Goal: Task Accomplishment & Management: Manage account settings

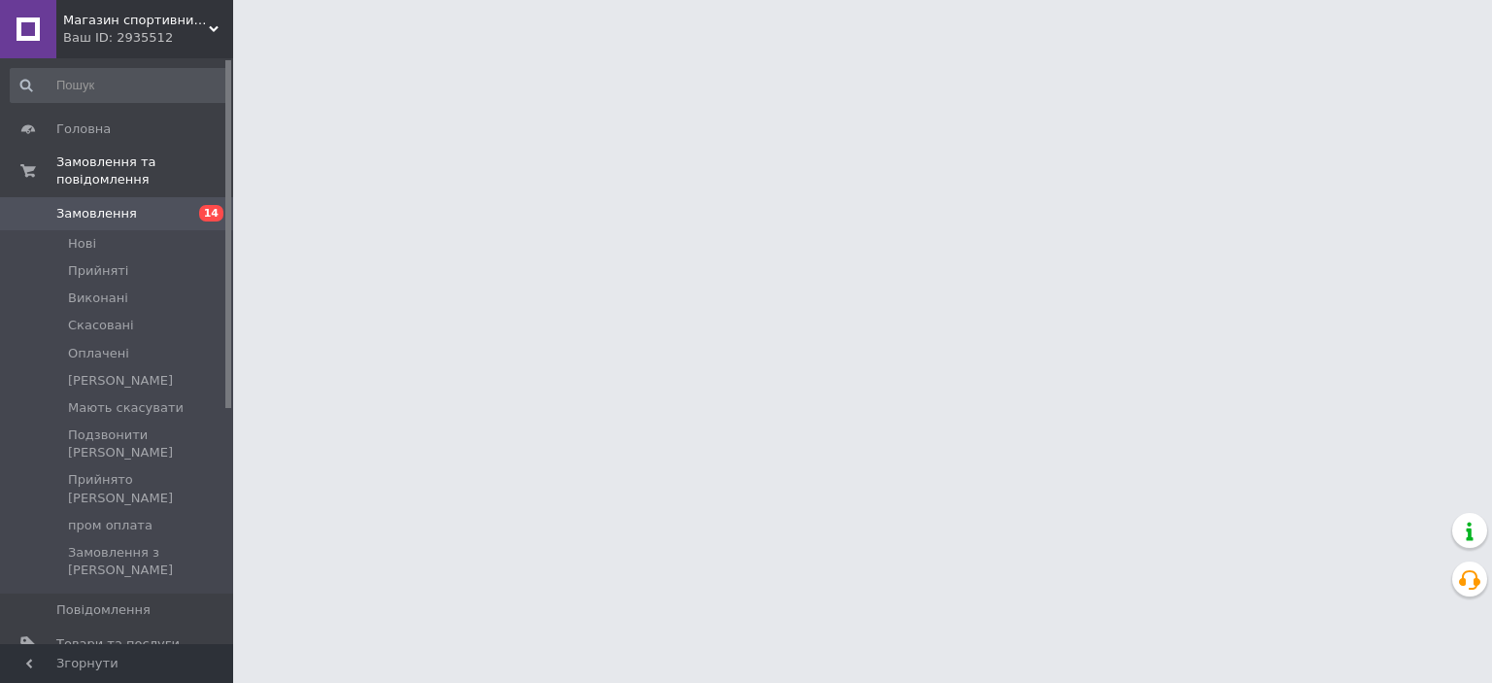
click at [120, 26] on span "Магазин спортивних товарів "PLANETSPORT"" at bounding box center [136, 20] width 146 height 17
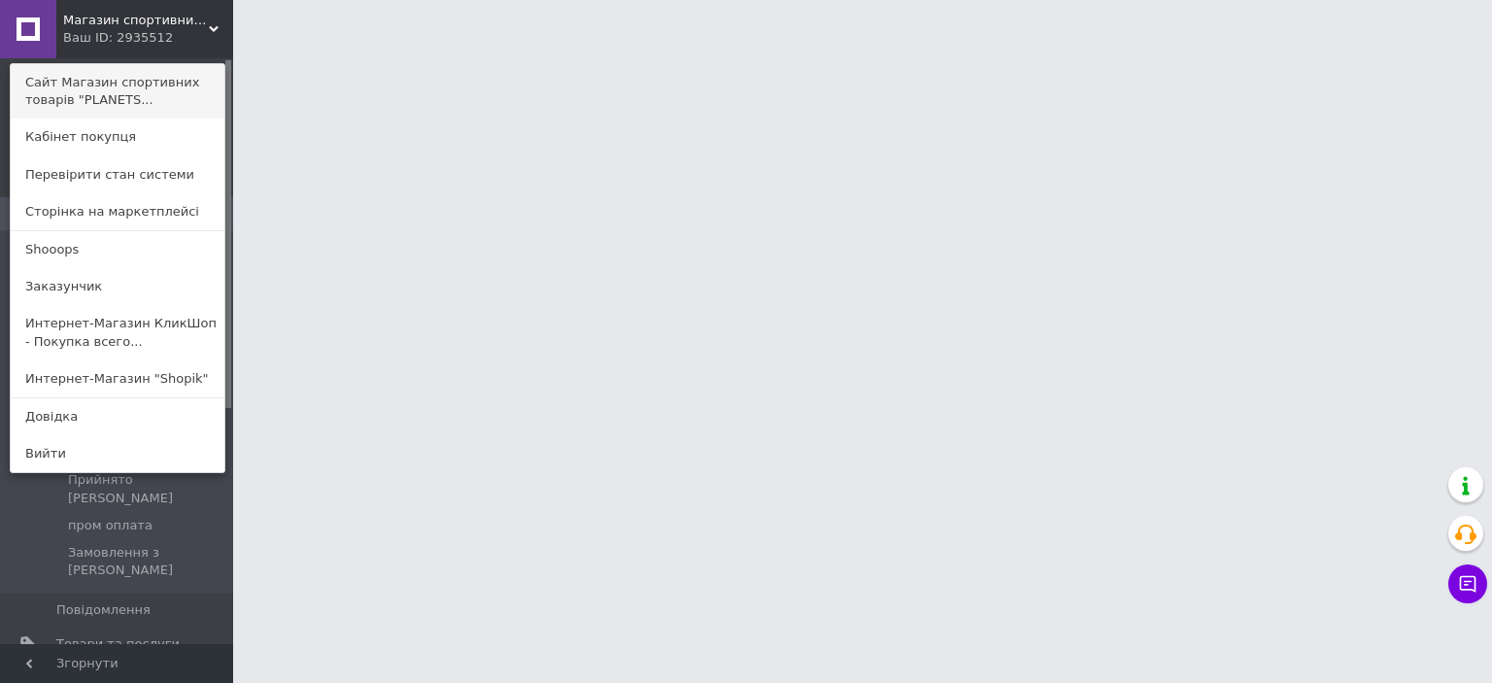
click at [135, 71] on link "Сайт Магазин спортивних товарів "PLANETS..." at bounding box center [118, 91] width 214 height 54
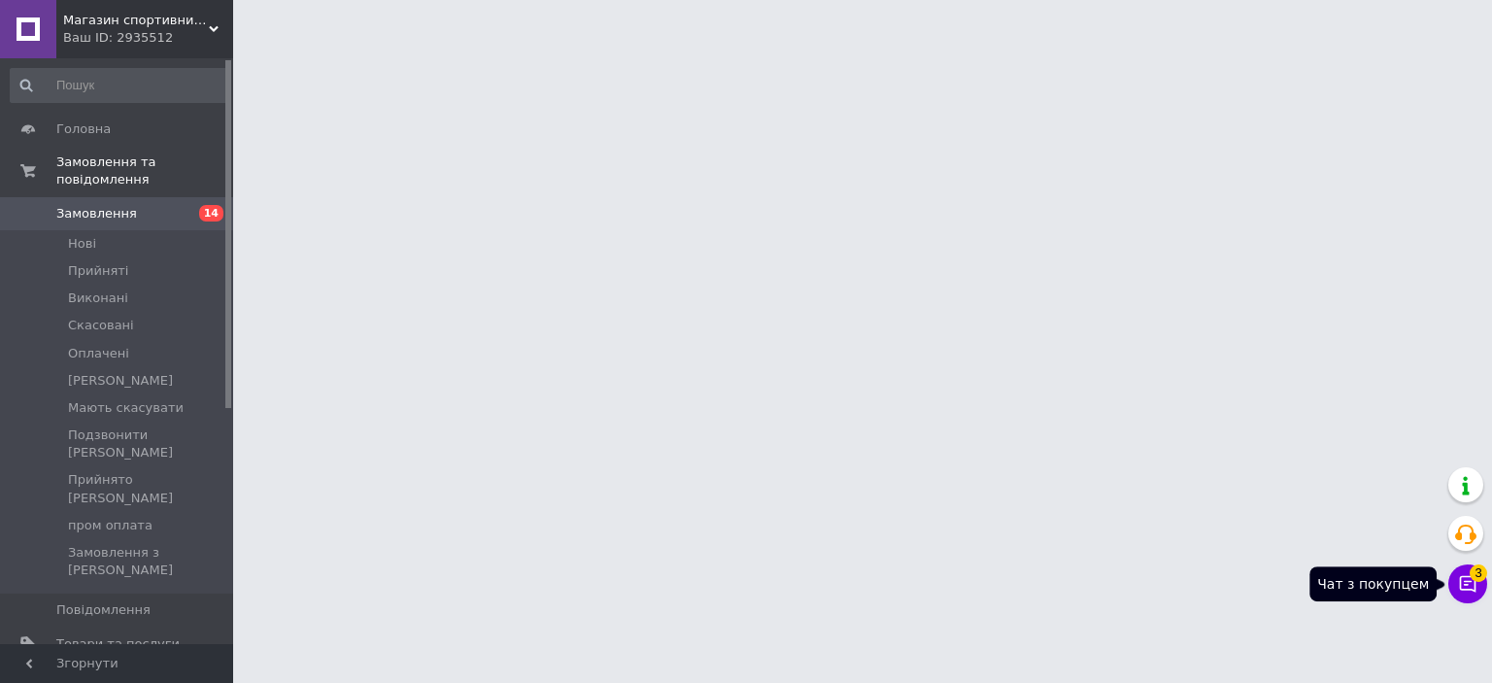
click at [1473, 589] on icon at bounding box center [1467, 583] width 19 height 19
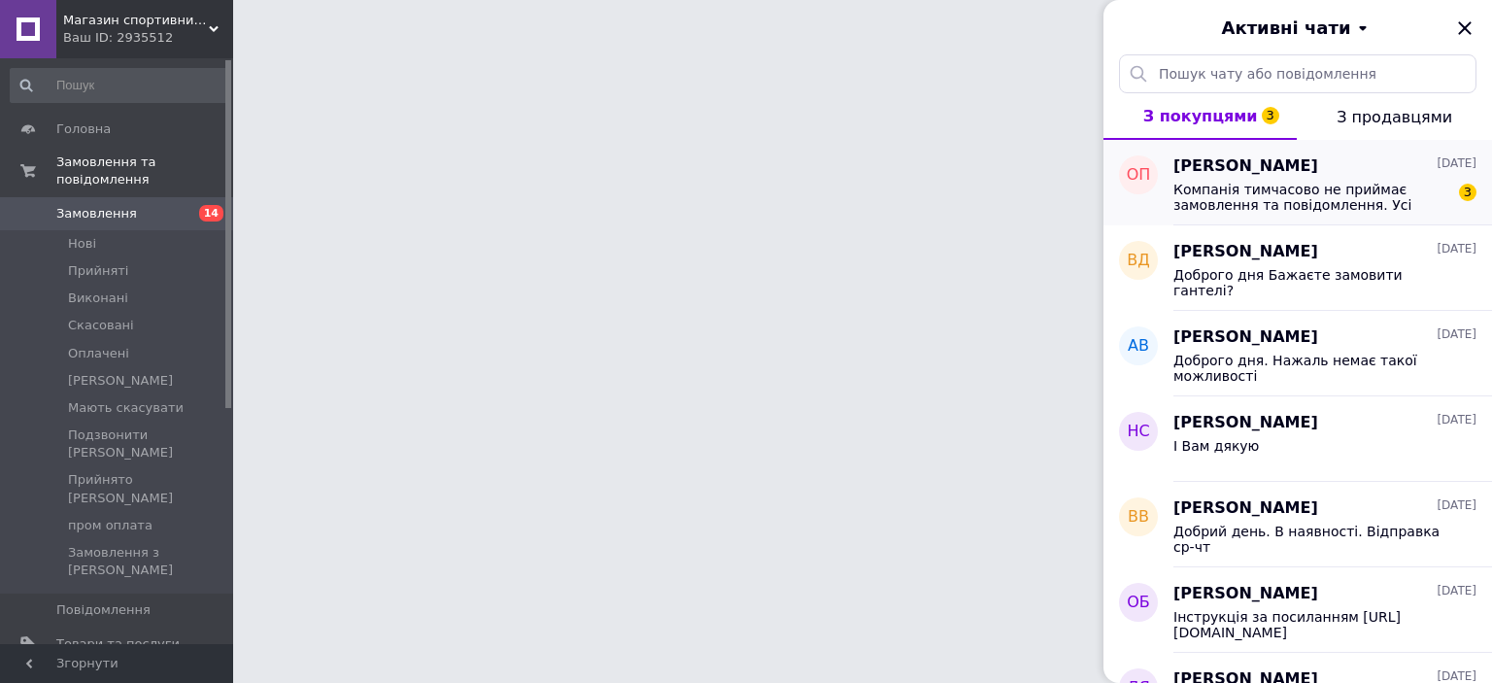
click at [1337, 203] on span "Компанія тимчасово не приймає замовлення та повідомлення. Усі замовлення будуть…" at bounding box center [1312, 197] width 276 height 31
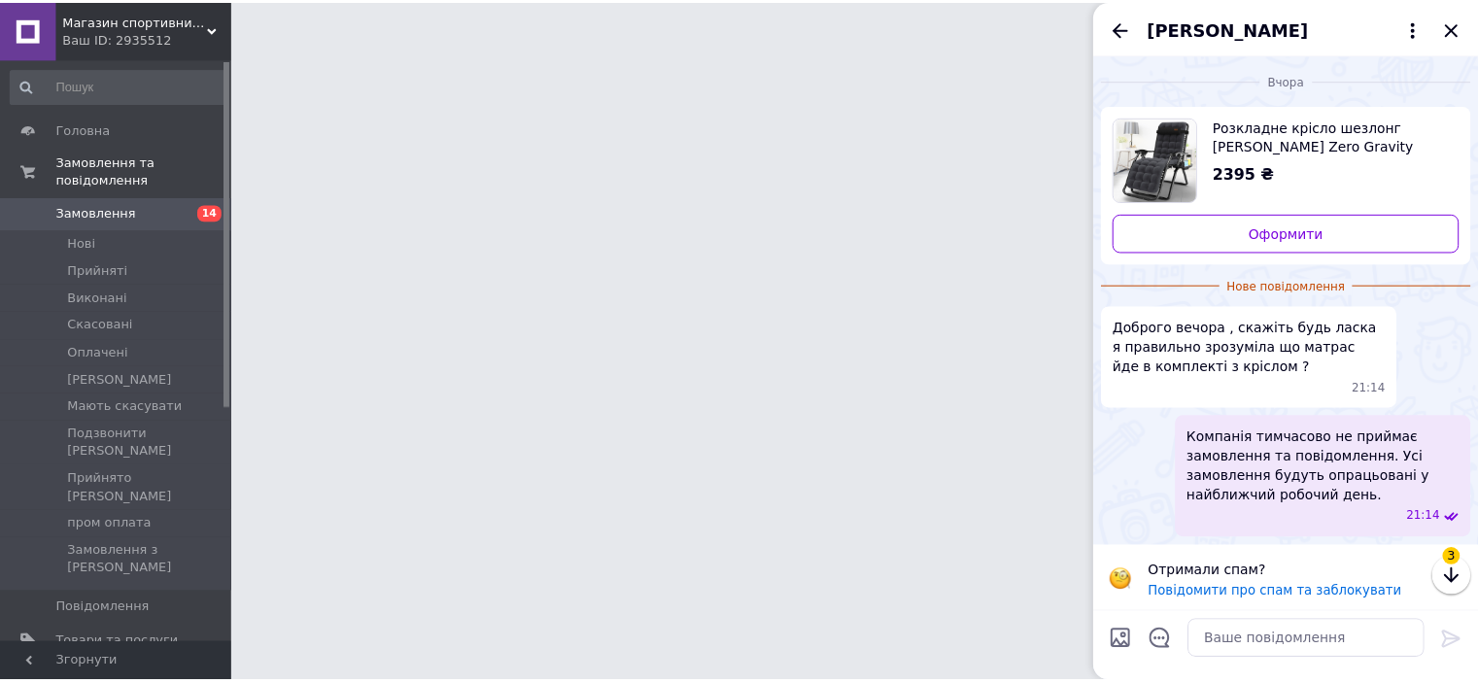
scroll to position [5, 0]
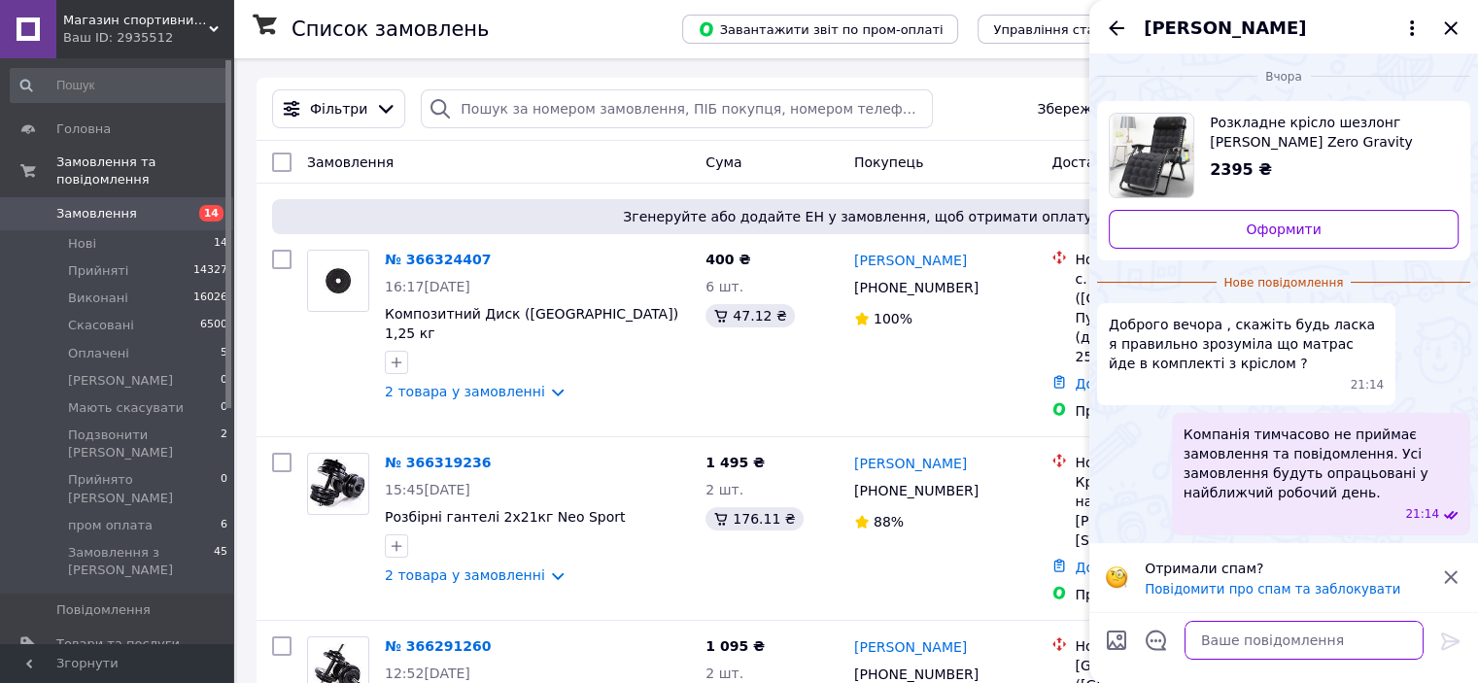
click at [1299, 632] on textarea at bounding box center [1303, 640] width 239 height 39
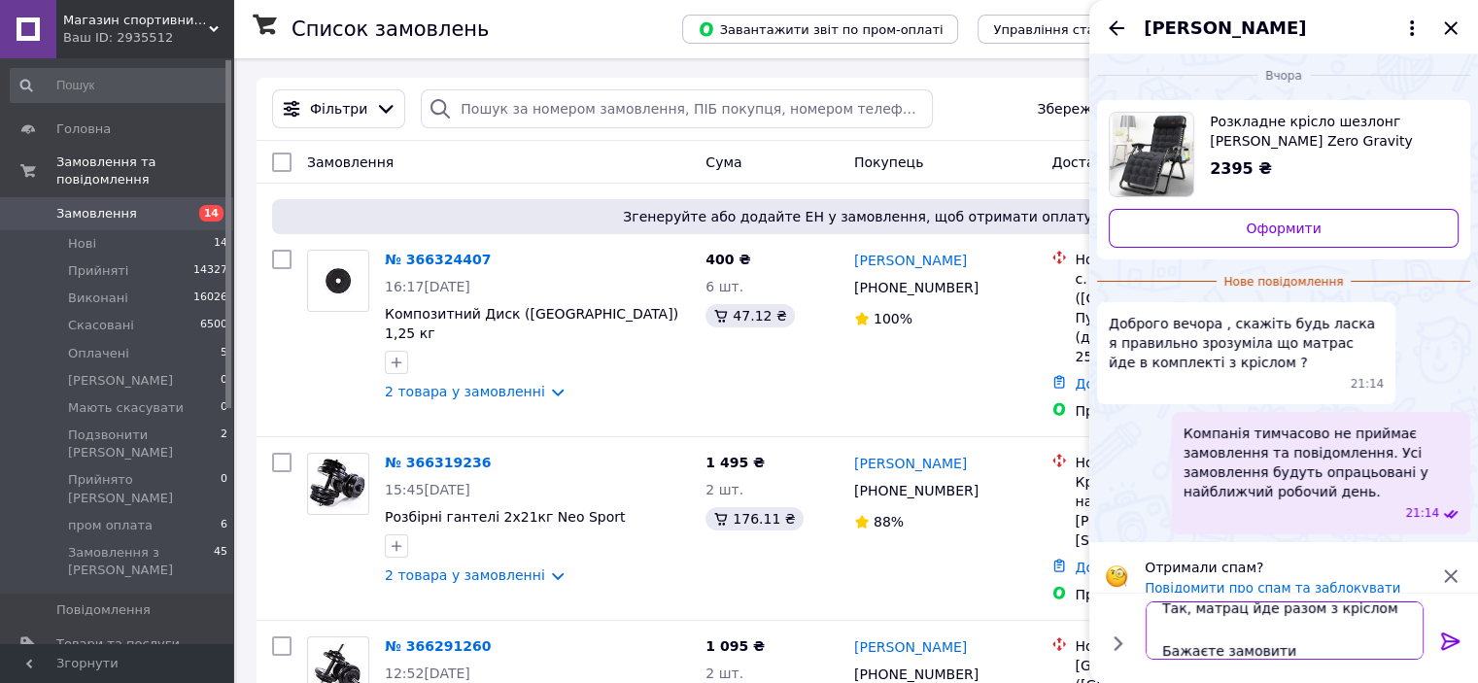
type textarea "Доброго дня Так, матрац йде разом з кріслом Бажаєте замовити?"
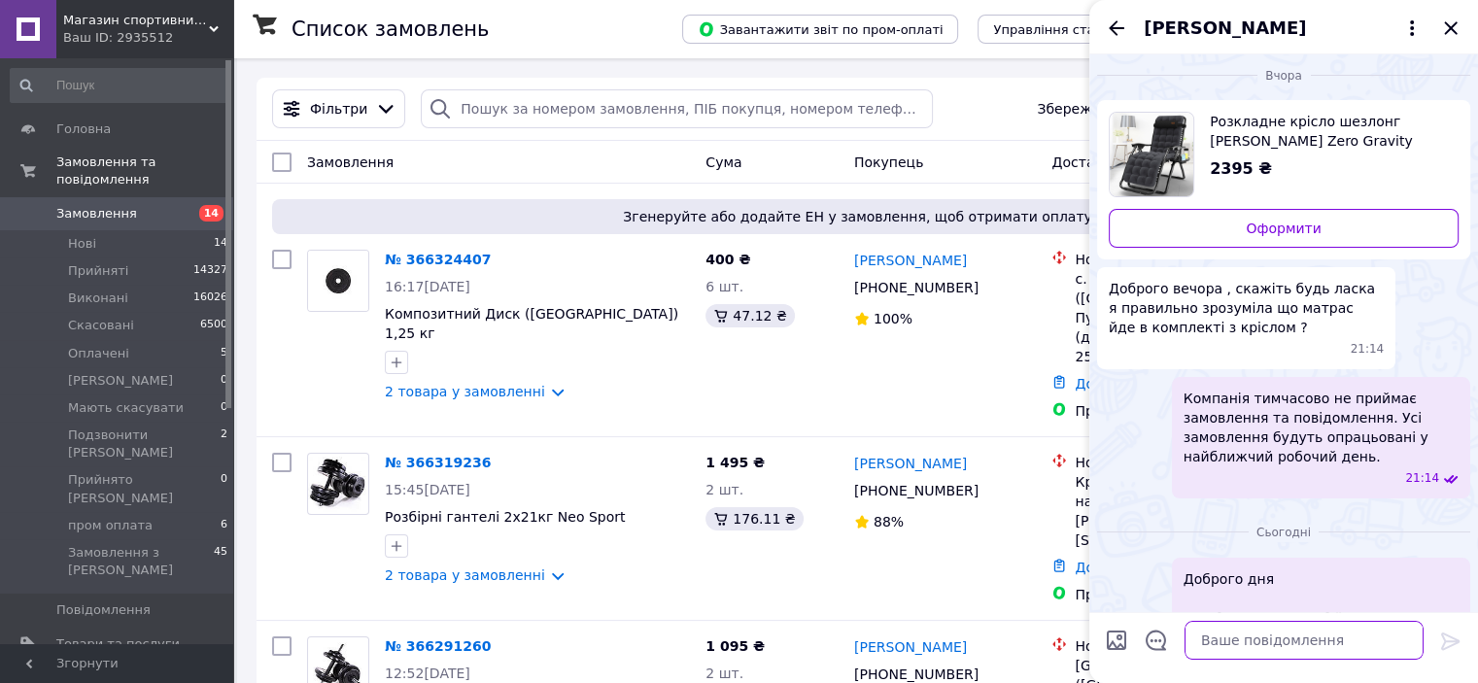
scroll to position [0, 0]
click at [1445, 14] on div "Олена Птицина" at bounding box center [1283, 27] width 389 height 54
click at [1448, 26] on icon "Закрити" at bounding box center [1450, 27] width 13 height 13
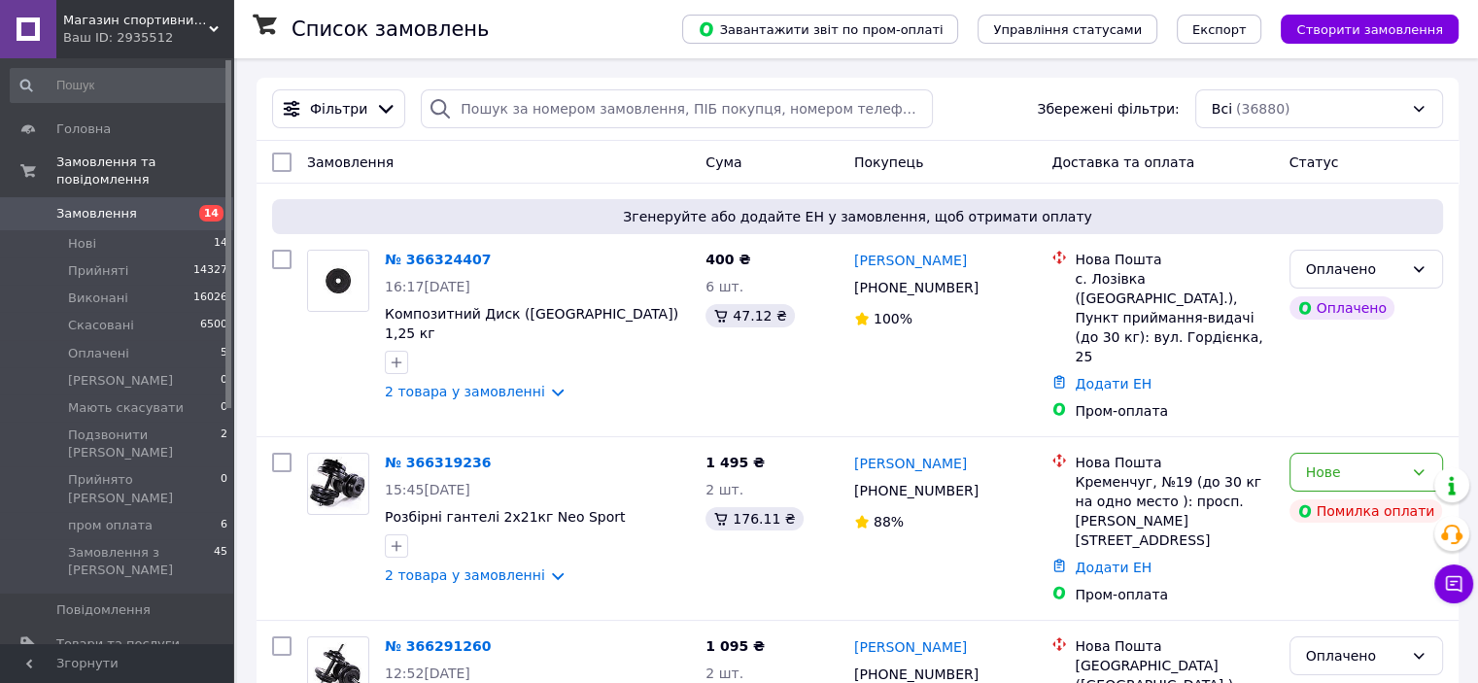
click at [123, 635] on span "Товари та послуги" at bounding box center [117, 643] width 123 height 17
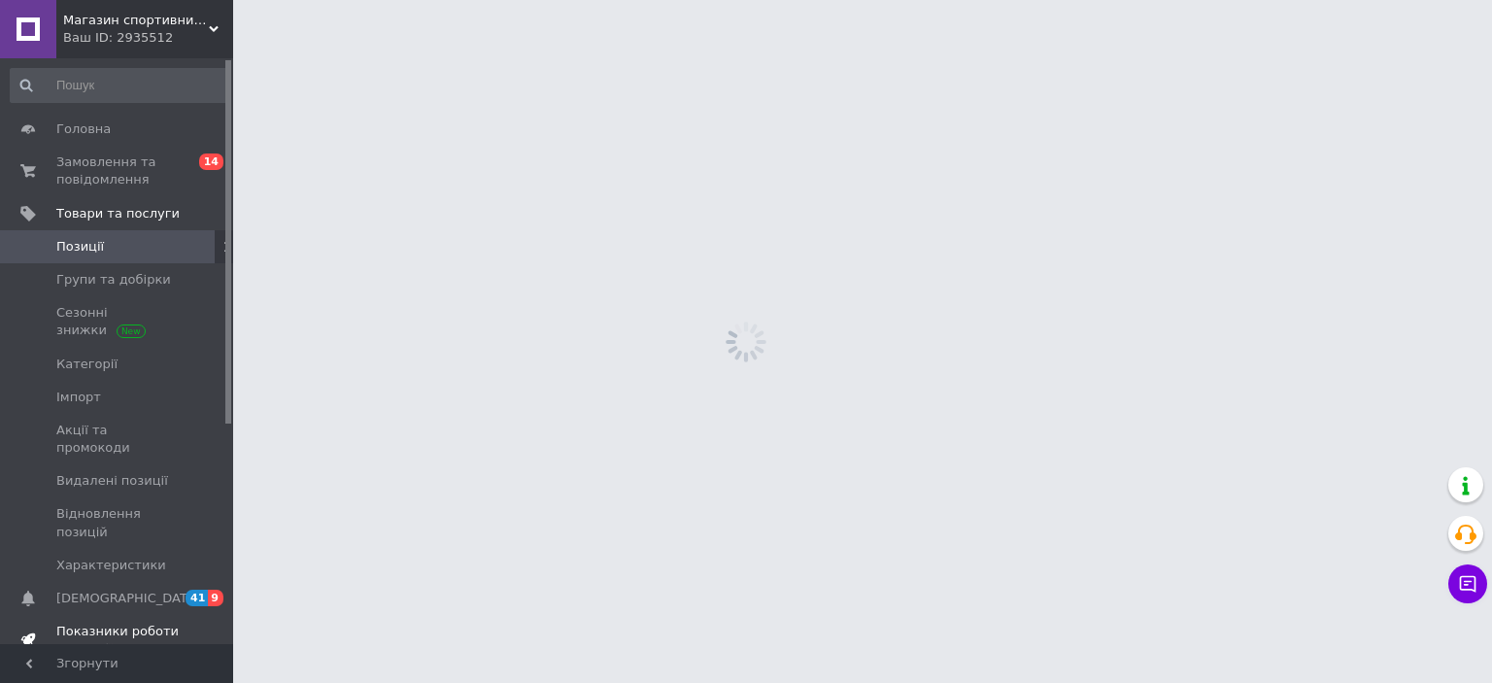
click at [128, 623] on span "Показники роботи компанії" at bounding box center [117, 640] width 123 height 35
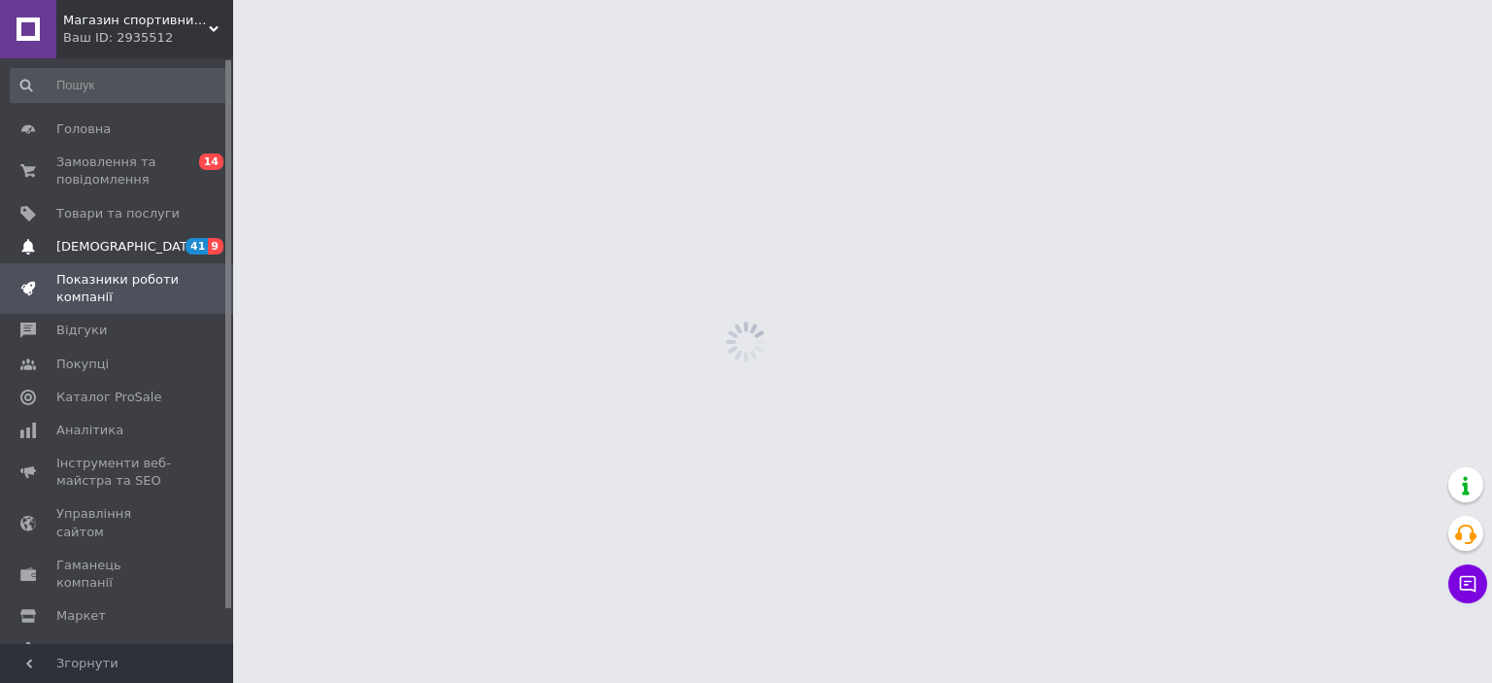
click at [98, 256] on link "Сповіщення 41 9" at bounding box center [119, 246] width 239 height 33
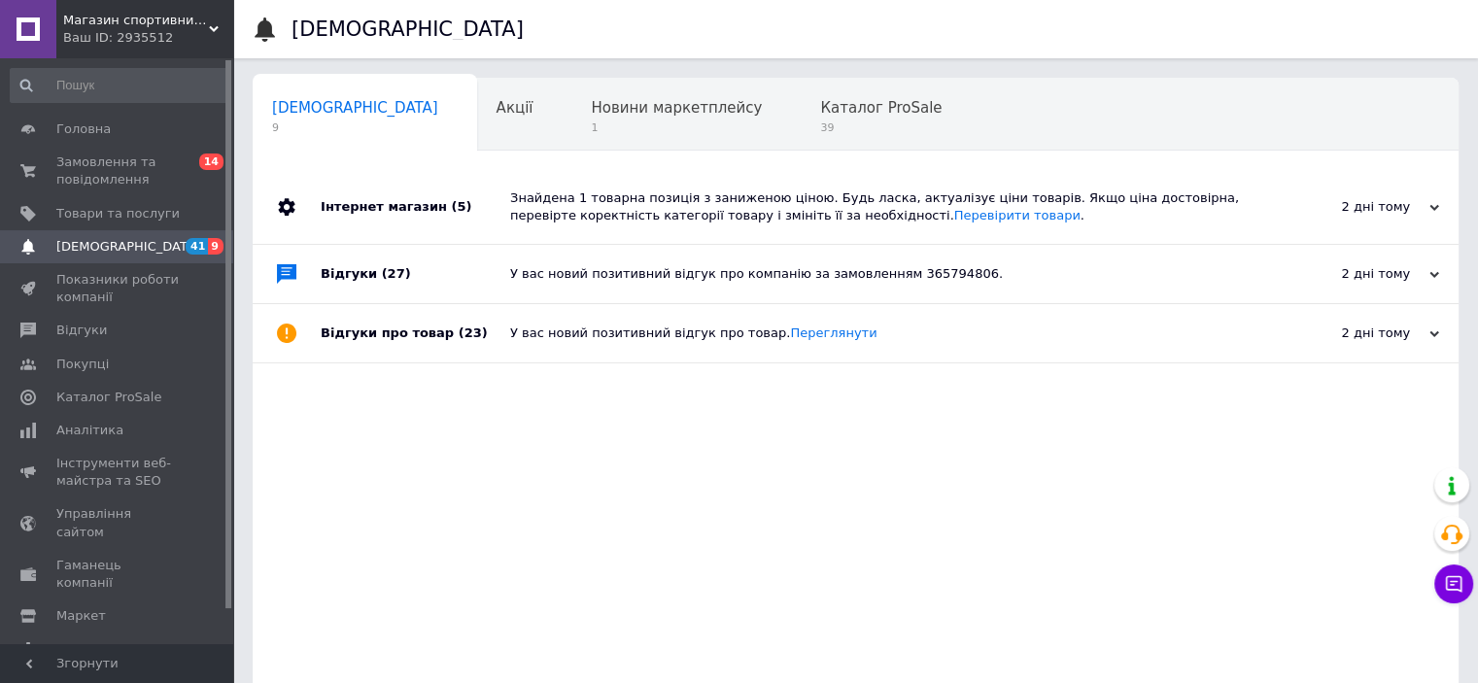
click at [97, 29] on div "Ваш ID: 2935512" at bounding box center [148, 37] width 170 height 17
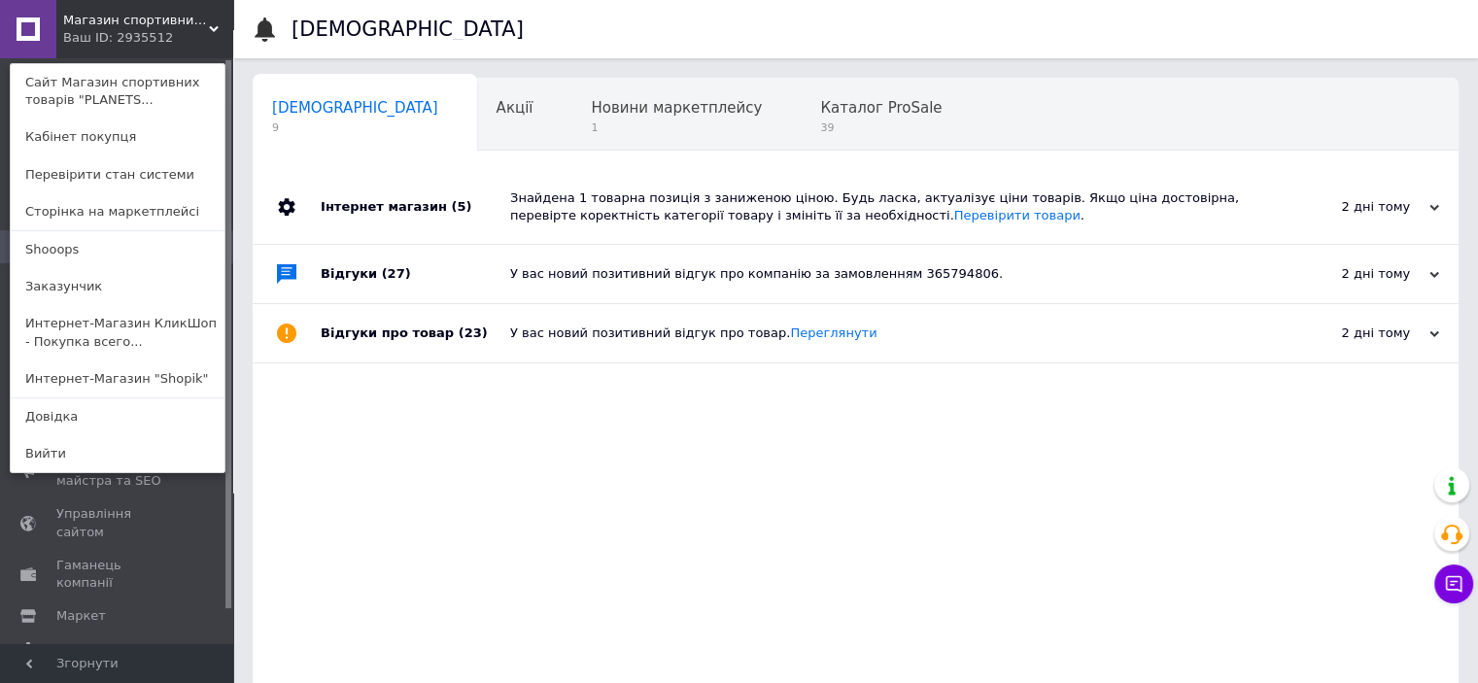
click at [81, 374] on link "Интернет-Магазин "Shopik"" at bounding box center [118, 378] width 214 height 37
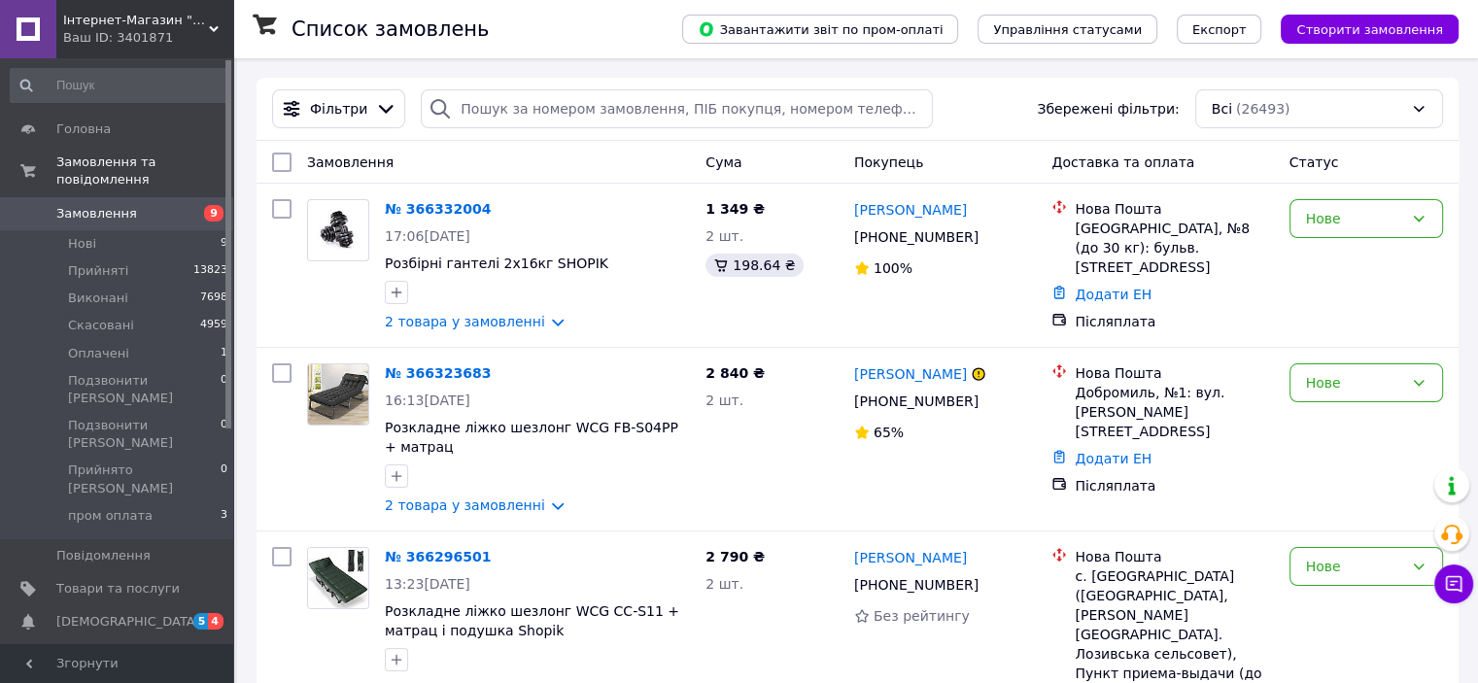
click at [133, 18] on span "Інтернет-Магазин "Shopik"" at bounding box center [136, 20] width 146 height 17
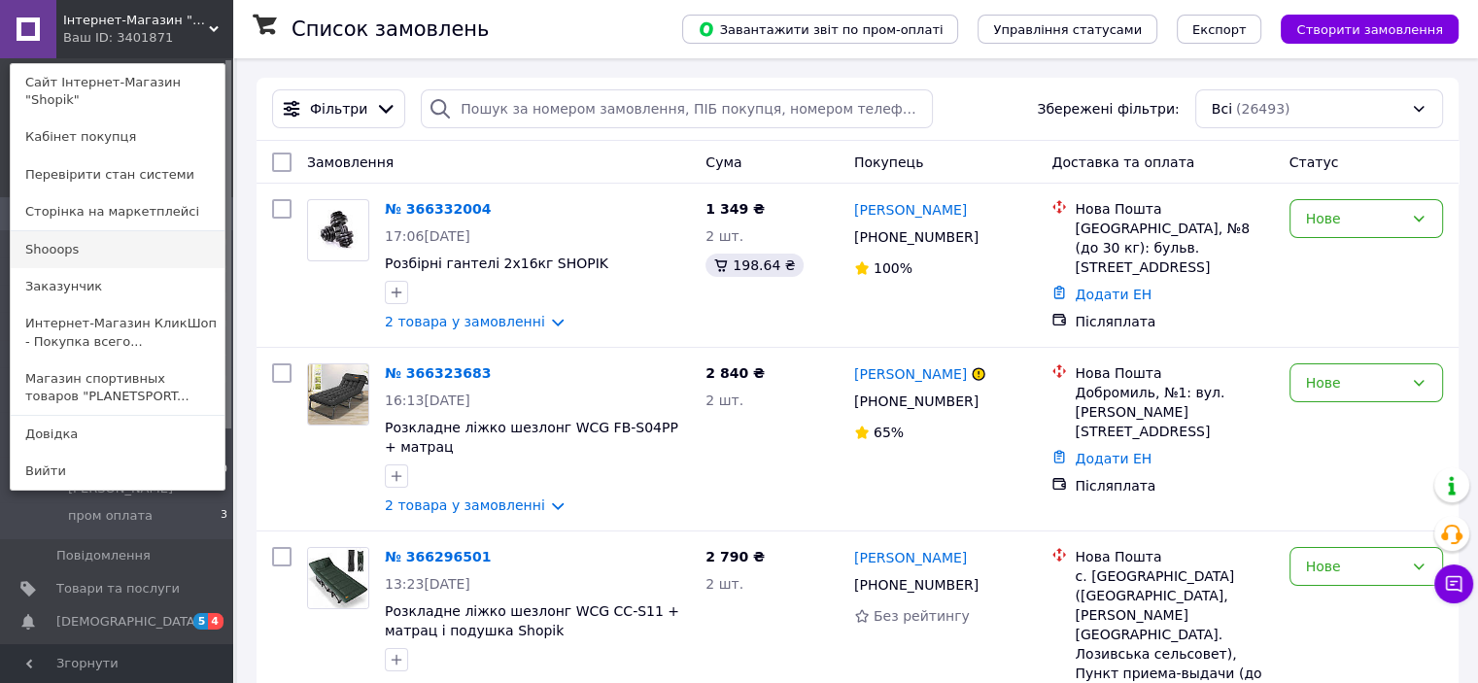
click at [81, 244] on link "Shooops" at bounding box center [118, 249] width 214 height 37
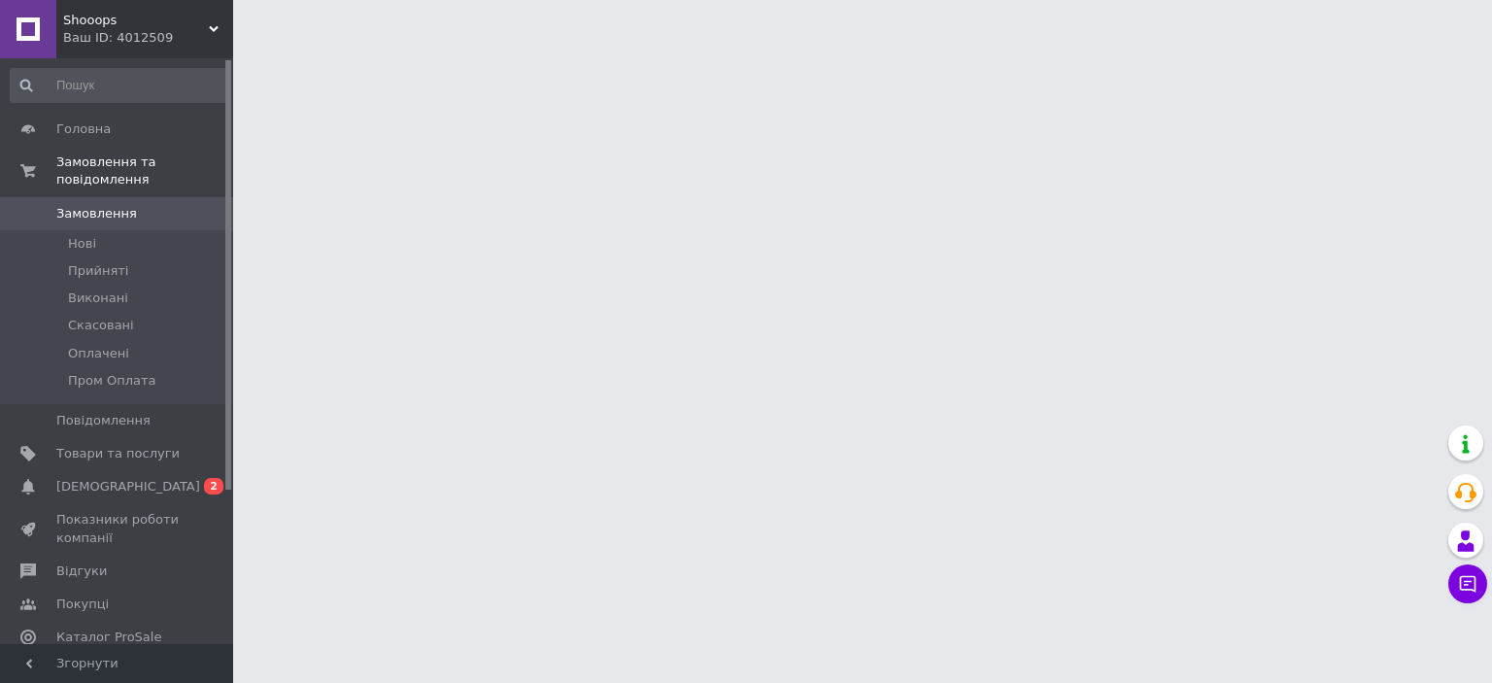
click at [123, 470] on link "[DEMOGRAPHIC_DATA] 0 2" at bounding box center [119, 486] width 239 height 33
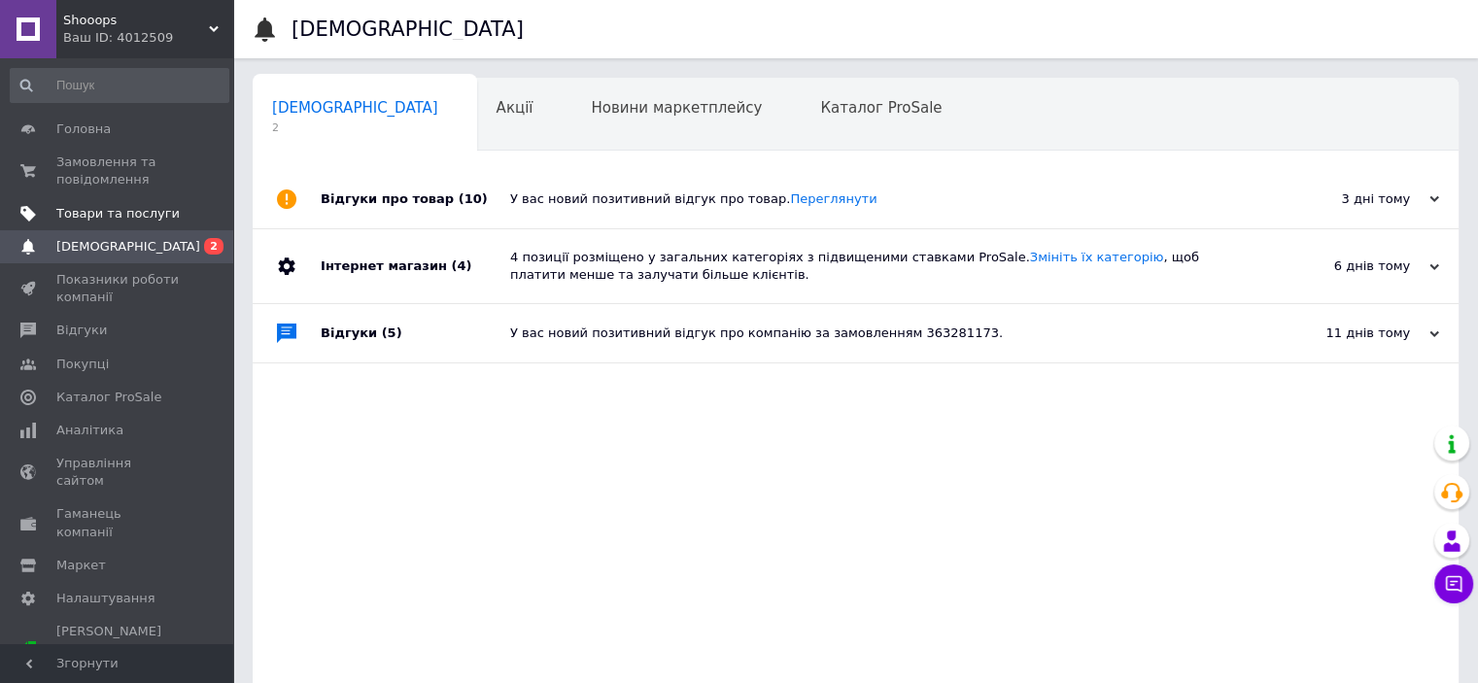
click at [120, 207] on span "Товари та послуги" at bounding box center [117, 213] width 123 height 17
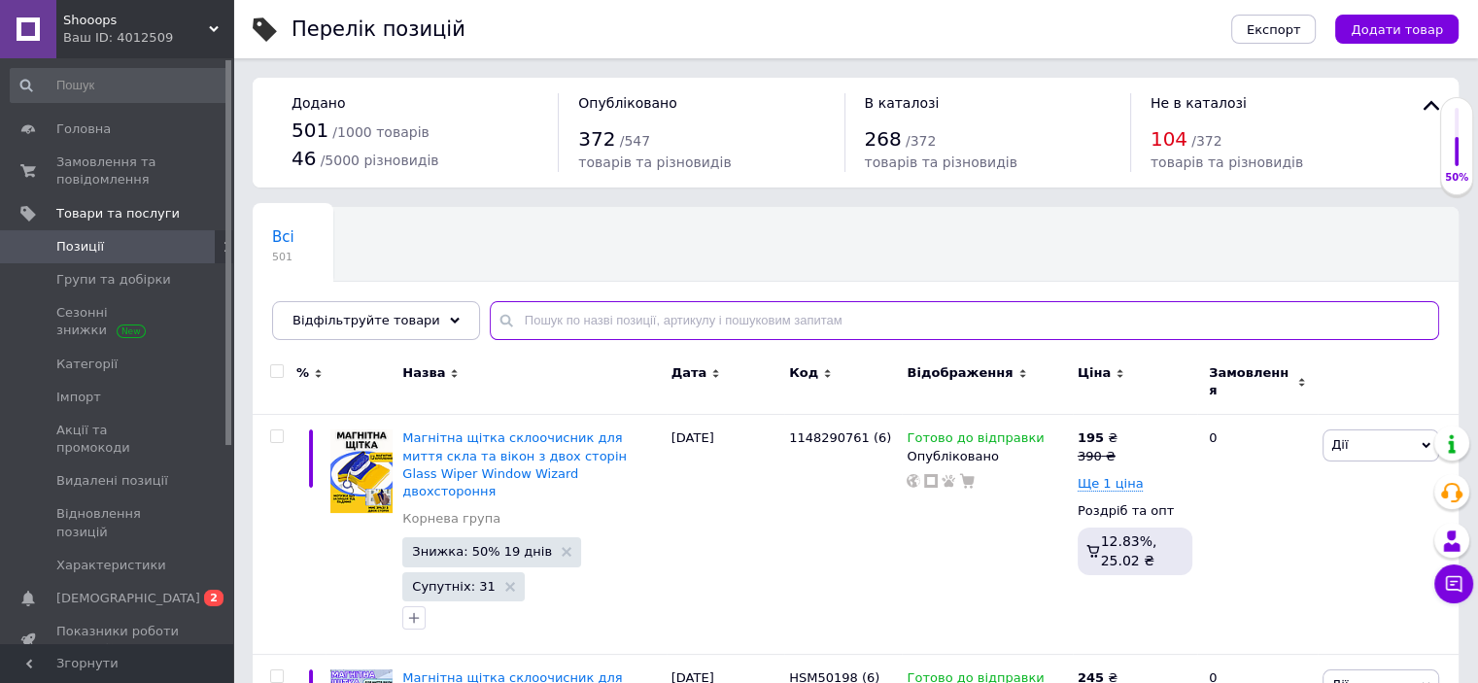
click at [571, 322] on input "text" at bounding box center [964, 320] width 949 height 39
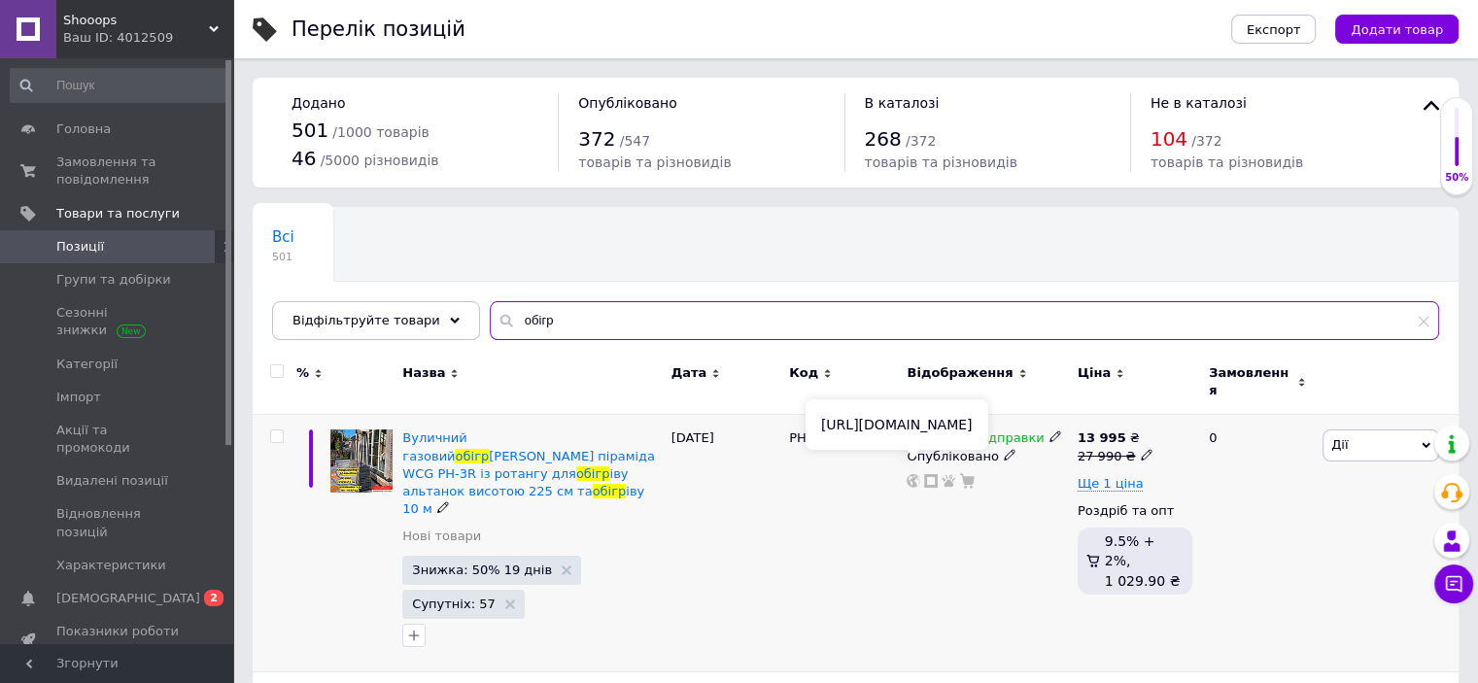
type input "обігр"
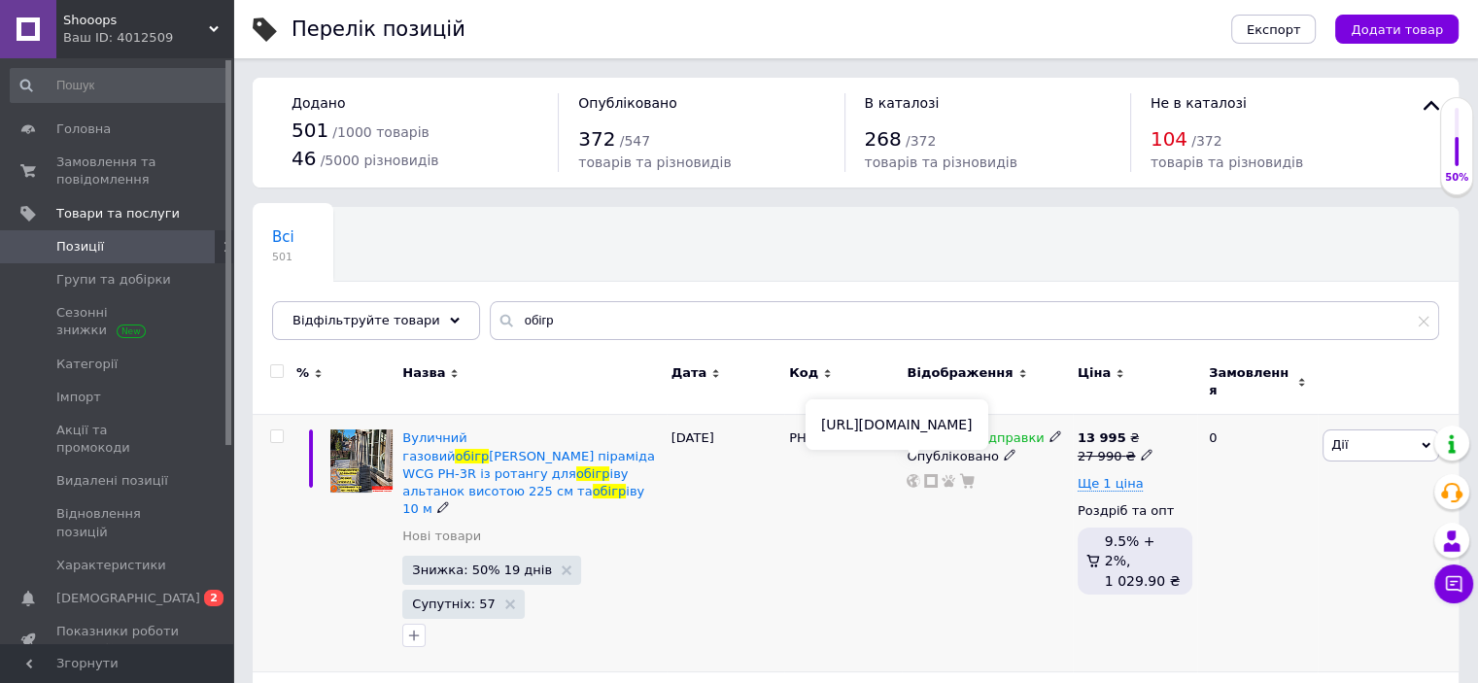
click at [916, 474] on icon at bounding box center [914, 481] width 14 height 14
drag, startPoint x: 138, startPoint y: 170, endPoint x: 251, endPoint y: 249, distance: 137.5
click at [139, 170] on span "Замовлення та повідомлення" at bounding box center [117, 171] width 123 height 35
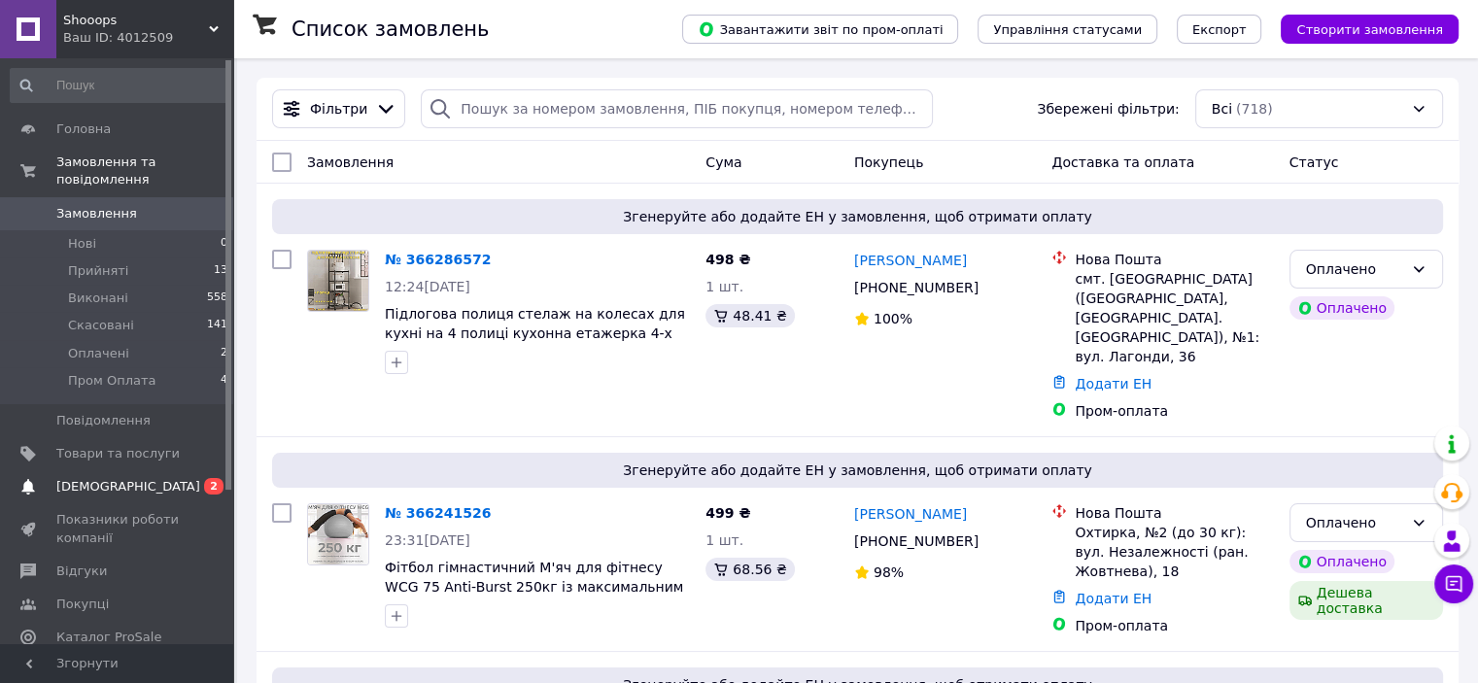
click at [160, 478] on span "[DEMOGRAPHIC_DATA]" at bounding box center [117, 486] width 123 height 17
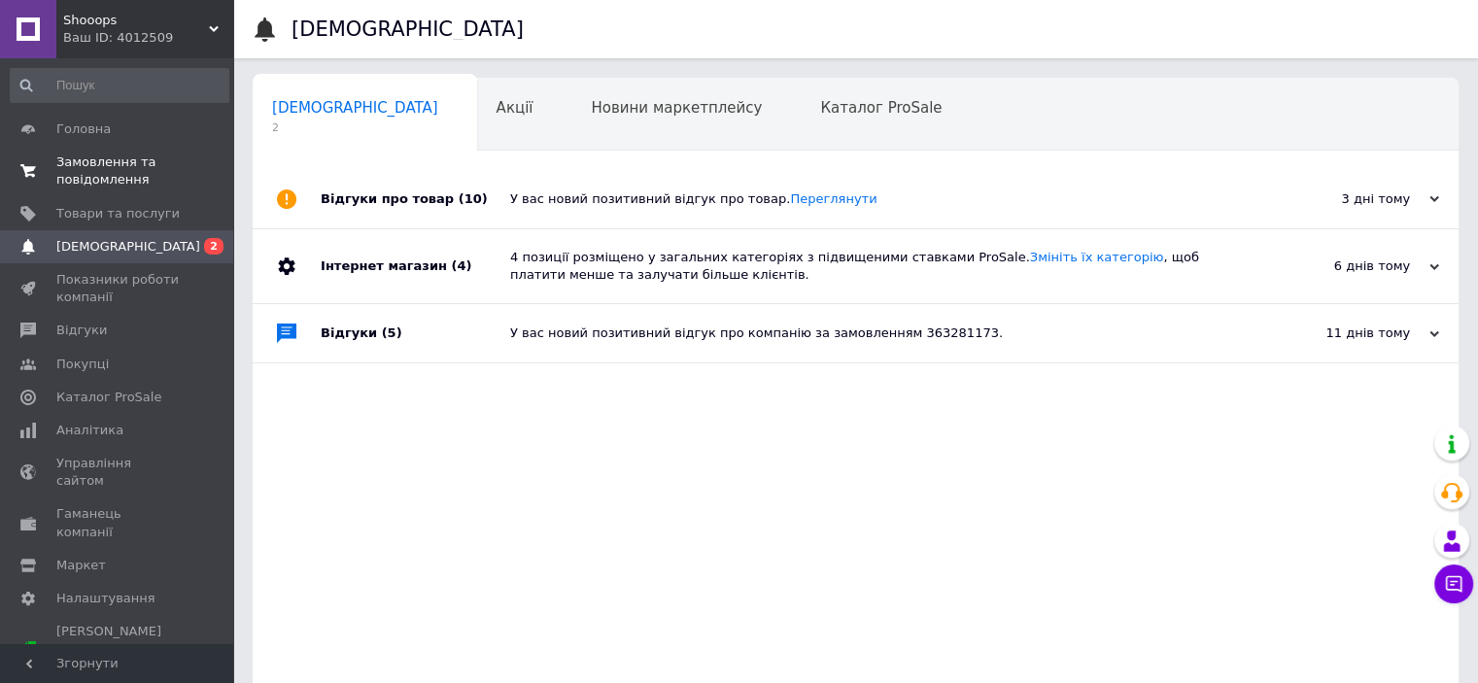
click at [126, 159] on span "Замовлення та повідомлення" at bounding box center [117, 171] width 123 height 35
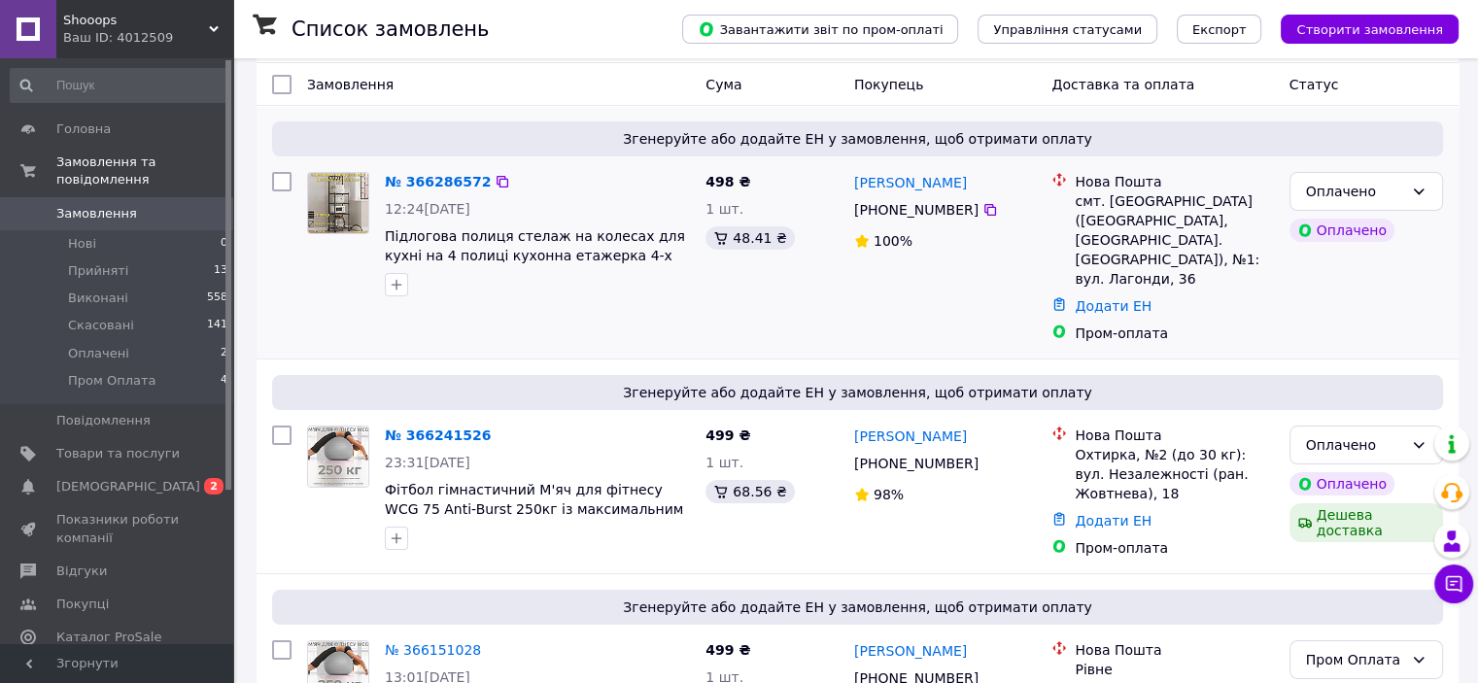
scroll to position [194, 0]
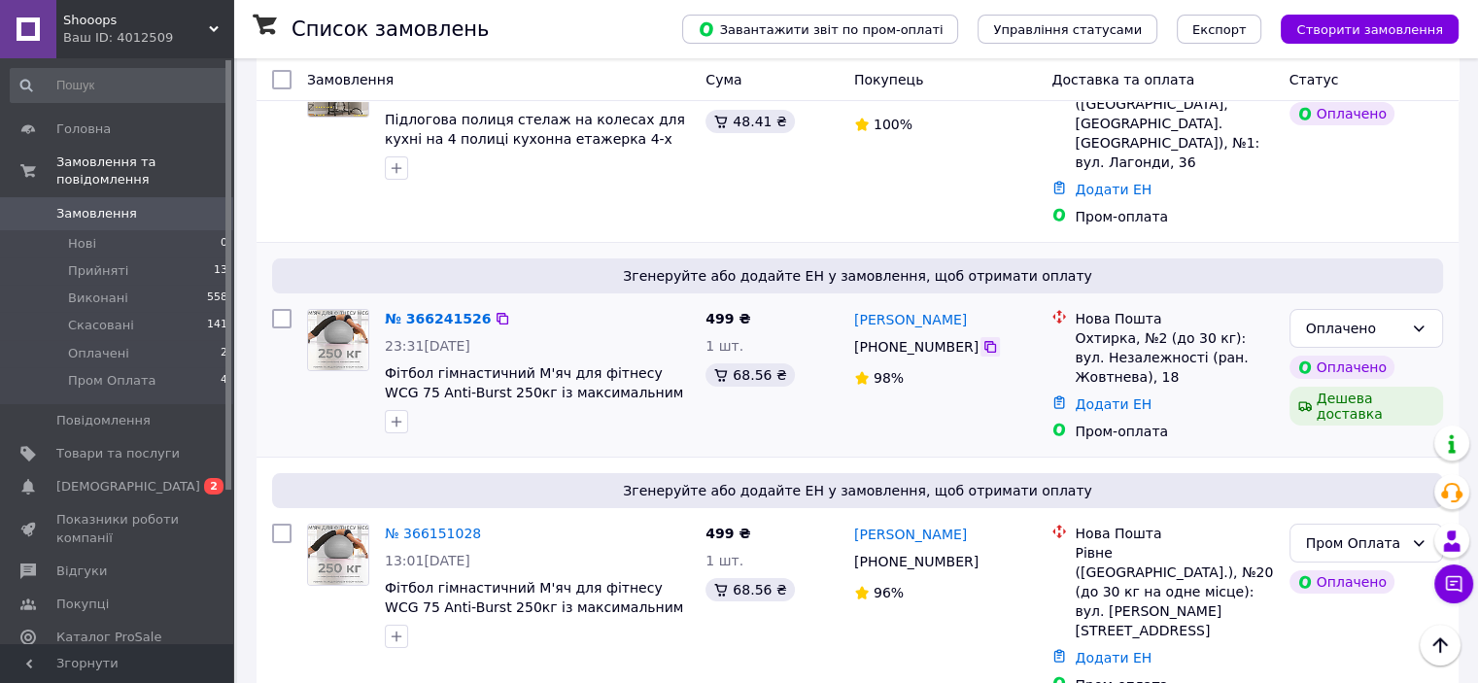
click at [983, 339] on icon at bounding box center [990, 347] width 16 height 16
click at [984, 341] on icon at bounding box center [990, 347] width 12 height 12
click at [123, 18] on span "Shooops" at bounding box center [136, 20] width 146 height 17
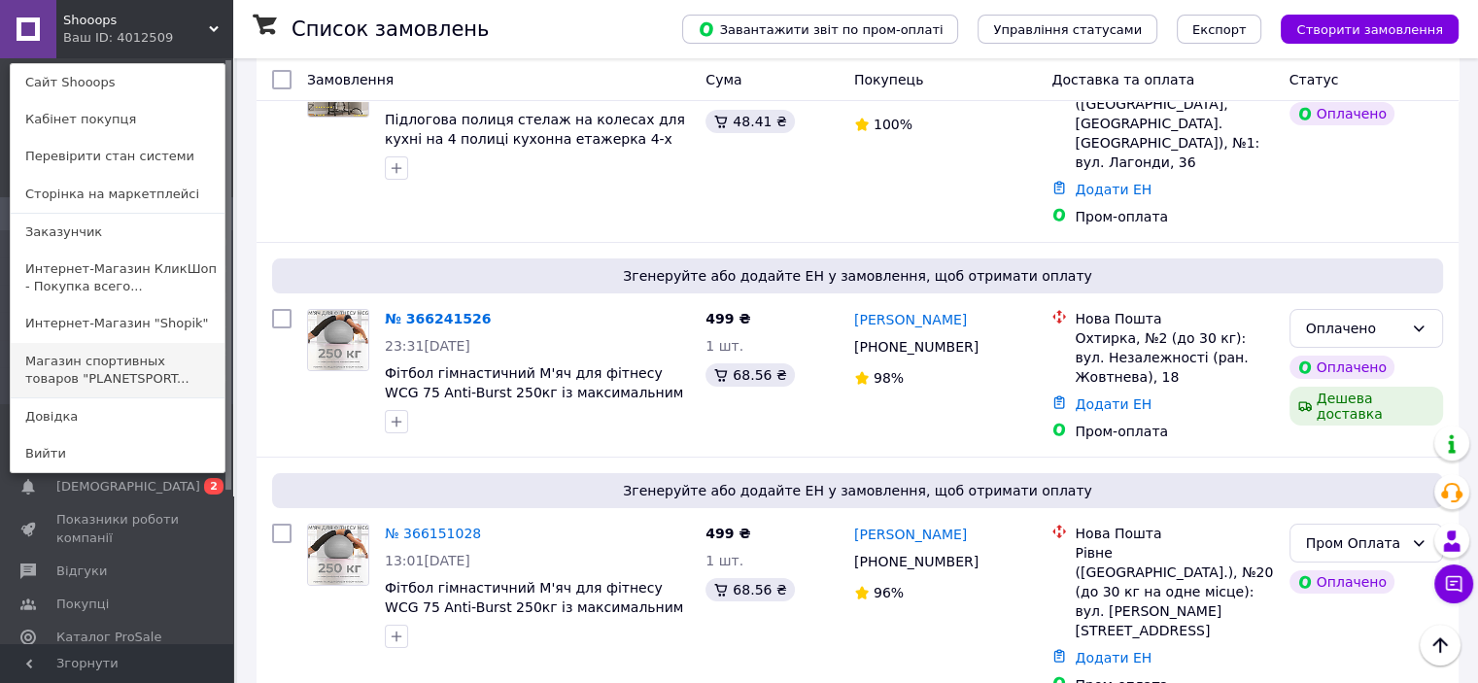
click at [131, 372] on link "Магазин спортивных товаров "PLANETSPORT..." at bounding box center [118, 370] width 214 height 54
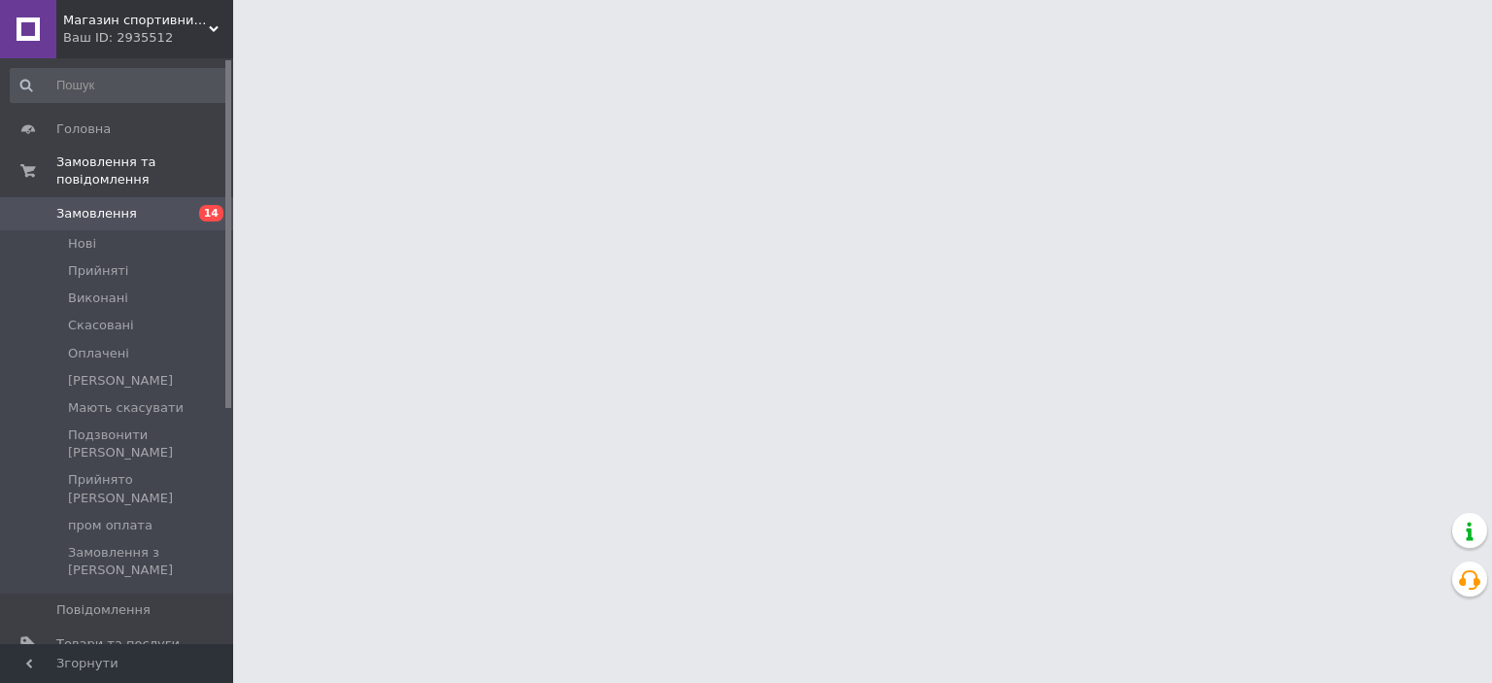
click at [156, 25] on span "Магазин спортивних товарів "PLANETSPORT"" at bounding box center [136, 20] width 146 height 17
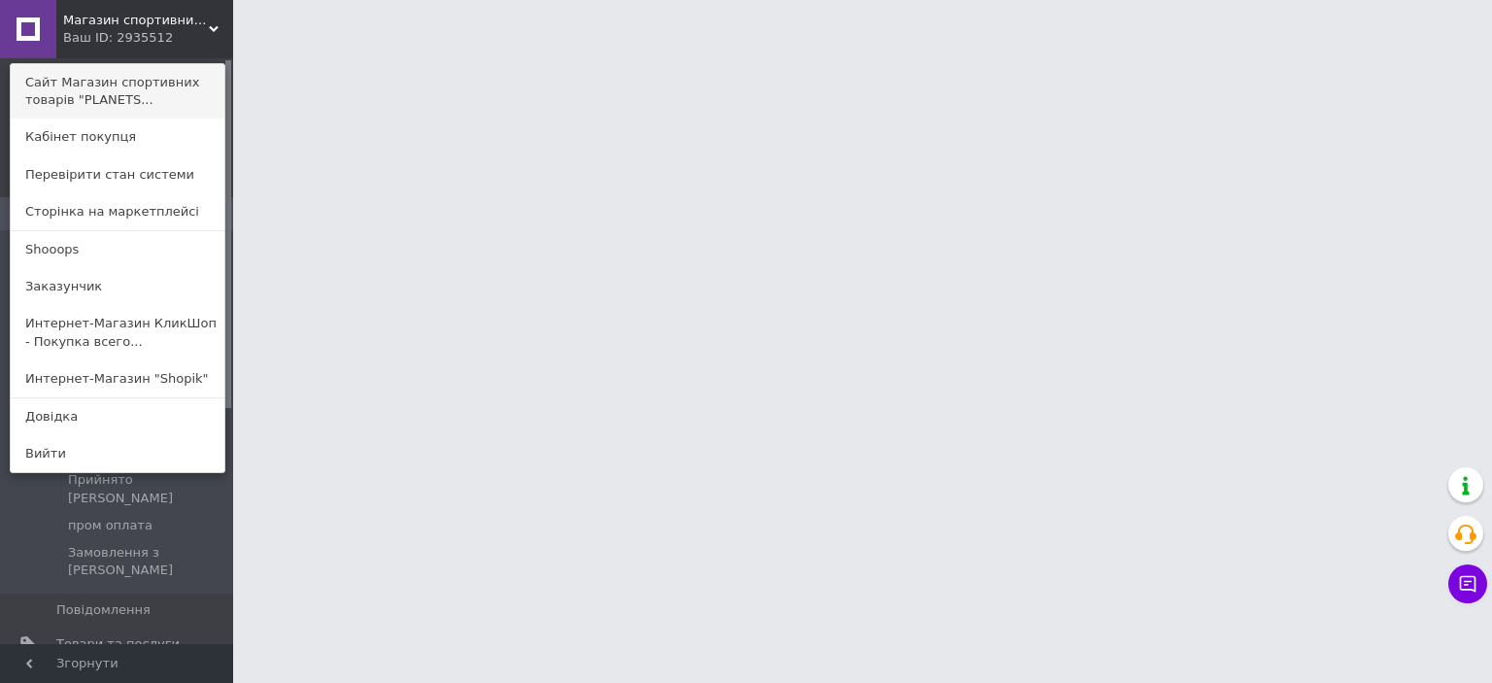
click at [159, 83] on link "Сайт Магазин спортивних товарів "PLANETS..." at bounding box center [118, 91] width 214 height 54
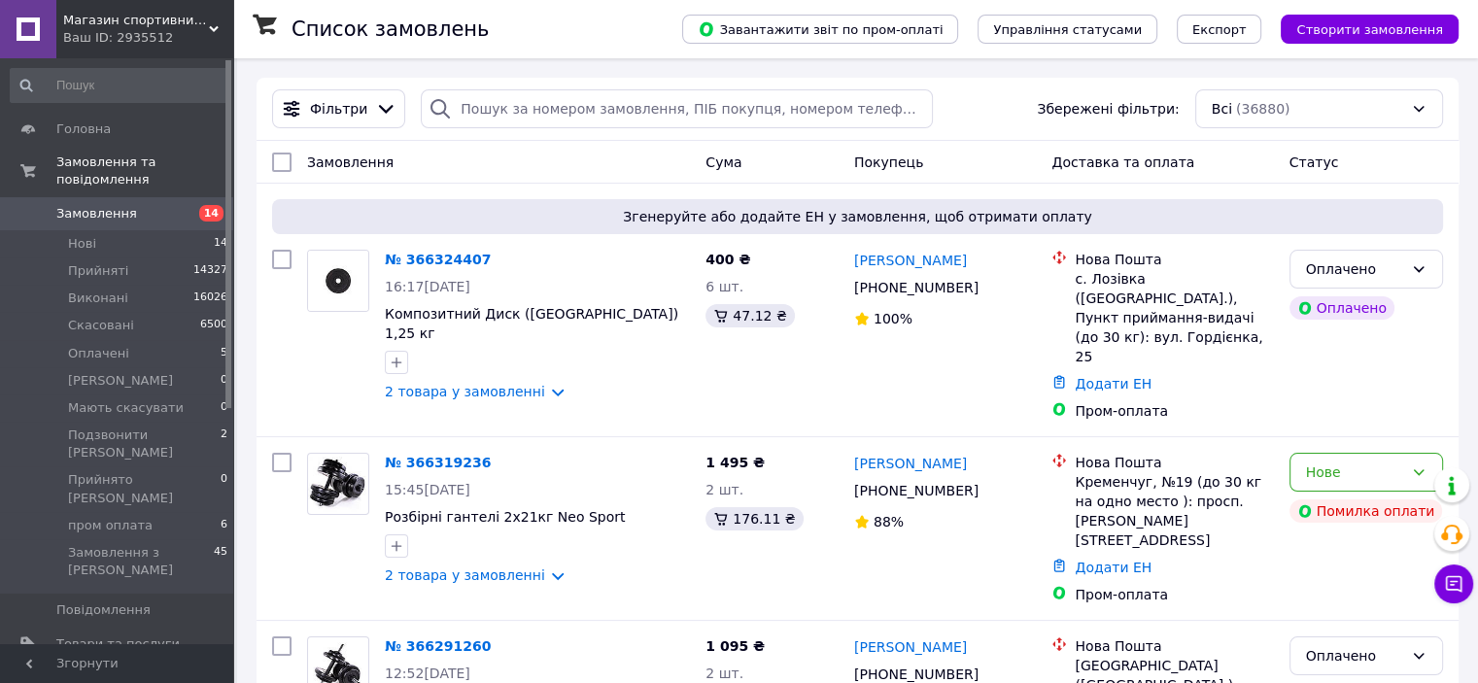
click at [153, 31] on div "Ваш ID: 2935512" at bounding box center [148, 37] width 170 height 17
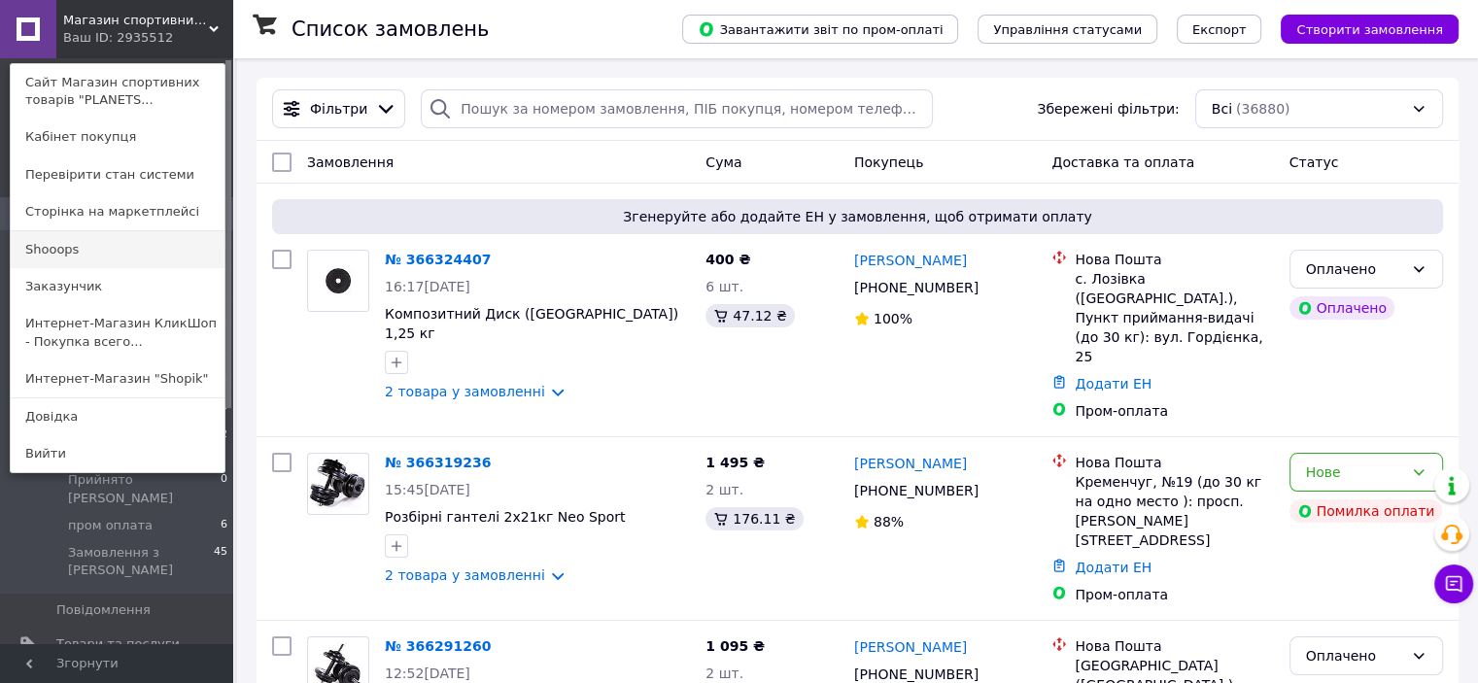
click at [82, 239] on link "Shooops" at bounding box center [118, 249] width 214 height 37
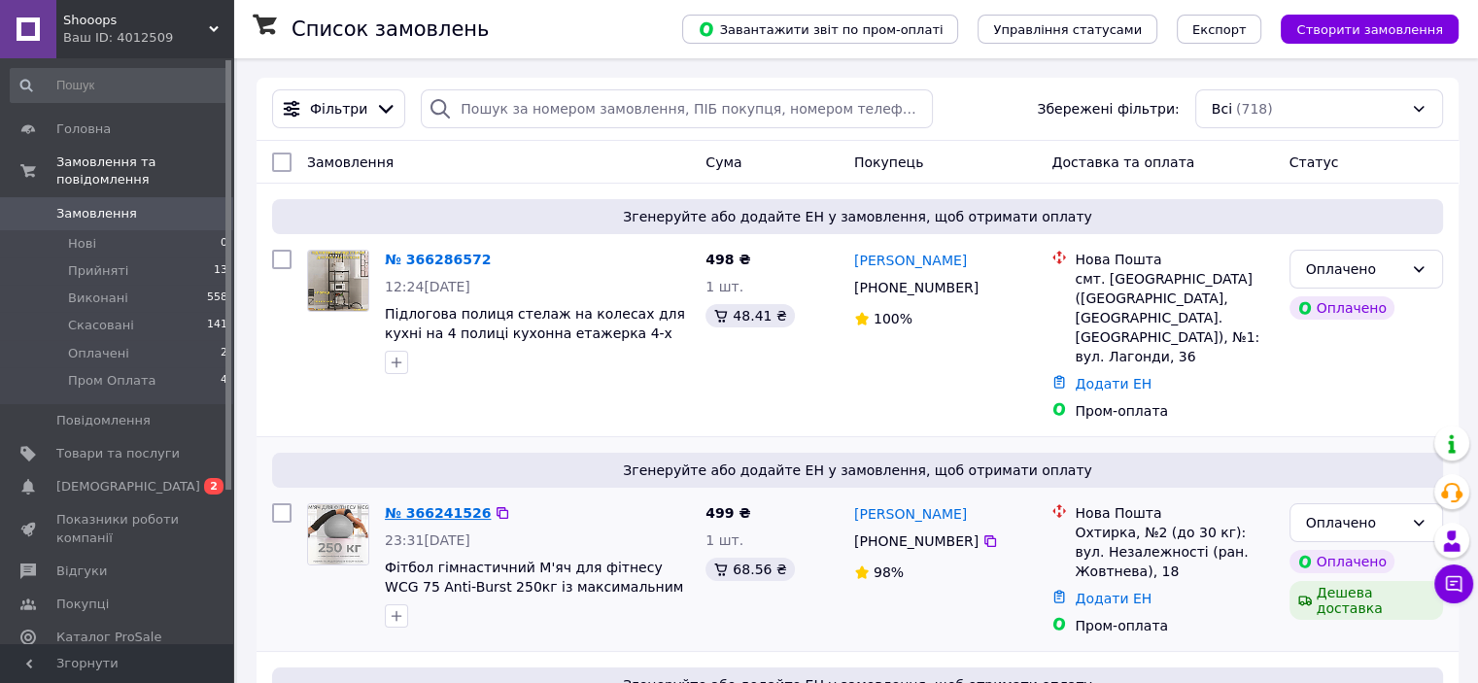
click at [454, 505] on link "№ 366241526" at bounding box center [438, 513] width 106 height 16
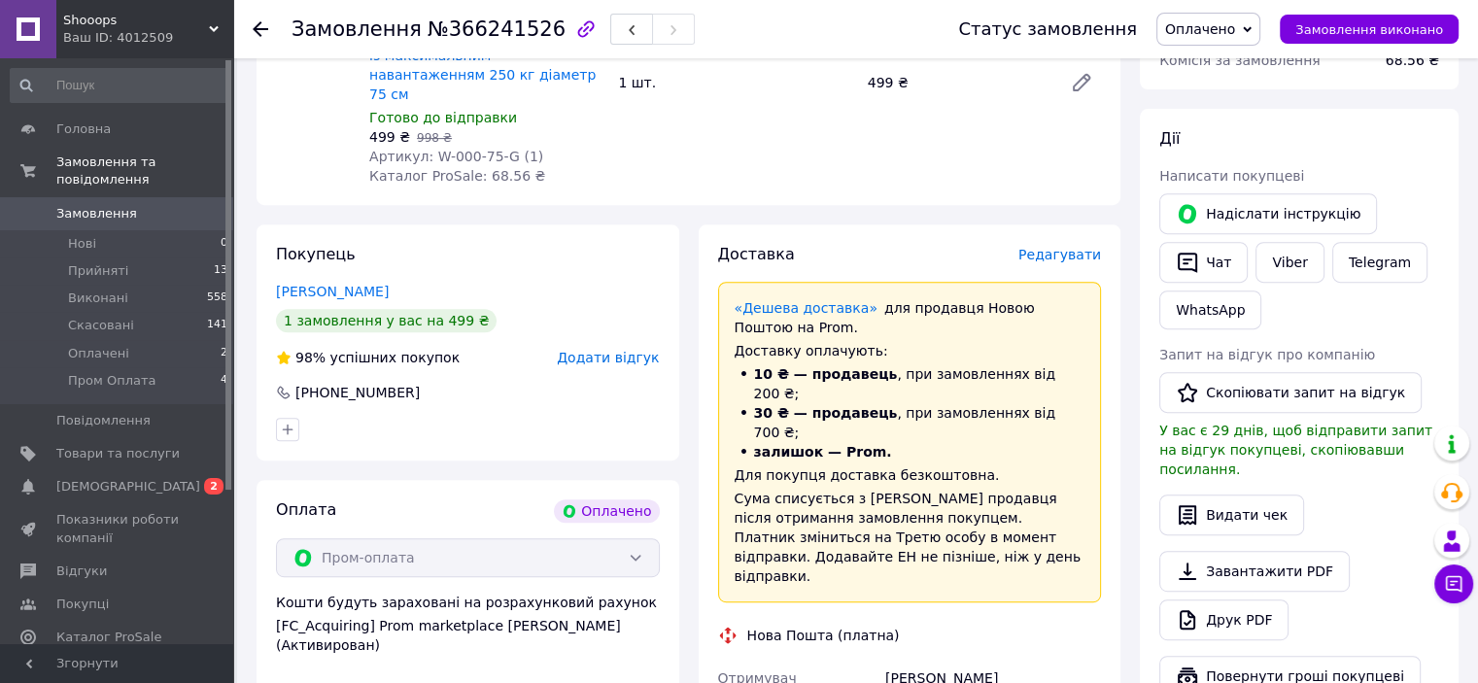
scroll to position [874, 0]
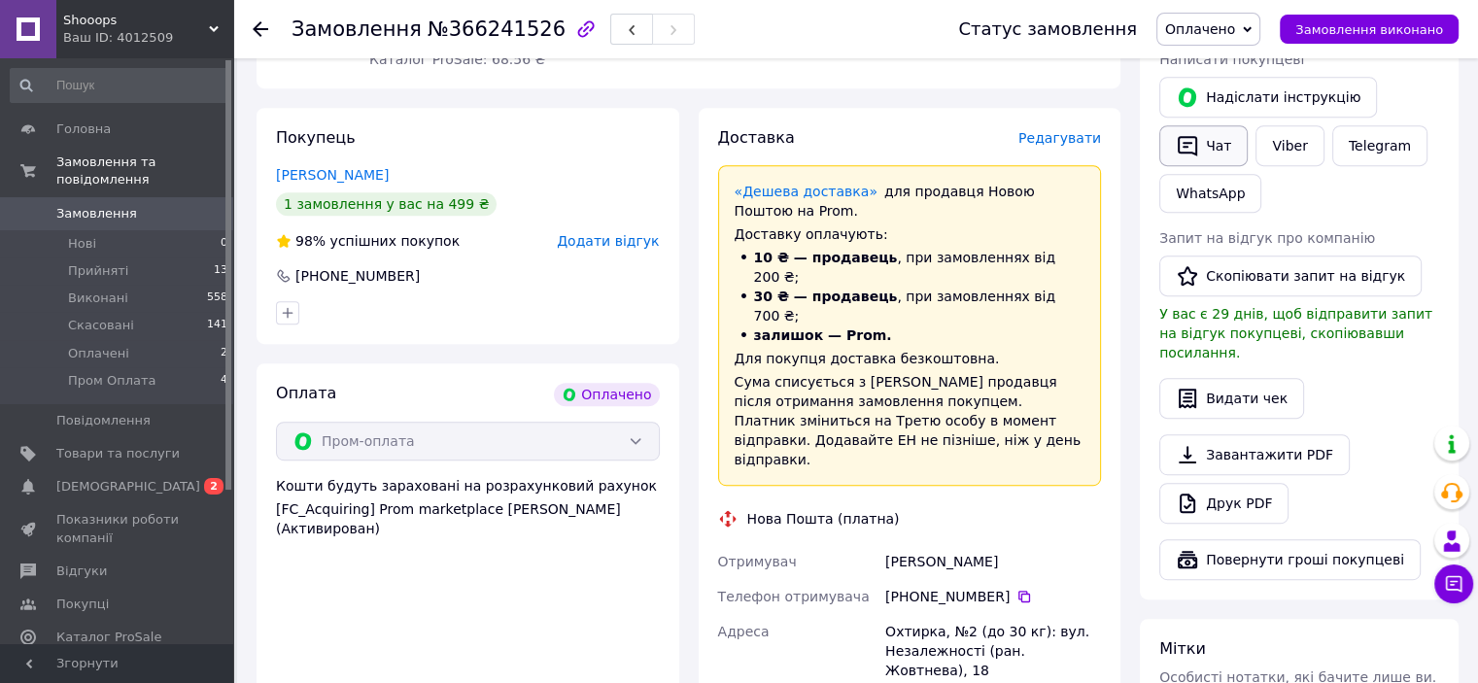
click at [1208, 142] on button "Чат" at bounding box center [1203, 145] width 88 height 41
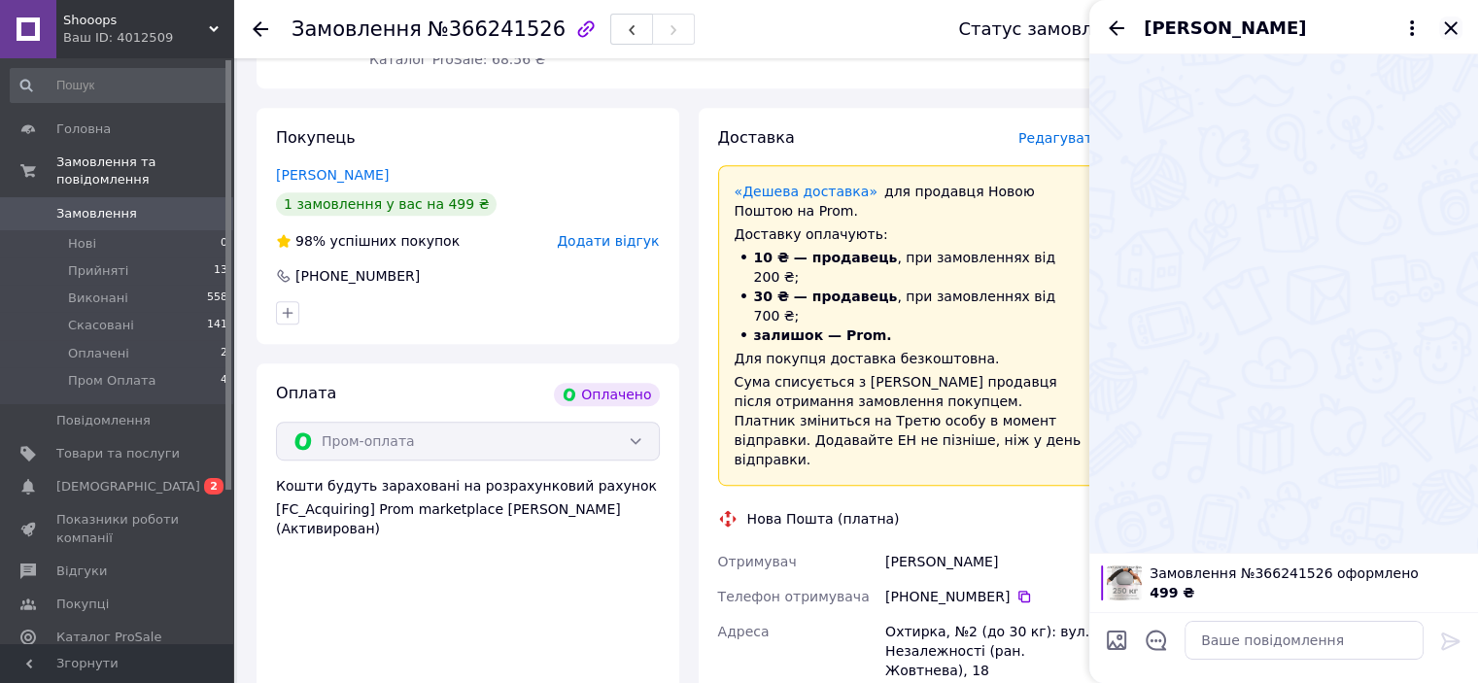
click at [1439, 30] on icon "Закрити" at bounding box center [1450, 28] width 23 height 23
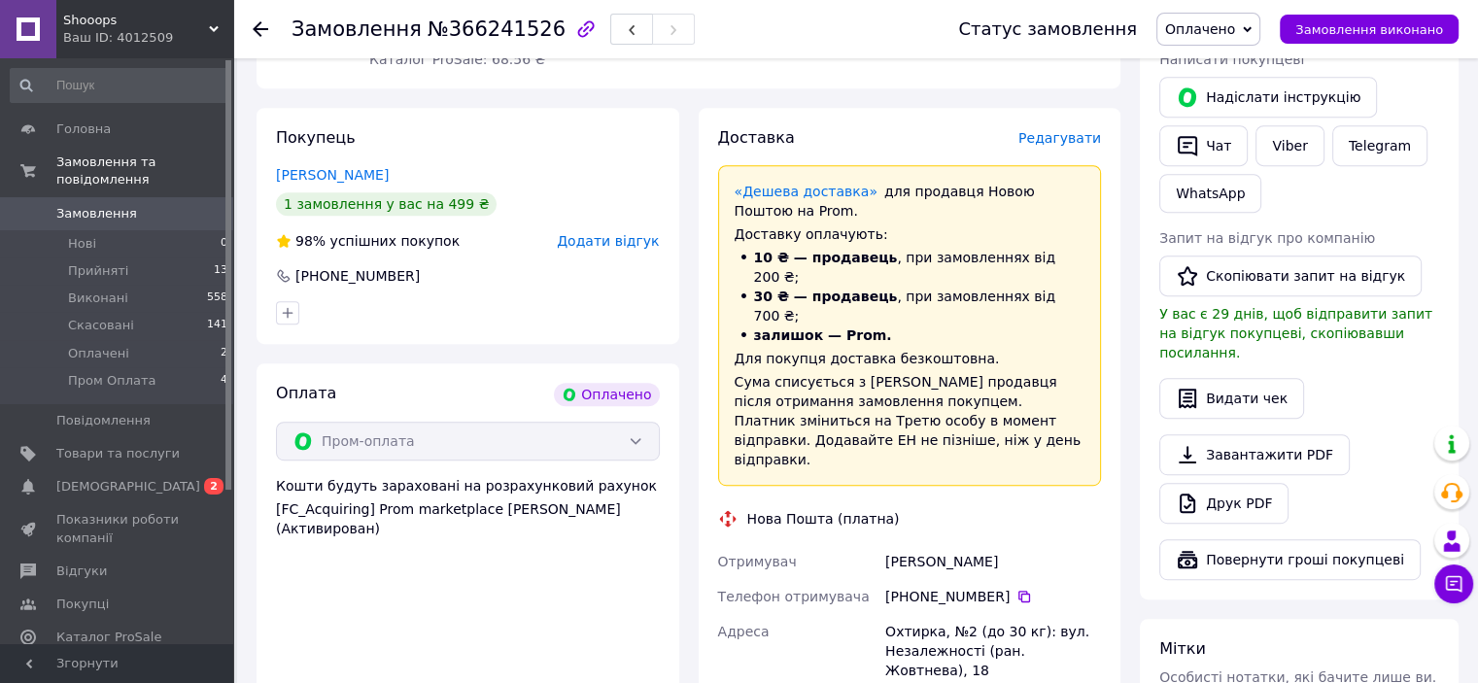
scroll to position [1069, 0]
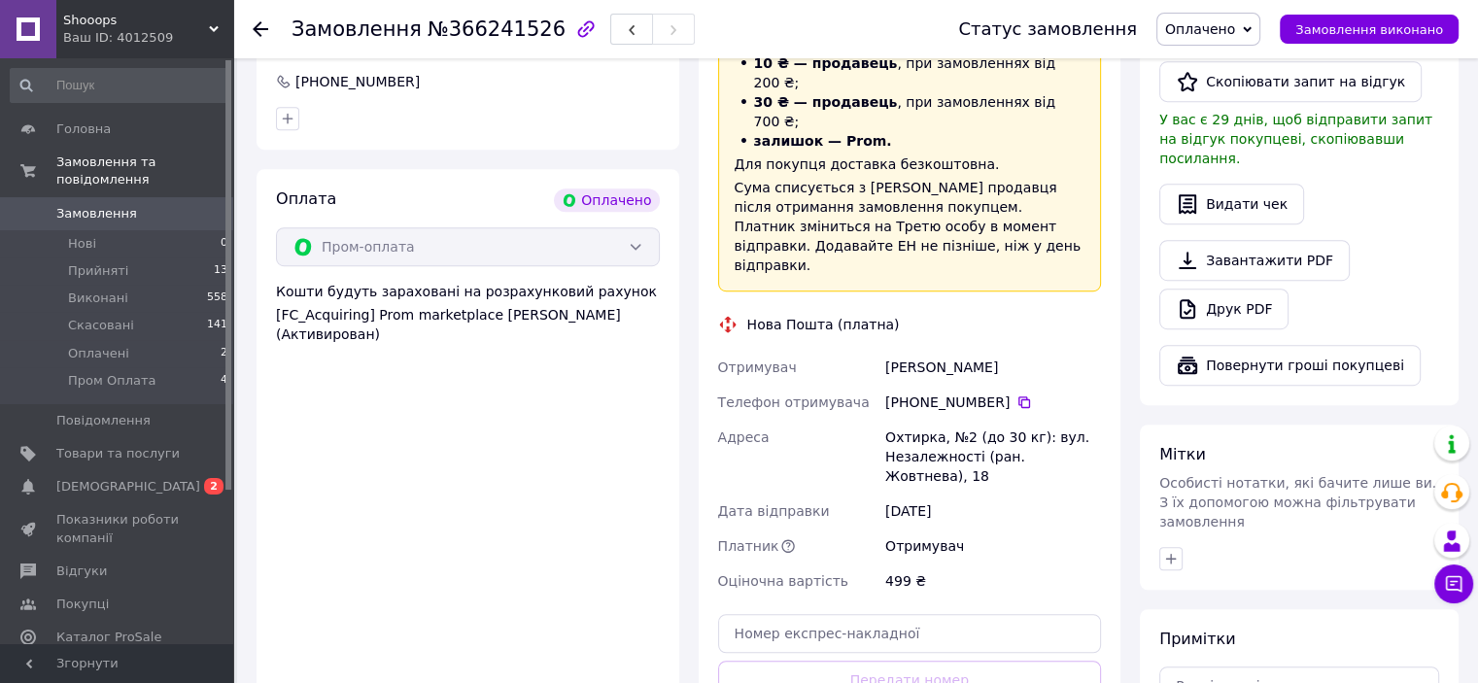
click at [936, 350] on div "Степаненко Іван" at bounding box center [992, 367] width 223 height 35
copy div "Степаненко"
click at [1001, 393] on div "[PHONE_NUMBER]" at bounding box center [993, 402] width 216 height 19
click at [1016, 394] on icon at bounding box center [1024, 402] width 16 height 16
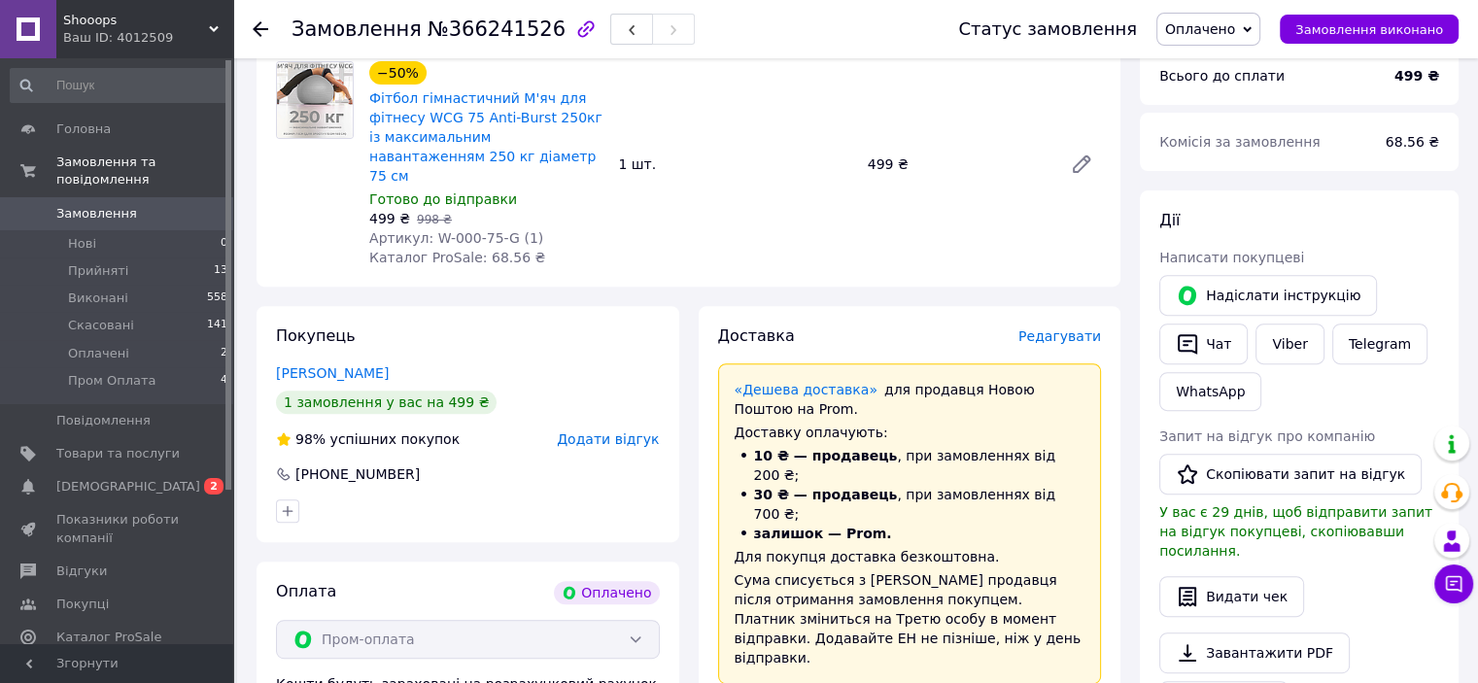
scroll to position [583, 0]
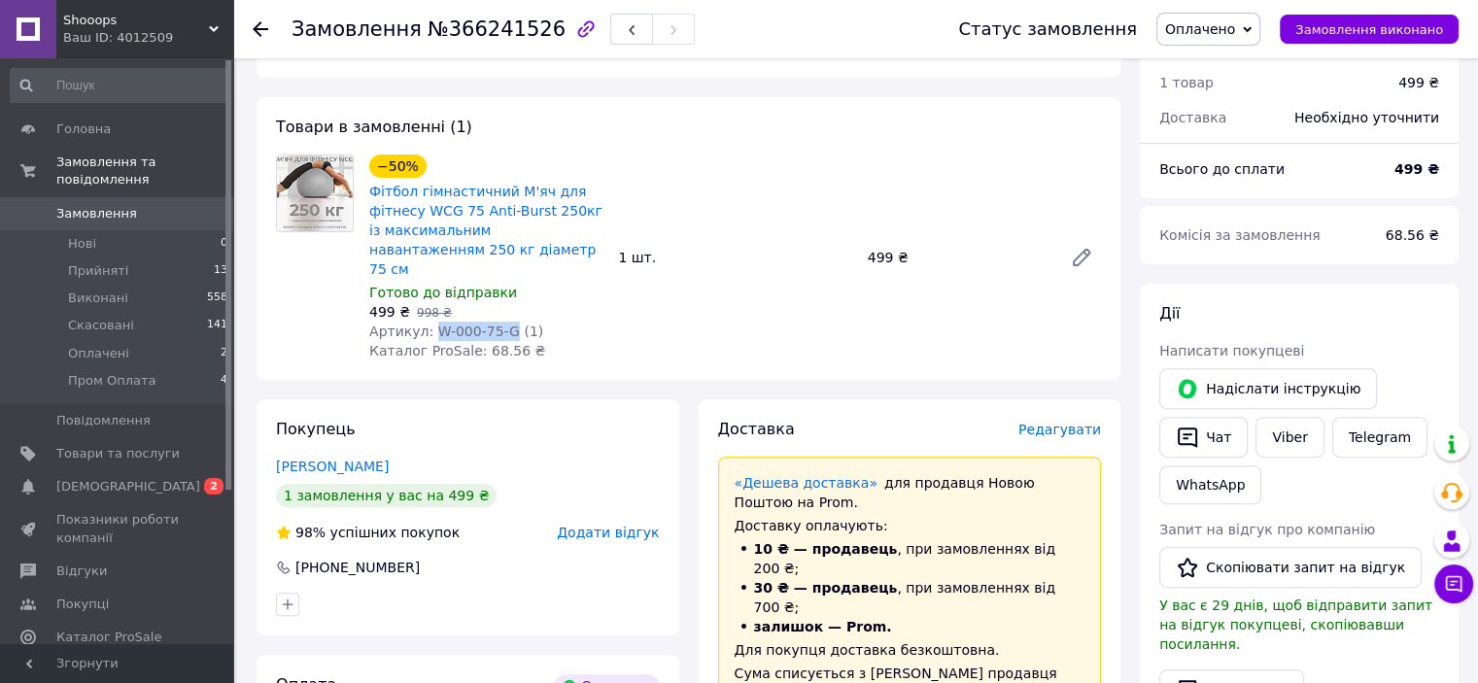
drag, startPoint x: 433, startPoint y: 305, endPoint x: 501, endPoint y: 305, distance: 68.0
click at [501, 324] on span "Артикул: W-000-75-G (1)" at bounding box center [456, 332] width 174 height 16
copy span "W-000-75-G"
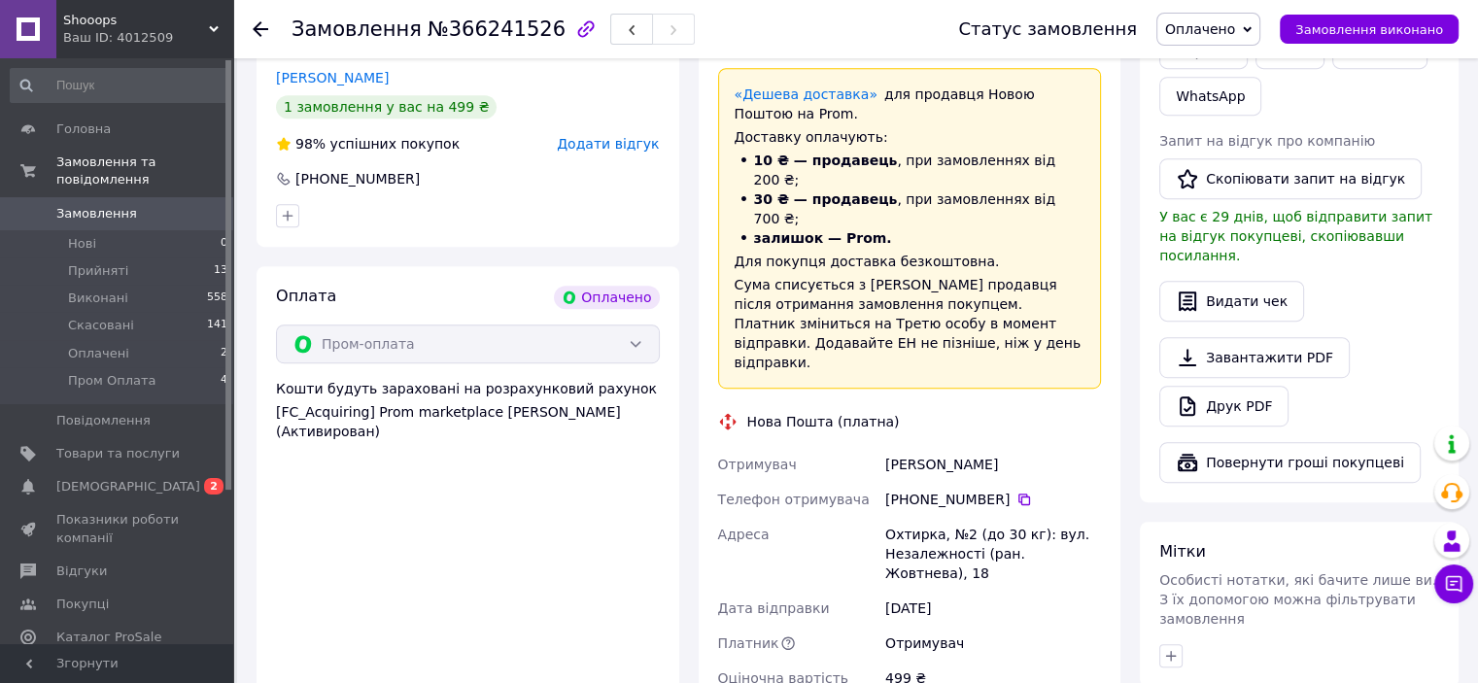
click at [902, 517] on div "Охтирка, №2 (до 30 кг): вул. Незалежності (ран. Жовтнева), 18" at bounding box center [992, 554] width 223 height 74
click at [908, 517] on div "Охтирка, №2 (до 30 кг): вул. Незалежності (ран. Жовтнева), 18" at bounding box center [992, 554] width 223 height 74
copy div "Охтирка"
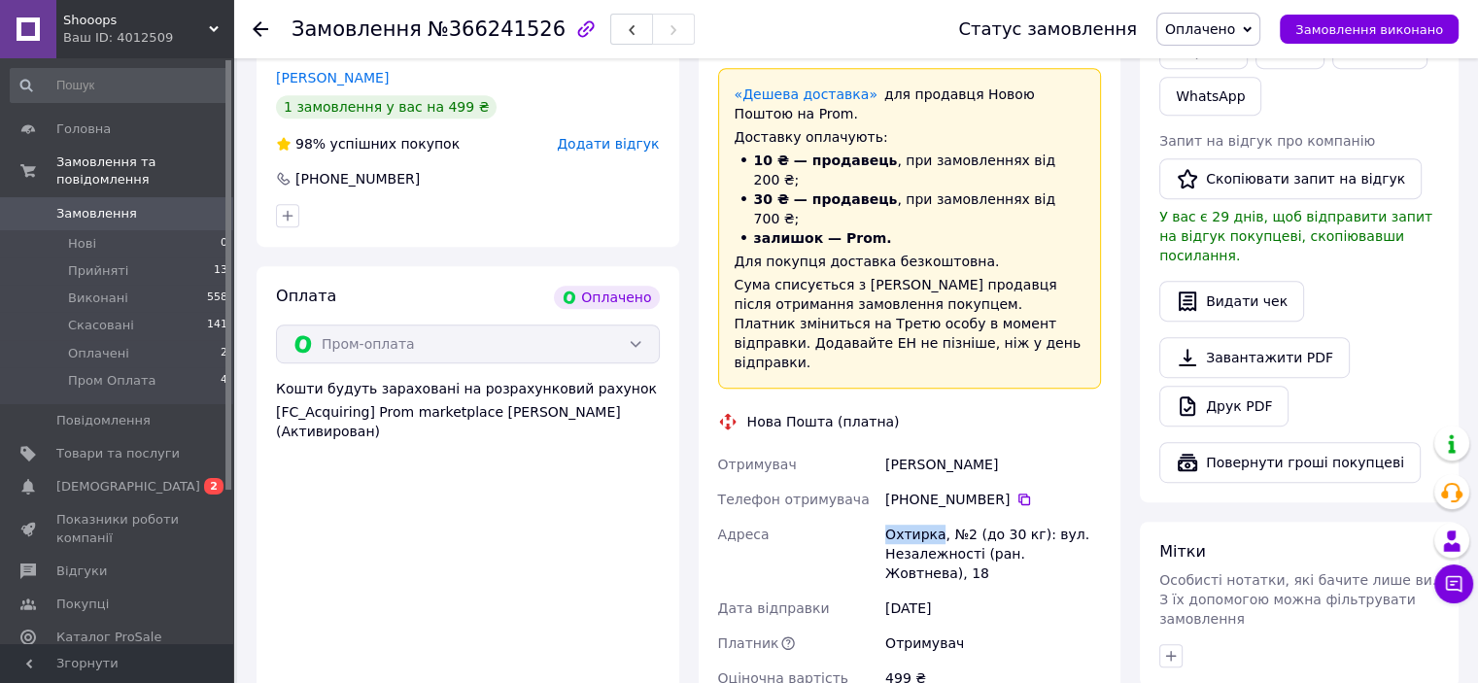
copy div "Охтирка"
click at [1018, 494] on icon at bounding box center [1024, 500] width 12 height 12
click at [921, 447] on div "Степаненко Іван" at bounding box center [992, 464] width 223 height 35
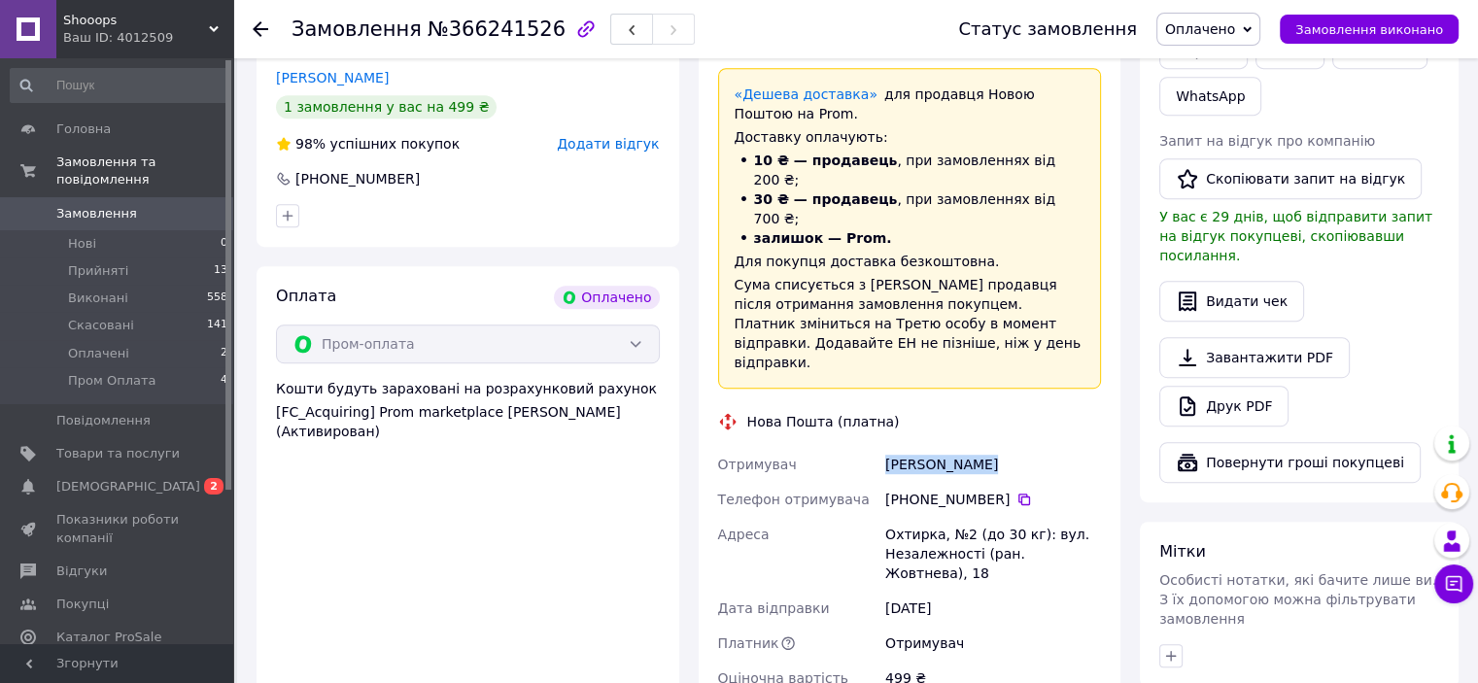
copy div "Степаненко Іван"
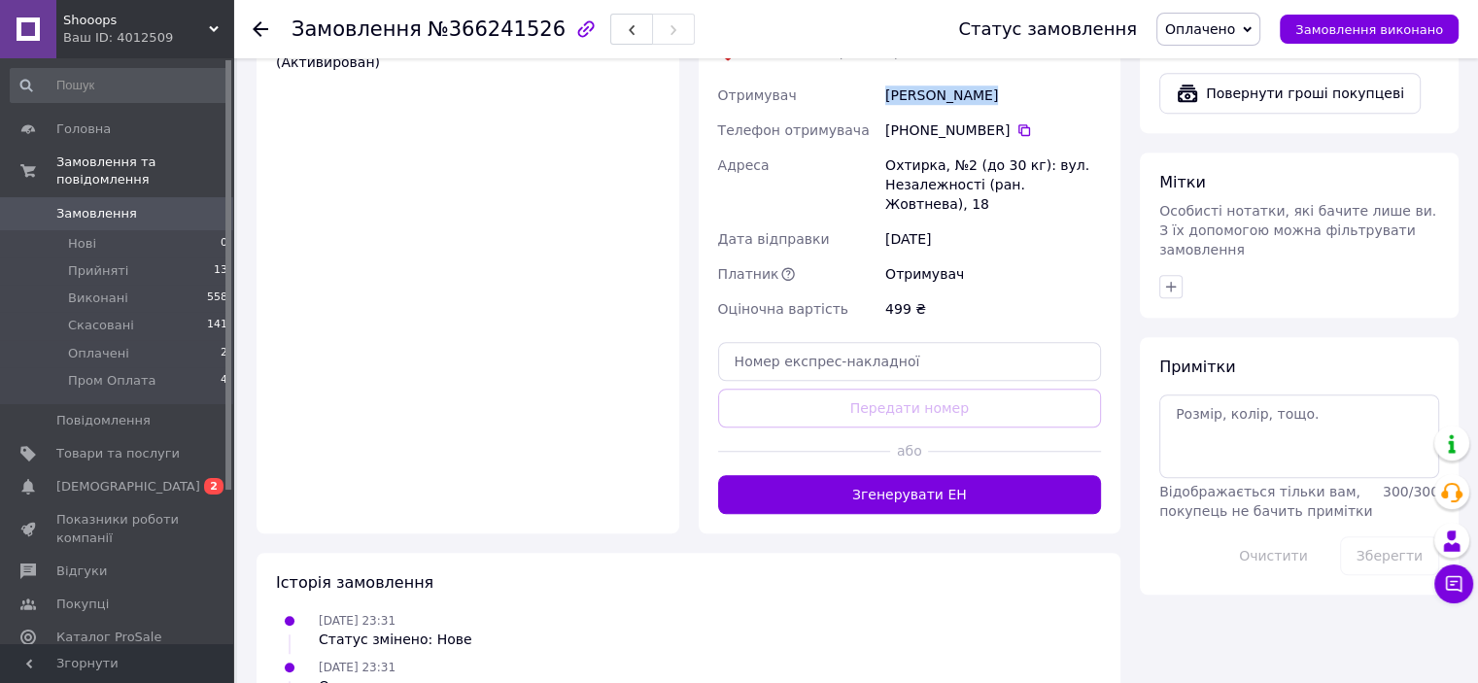
click at [1240, 18] on span "Оплачено" at bounding box center [1208, 29] width 104 height 33
click at [1241, 145] on li "Пром Оплата" at bounding box center [1210, 155] width 107 height 29
click at [168, 197] on link "Замовлення 0" at bounding box center [119, 213] width 239 height 33
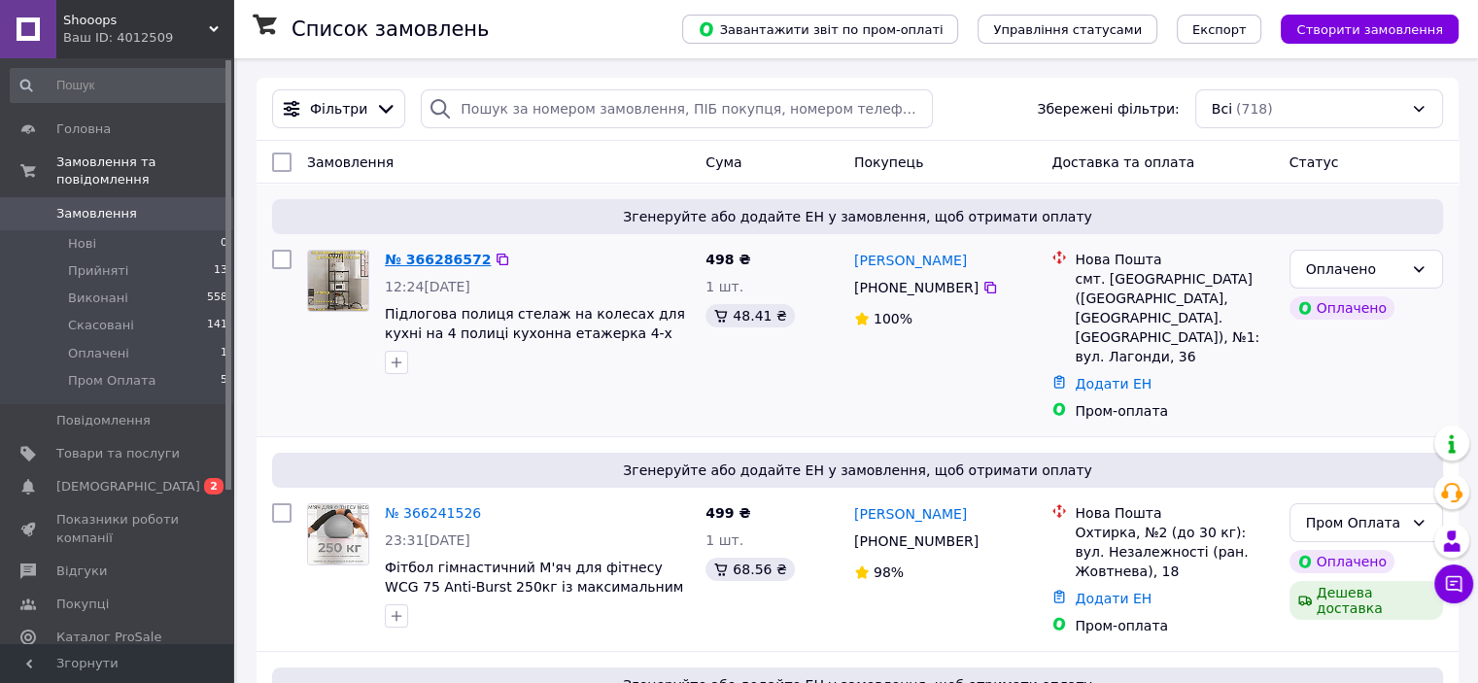
click at [463, 256] on link "№ 366286572" at bounding box center [438, 260] width 106 height 16
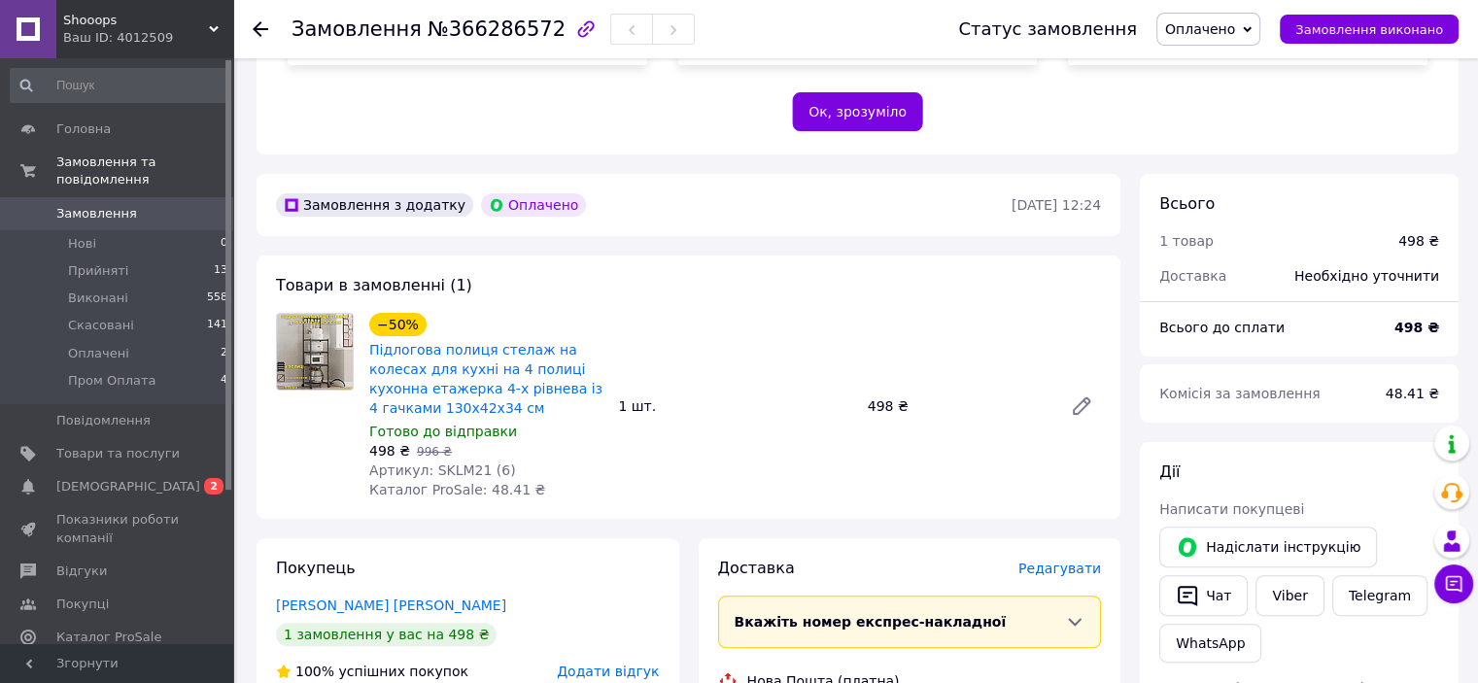
scroll to position [583, 0]
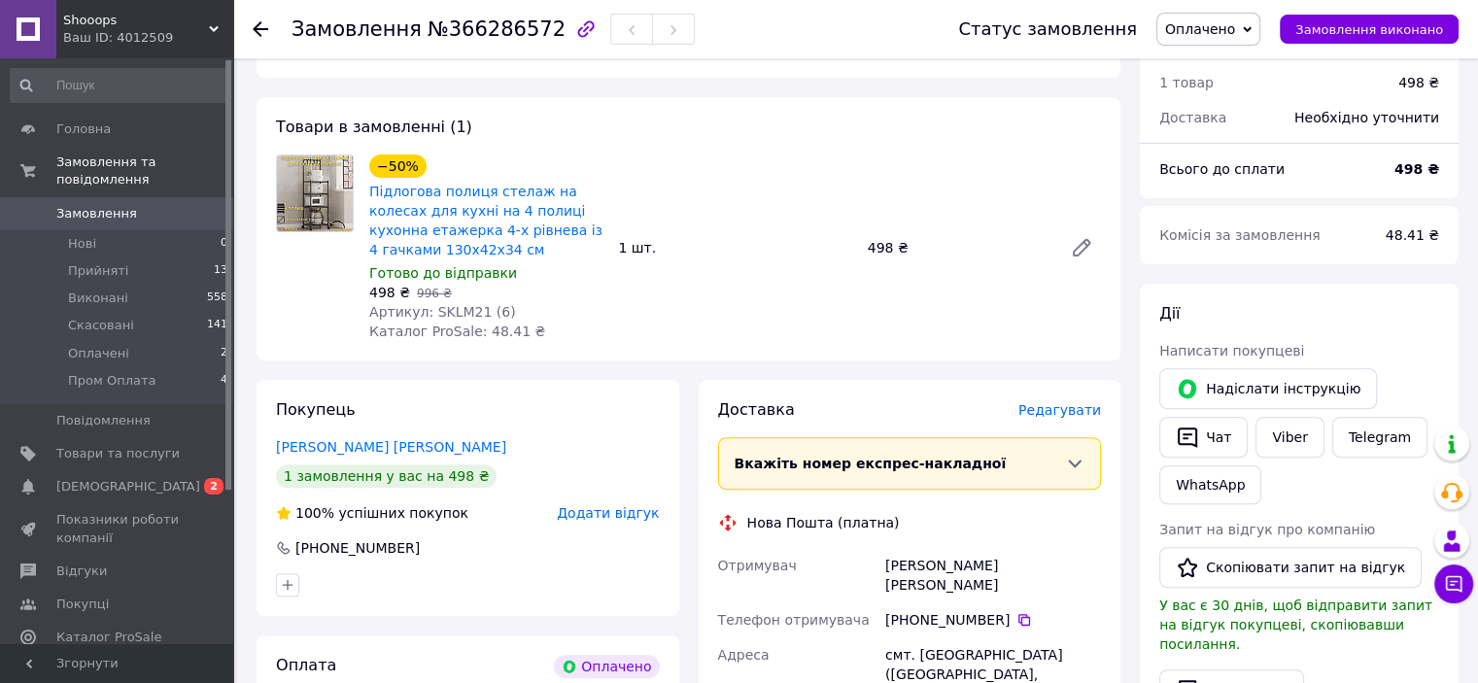
click at [447, 313] on span "Артикул: SKLM21 (6)" at bounding box center [442, 312] width 147 height 16
copy span "SKLM21"
click at [105, 205] on span "Замовлення" at bounding box center [96, 213] width 81 height 17
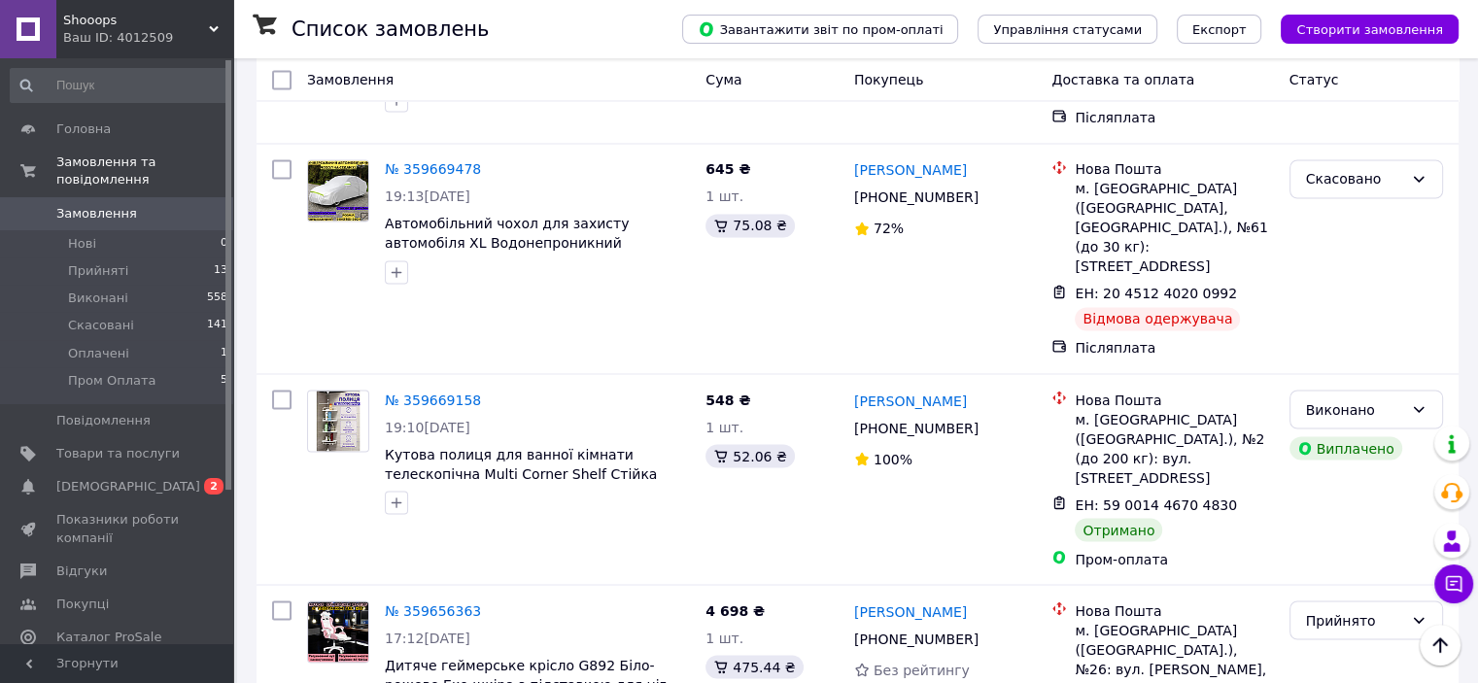
scroll to position [11174, 0]
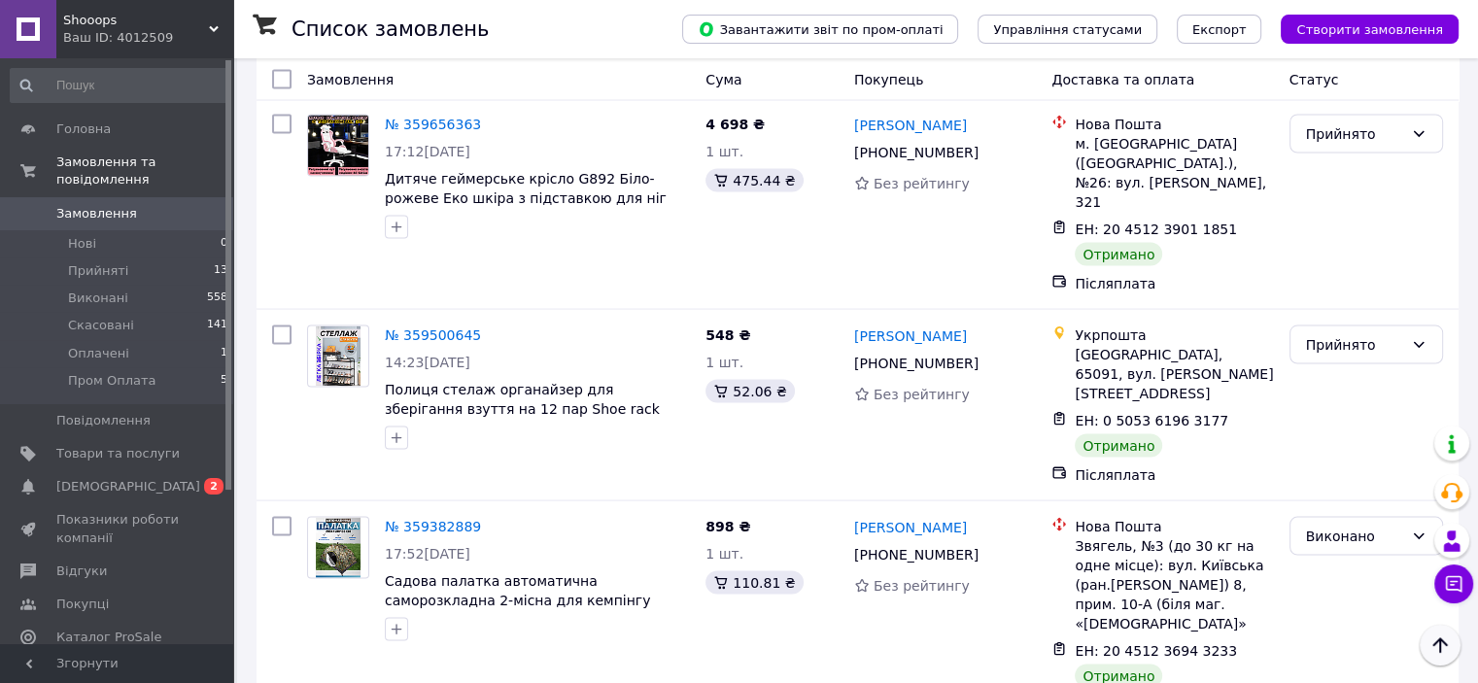
click at [1454, 646] on button "Наверх" at bounding box center [1440, 645] width 41 height 41
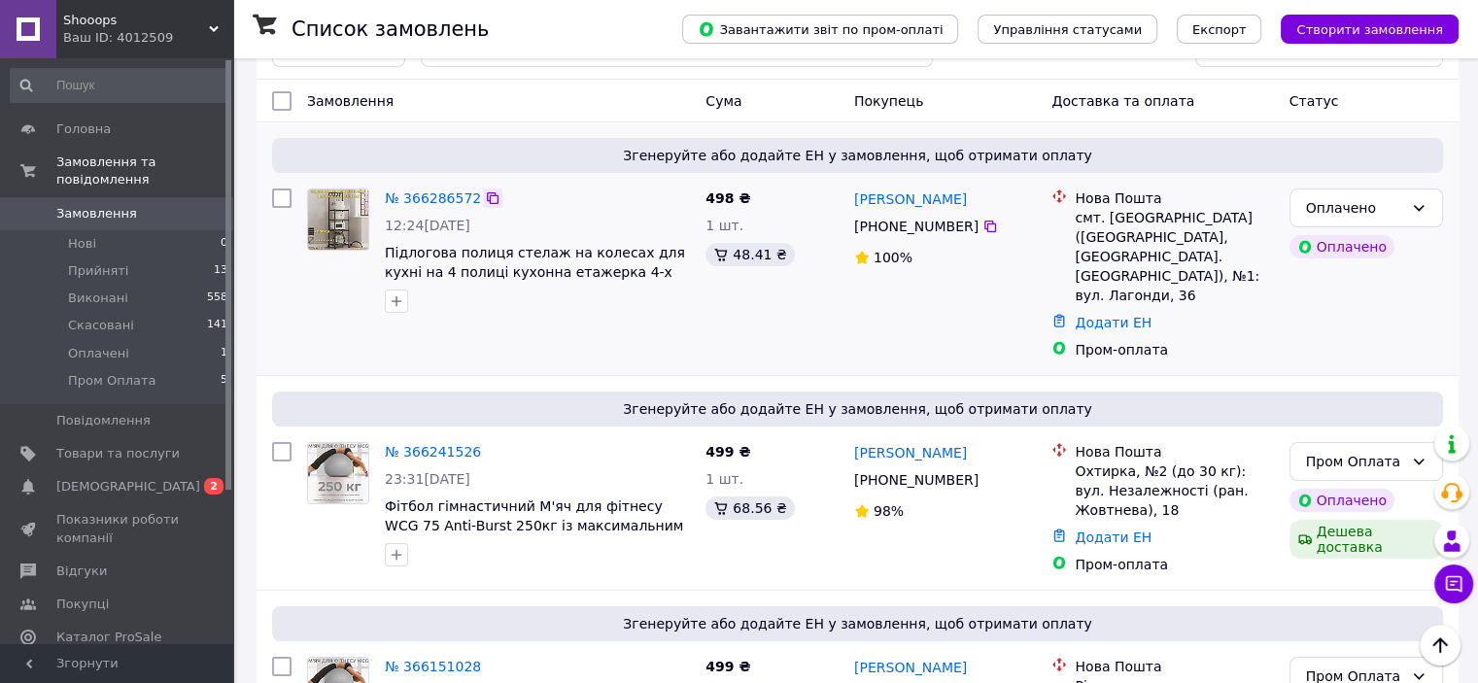
scroll to position [0, 0]
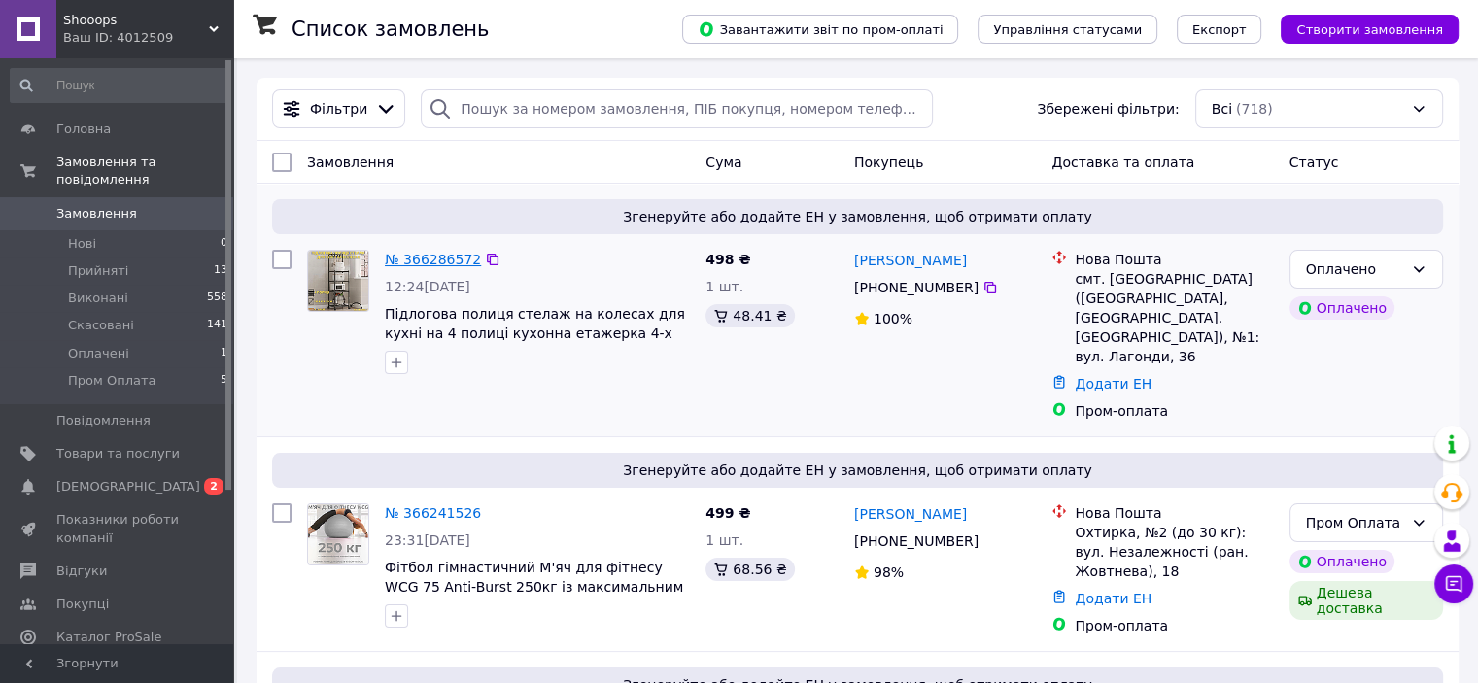
click at [452, 264] on link "№ 366286572" at bounding box center [433, 260] width 96 height 16
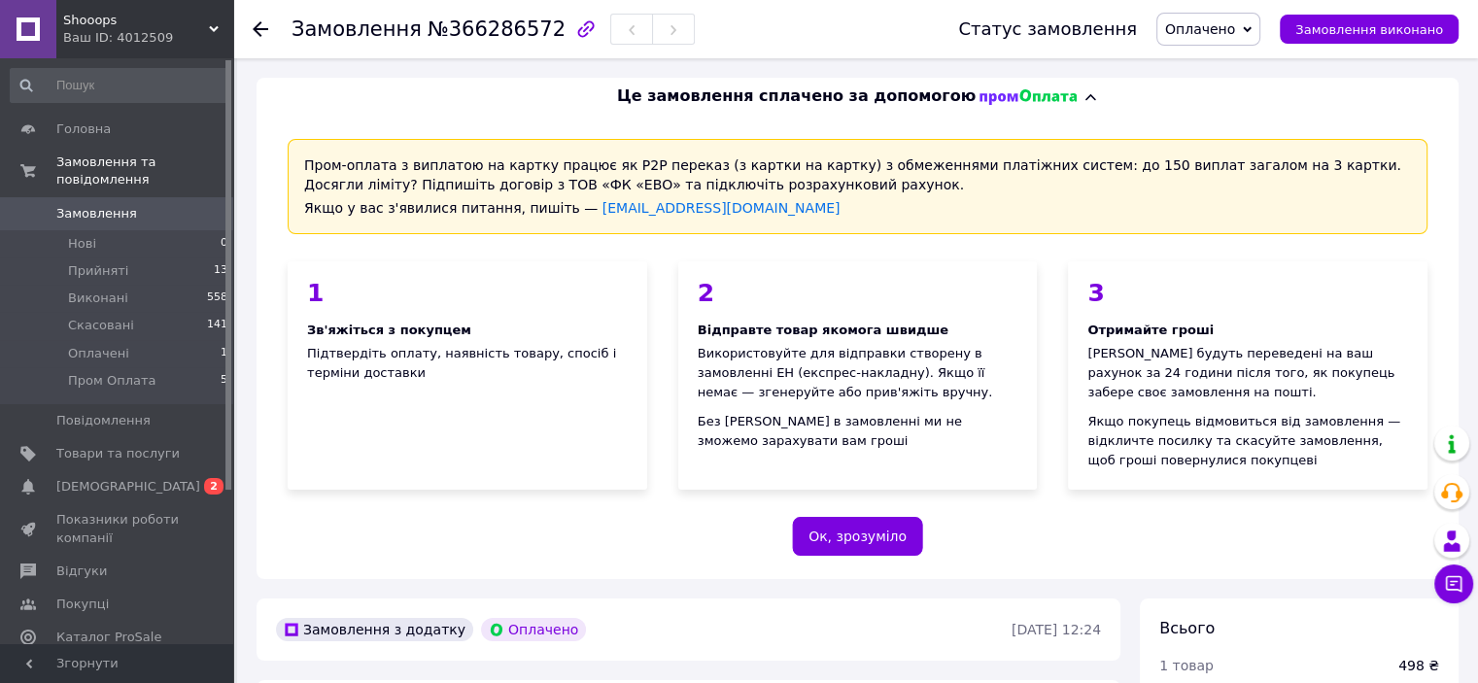
click at [138, 205] on span "Замовлення" at bounding box center [117, 213] width 123 height 17
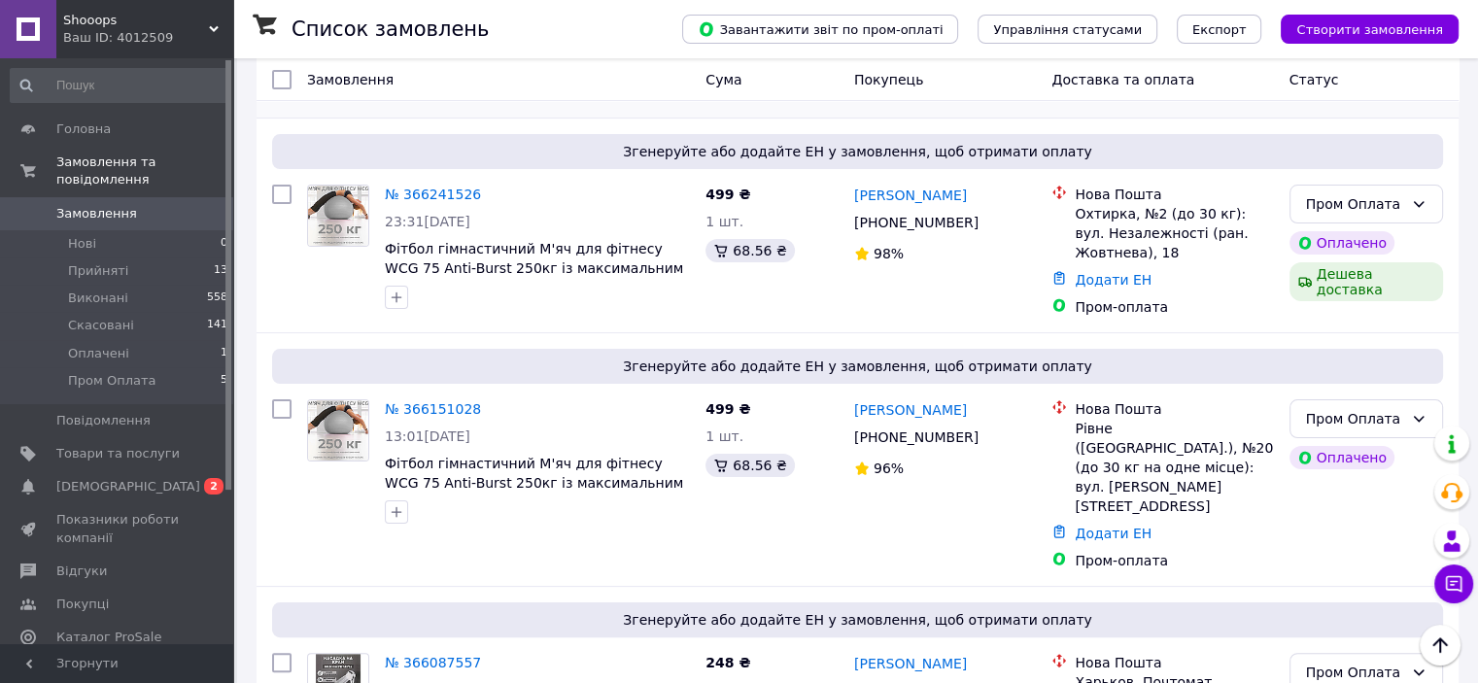
scroll to position [389, 0]
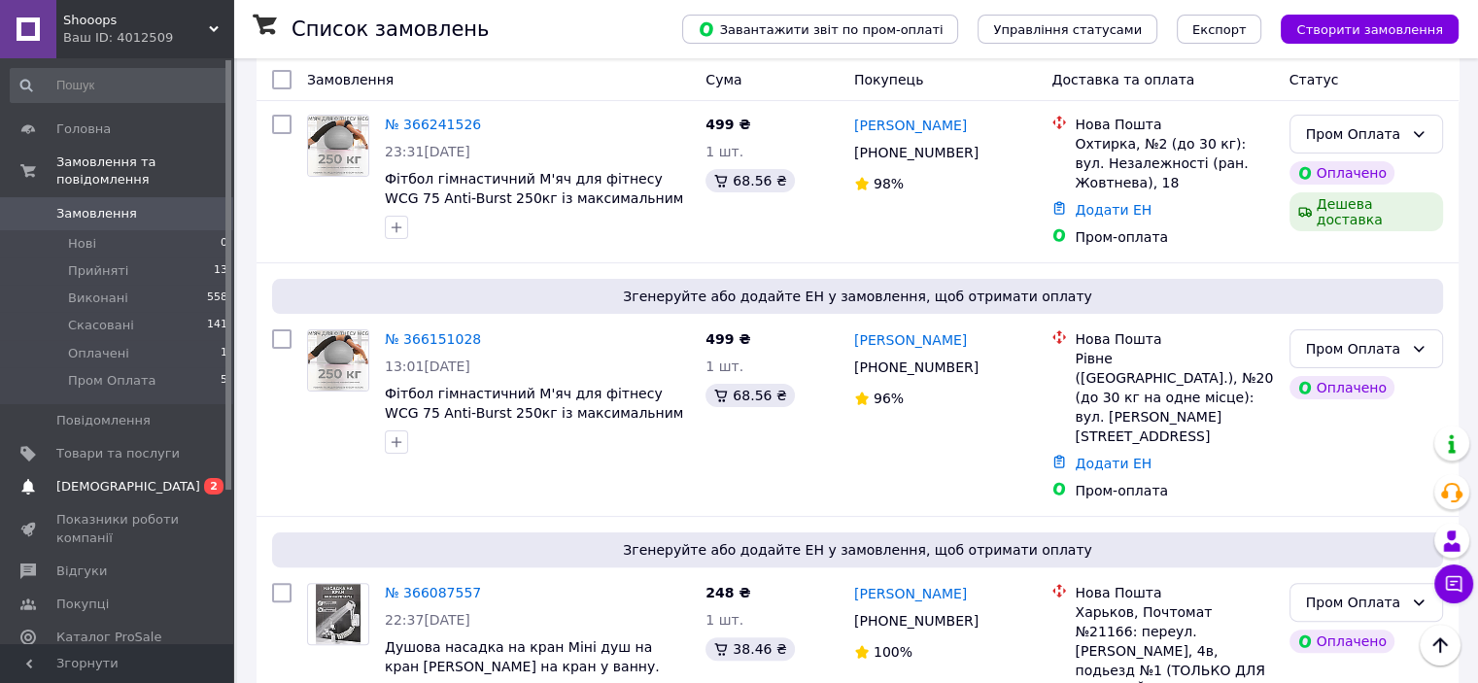
click at [110, 478] on span "[DEMOGRAPHIC_DATA]" at bounding box center [128, 486] width 144 height 17
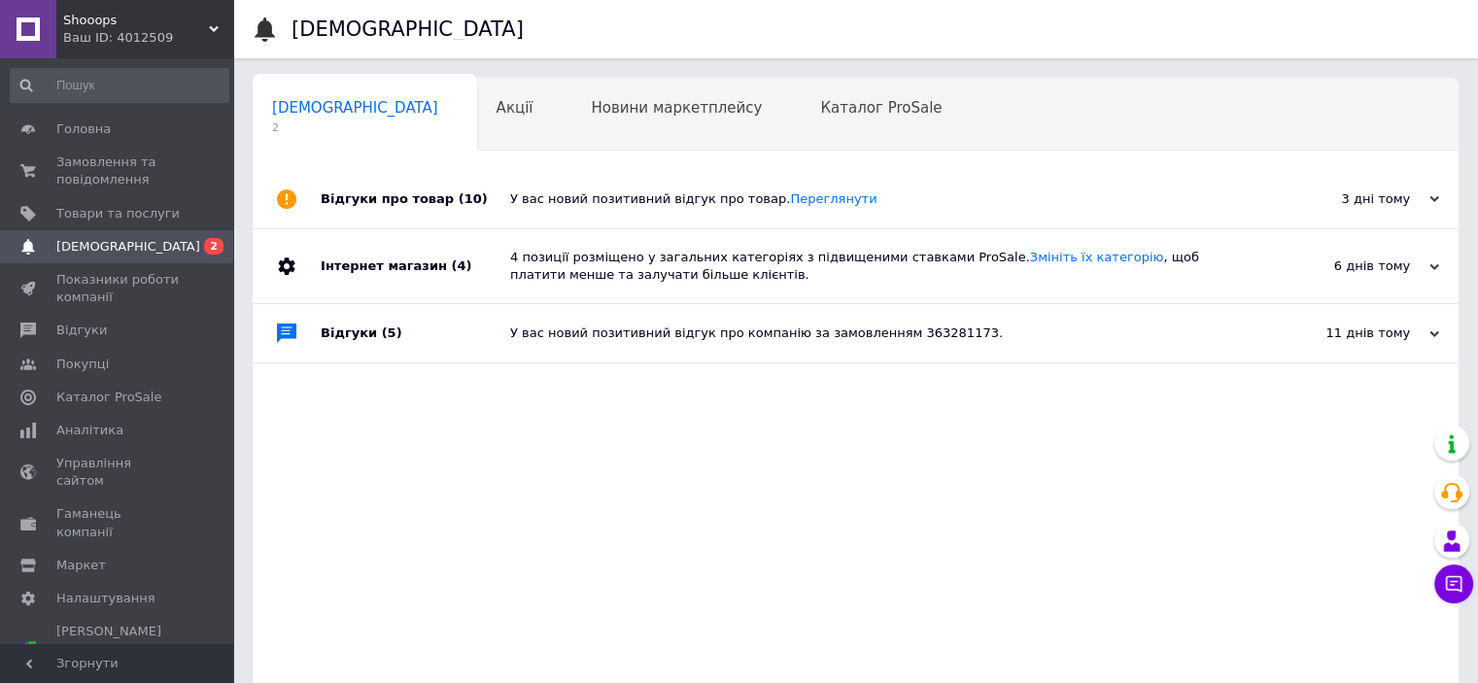
click at [136, 32] on div "Ваш ID: 4012509" at bounding box center [148, 37] width 170 height 17
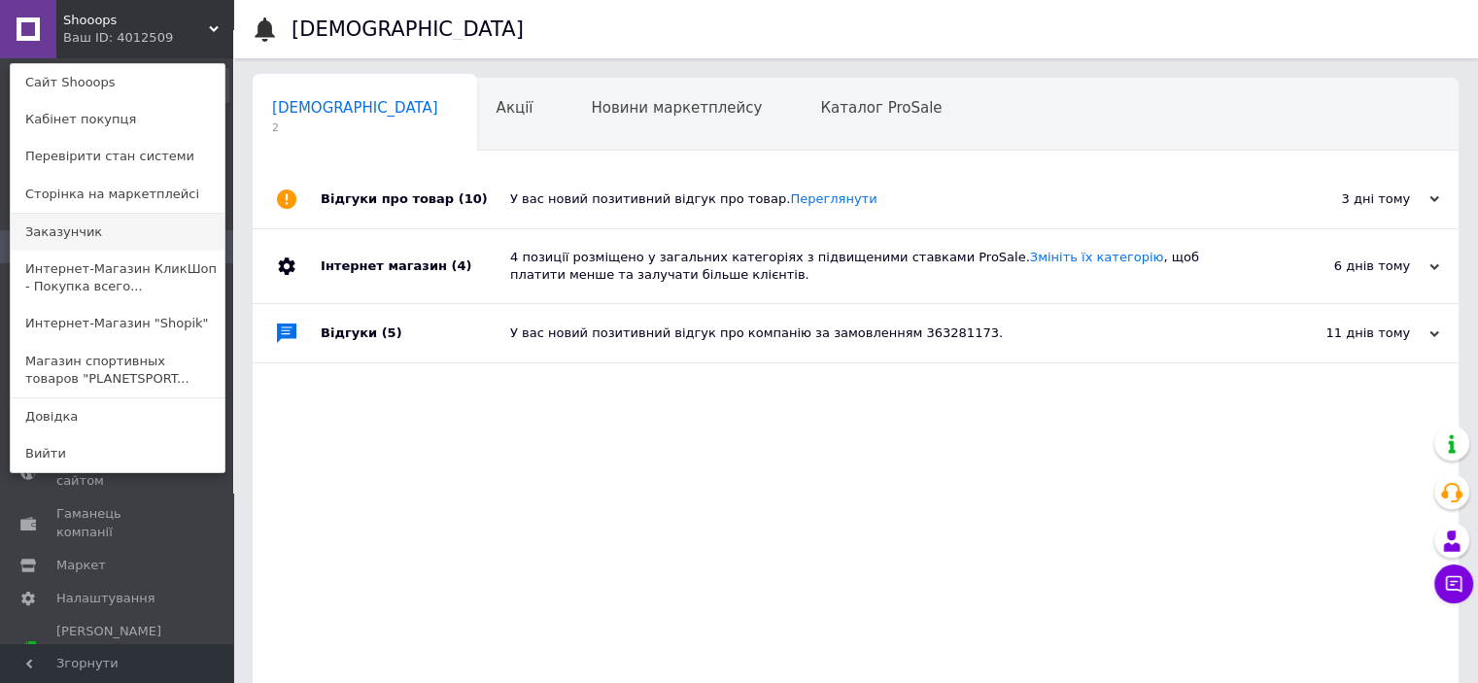
click at [113, 227] on link "Заказунчик" at bounding box center [118, 232] width 214 height 37
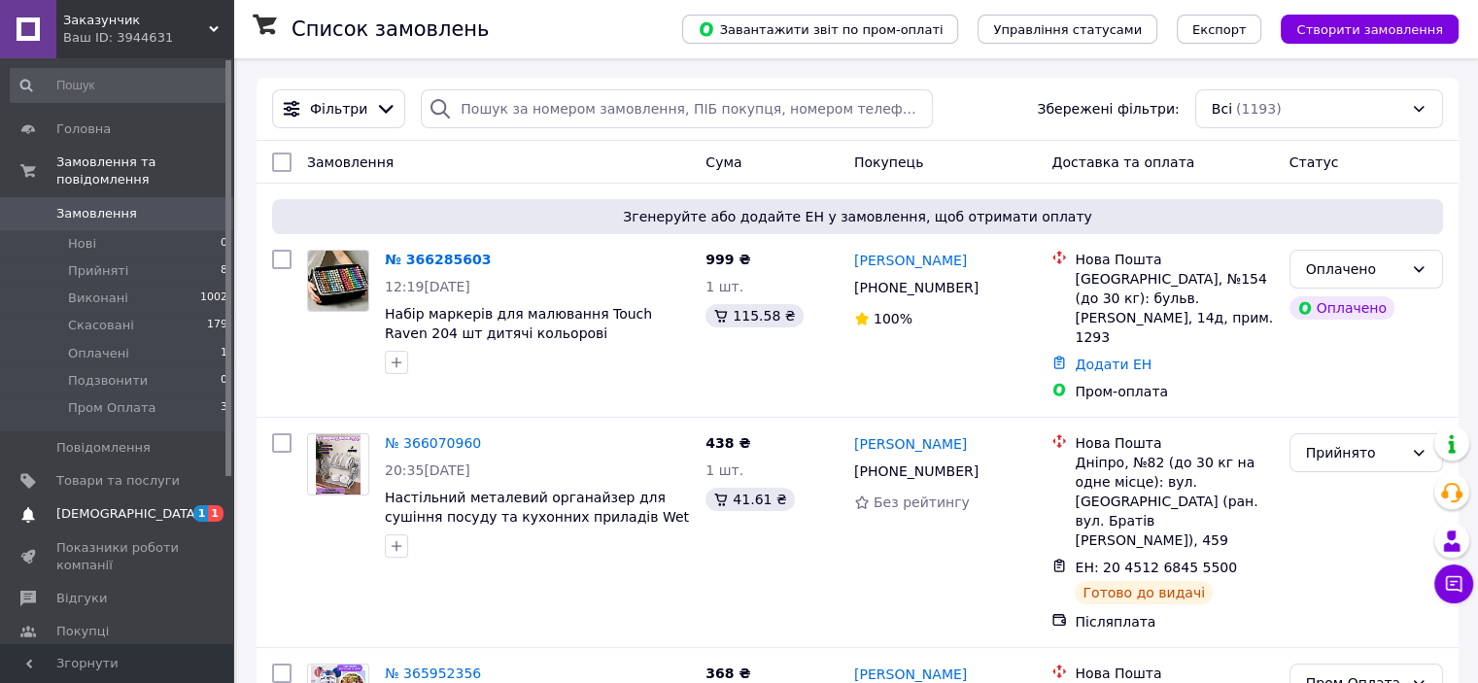
click at [157, 505] on span "[DEMOGRAPHIC_DATA]" at bounding box center [117, 513] width 123 height 17
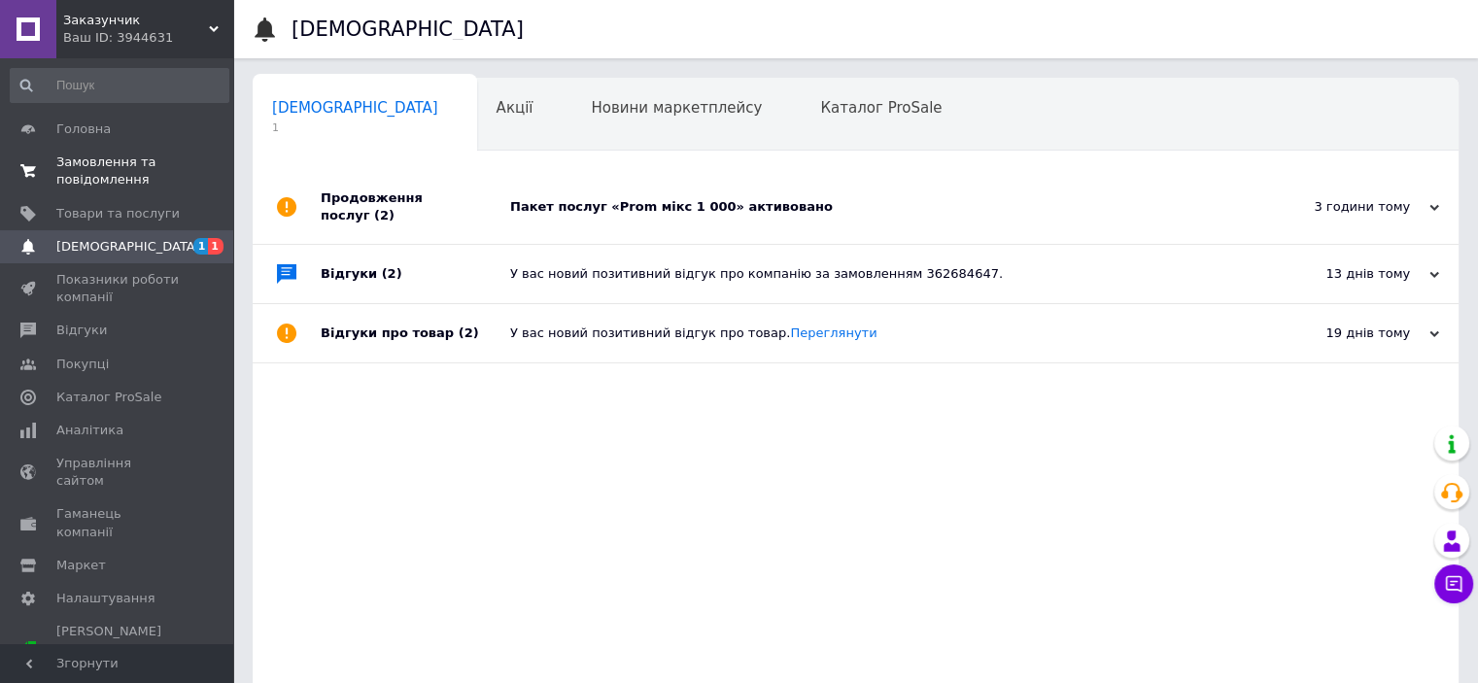
click at [133, 189] on link "Замовлення та повідомлення 0 0" at bounding box center [119, 171] width 239 height 51
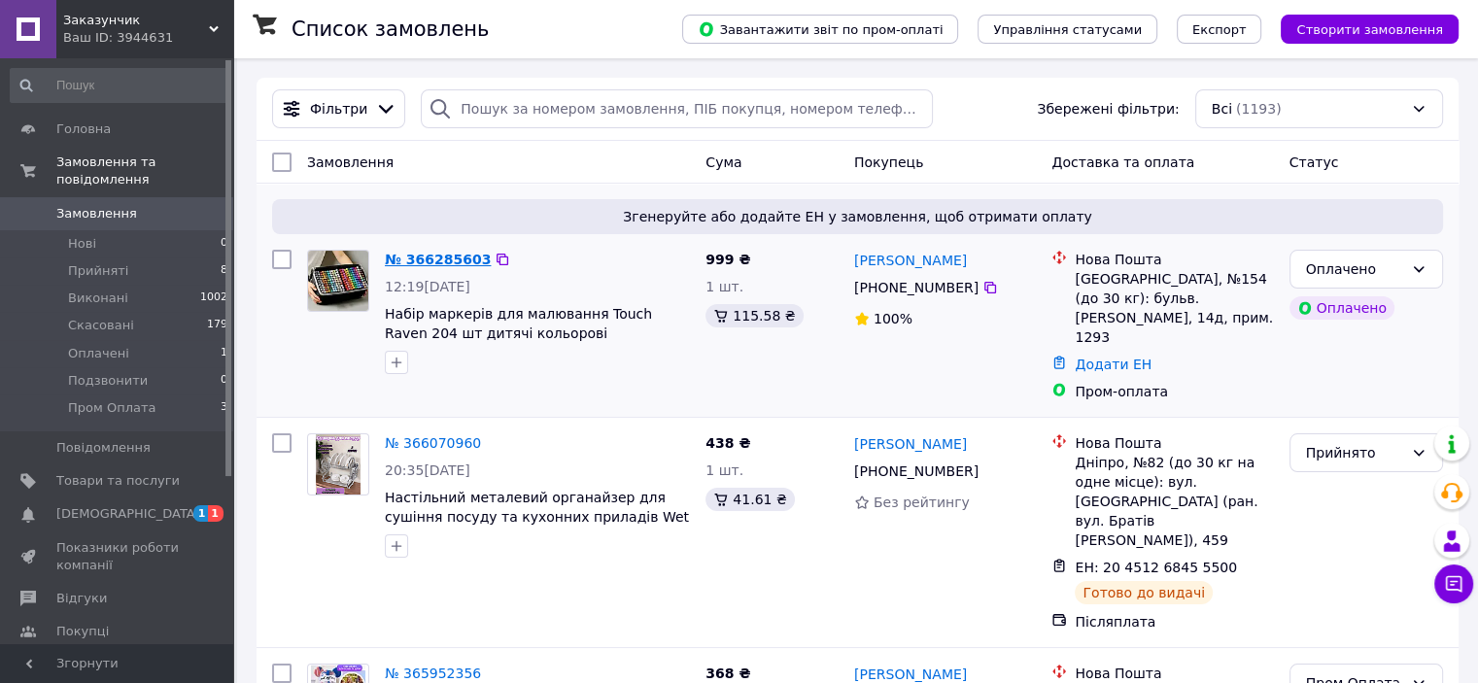
click at [426, 259] on link "№ 366285603" at bounding box center [438, 260] width 106 height 16
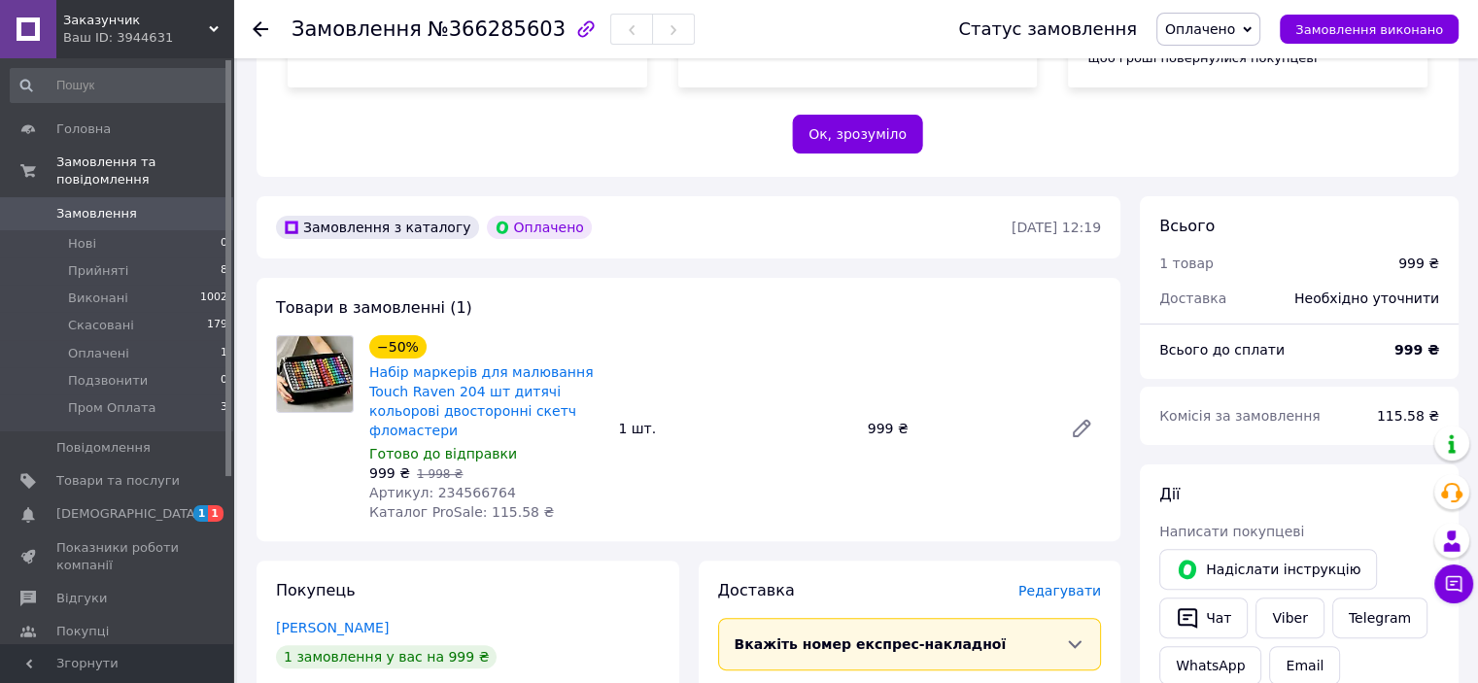
scroll to position [680, 0]
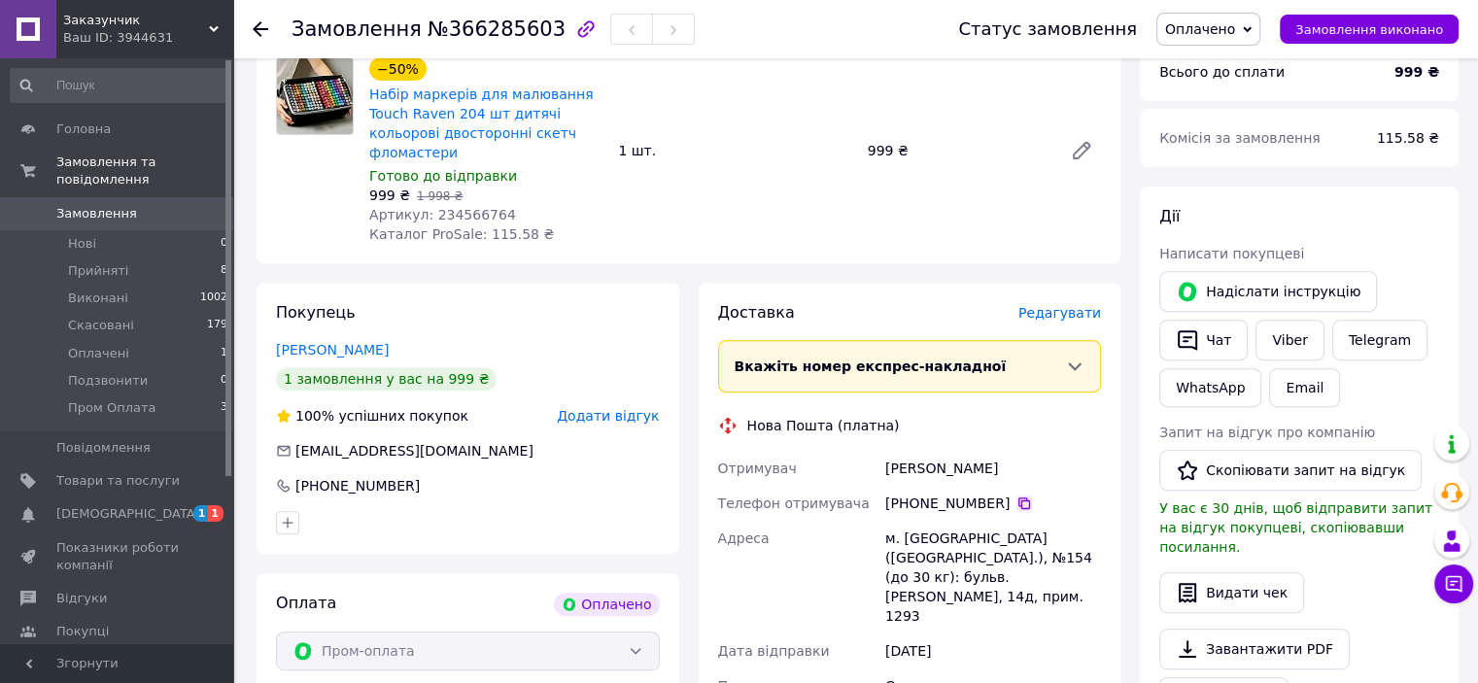
click at [1016, 496] on icon at bounding box center [1024, 504] width 16 height 16
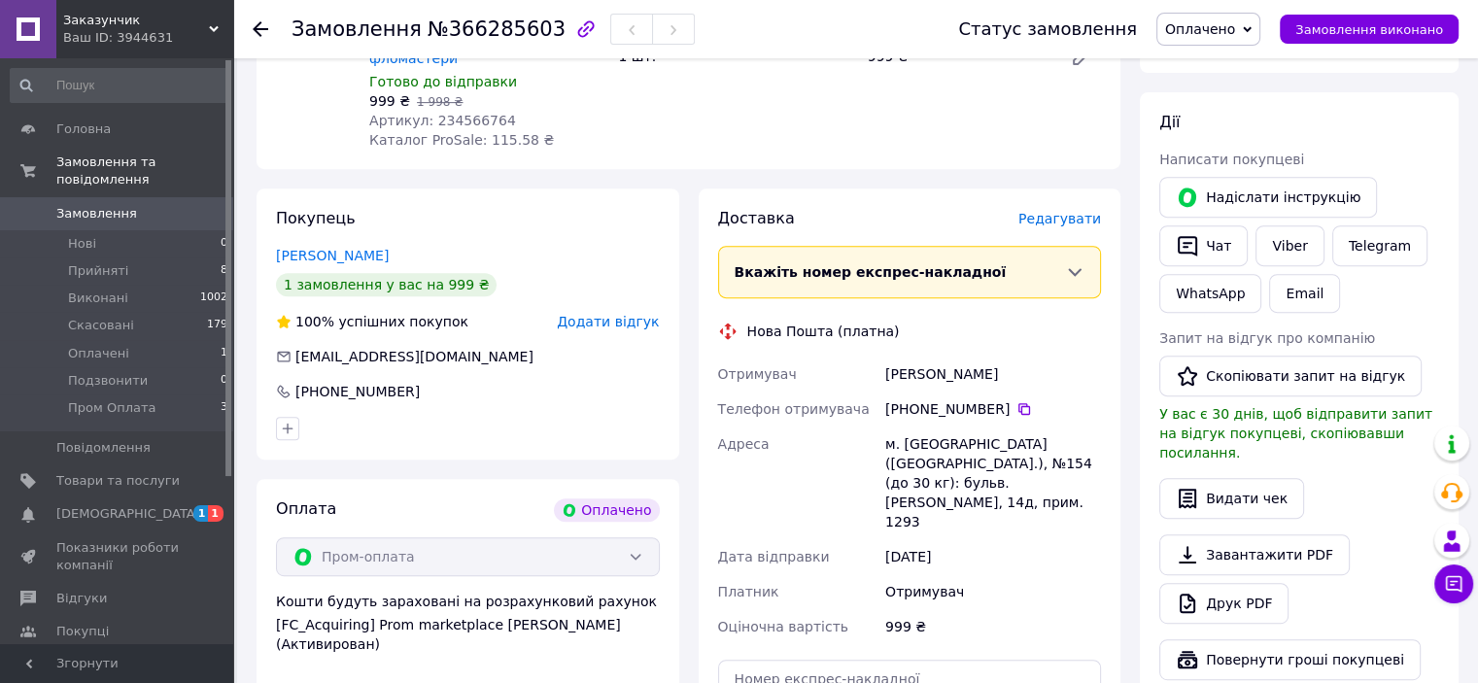
scroll to position [874, 0]
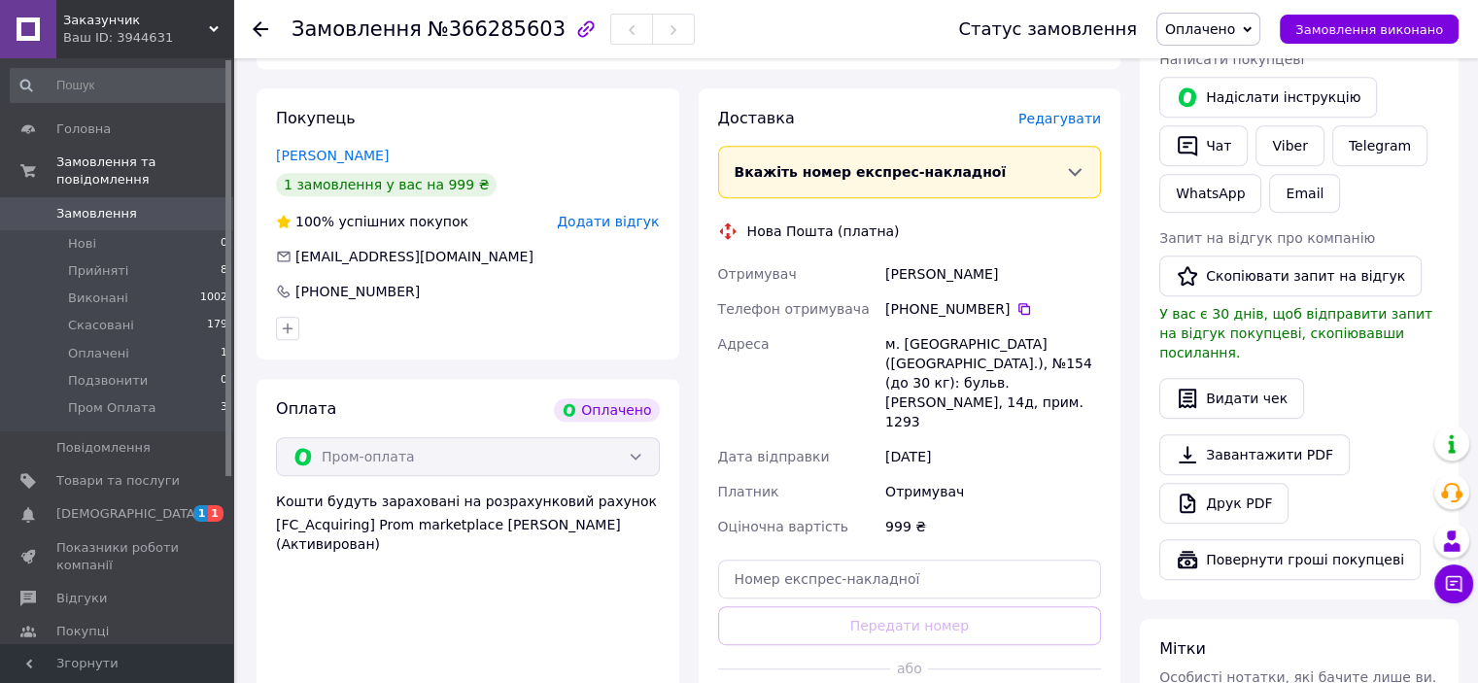
click at [960, 257] on div "Ніколаєнко Ирина" at bounding box center [992, 274] width 223 height 35
copy div "Ніколаєнко Ирина"
click at [1016, 301] on icon at bounding box center [1024, 309] width 16 height 16
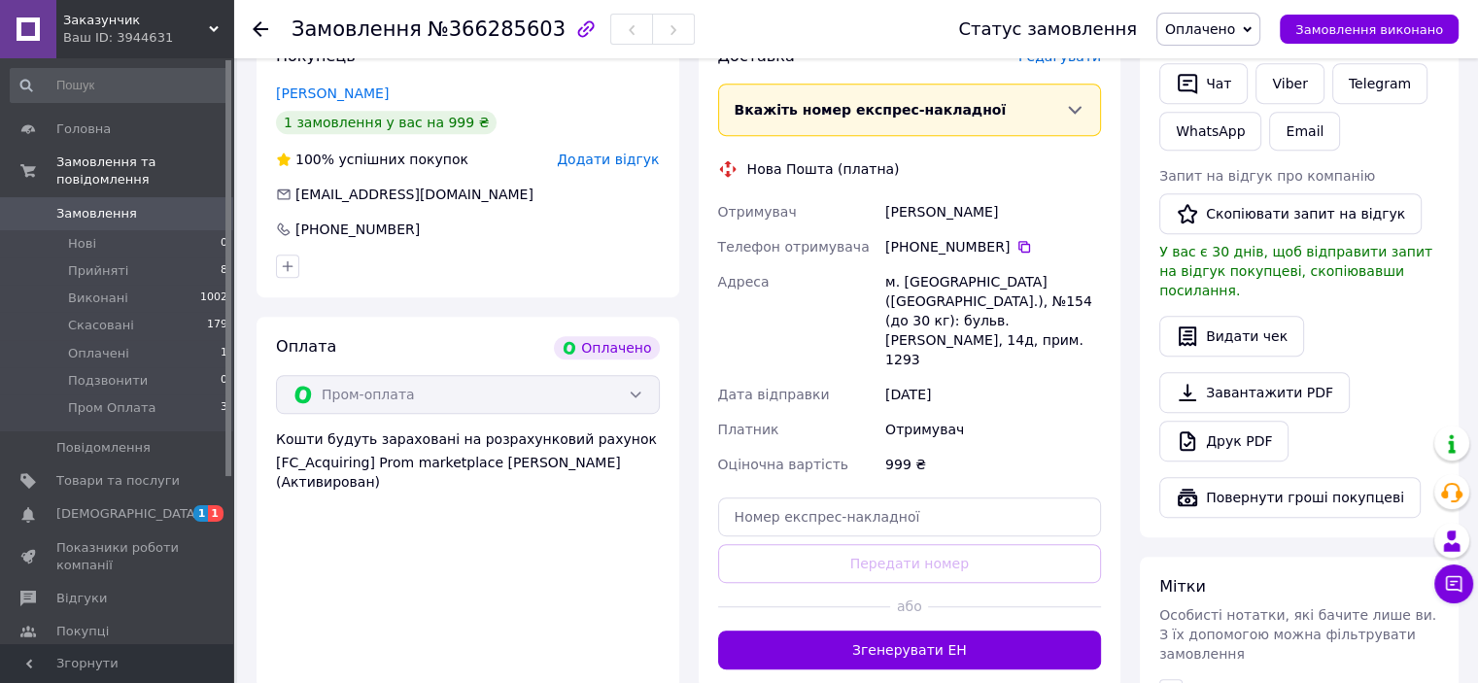
scroll to position [972, 0]
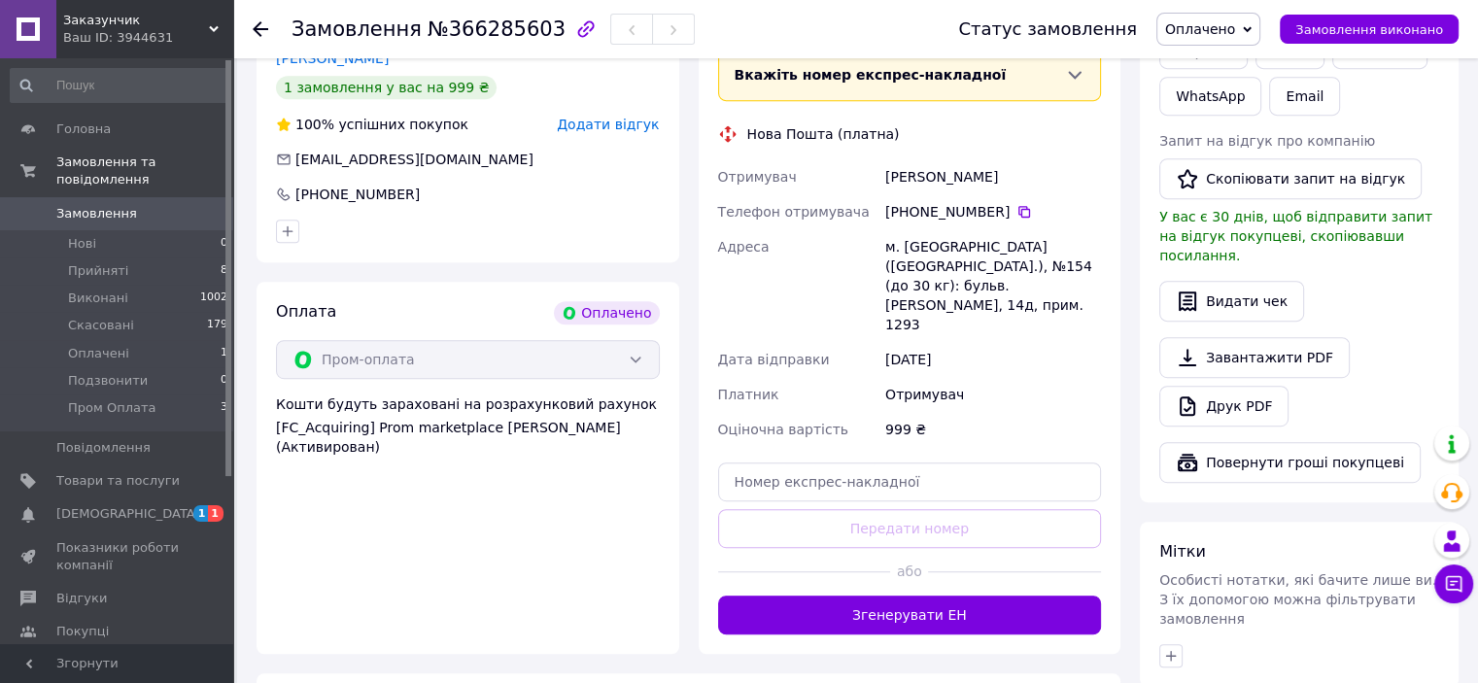
click at [907, 229] on div "м. Київ (Київська обл.), №154 (до 30 кг): бульв. Миколи Руденка, 14д, прим. 1293" at bounding box center [992, 285] width 223 height 113
copy div "Київ"
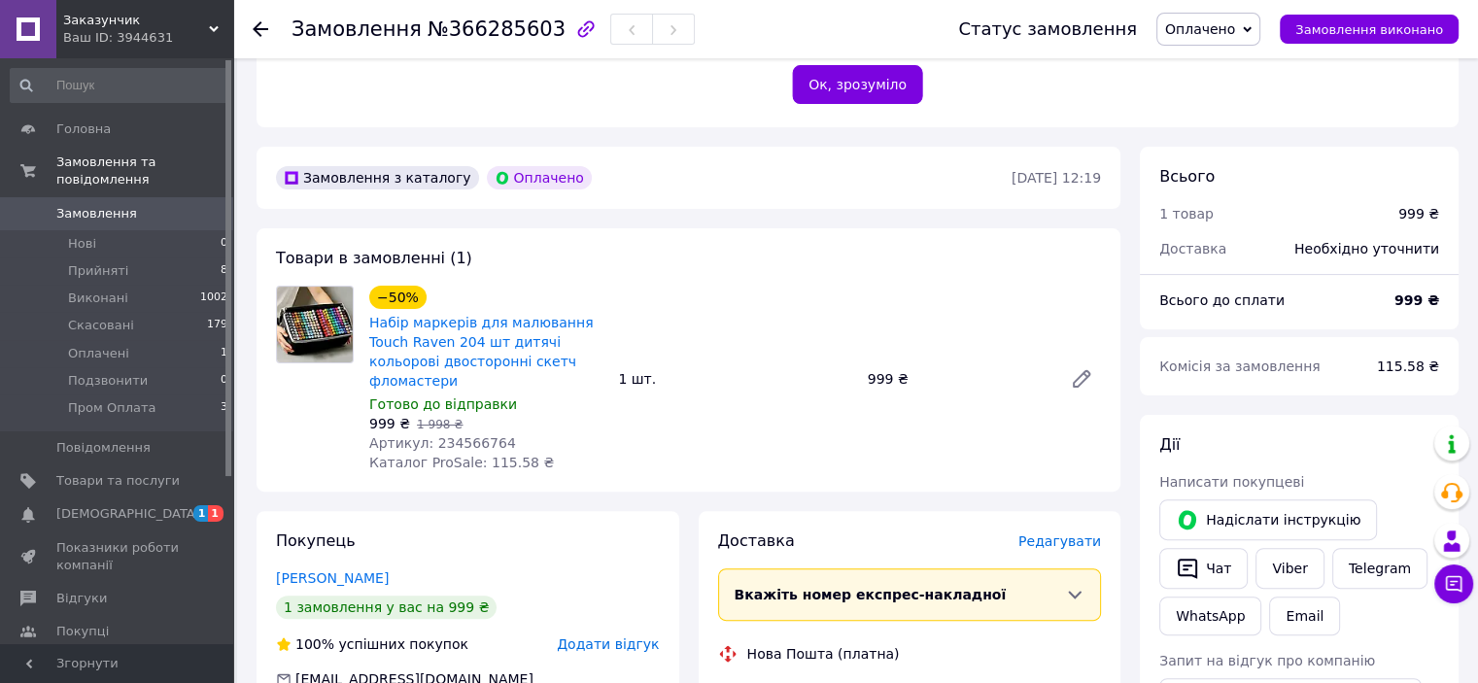
scroll to position [291, 0]
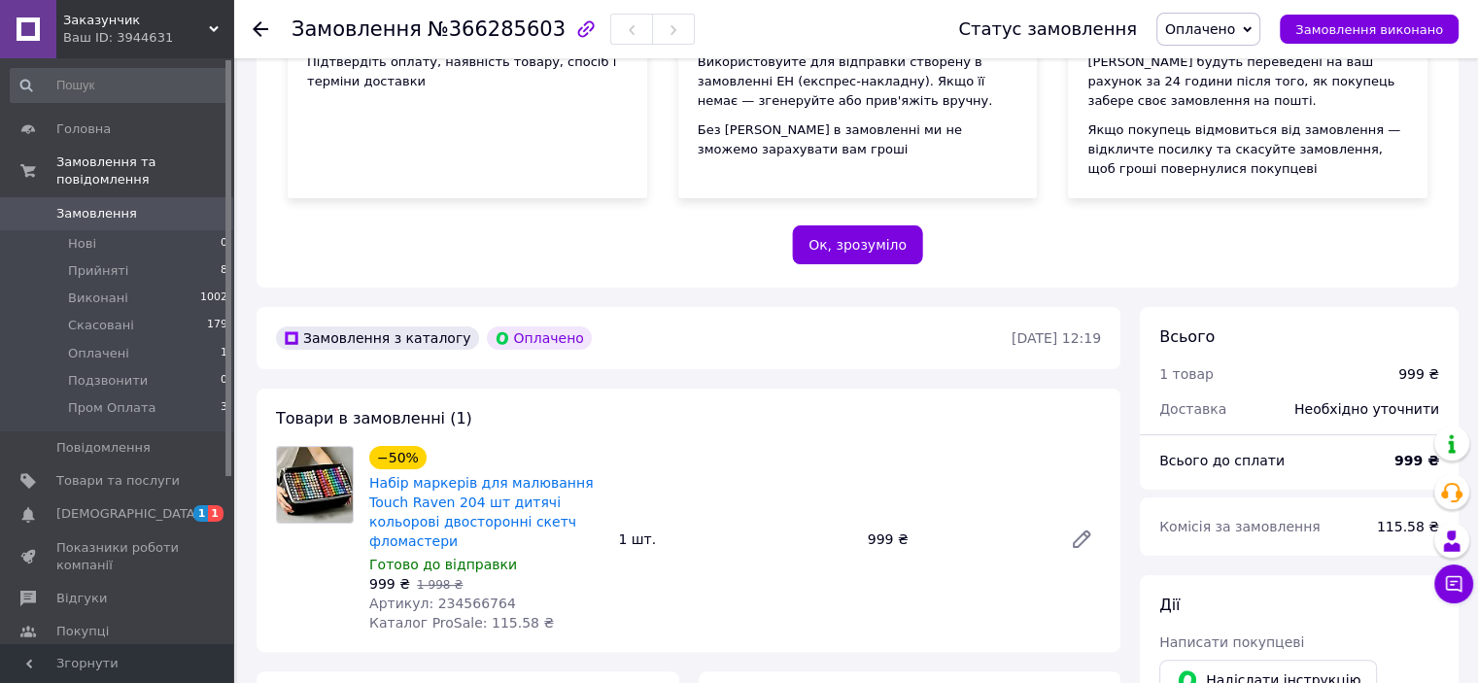
click at [1221, 17] on span "Оплачено" at bounding box center [1208, 29] width 104 height 33
click at [1220, 174] on li "Пром Оплата" at bounding box center [1210, 184] width 107 height 29
click at [127, 28] on span "Заказунчик" at bounding box center [136, 20] width 146 height 17
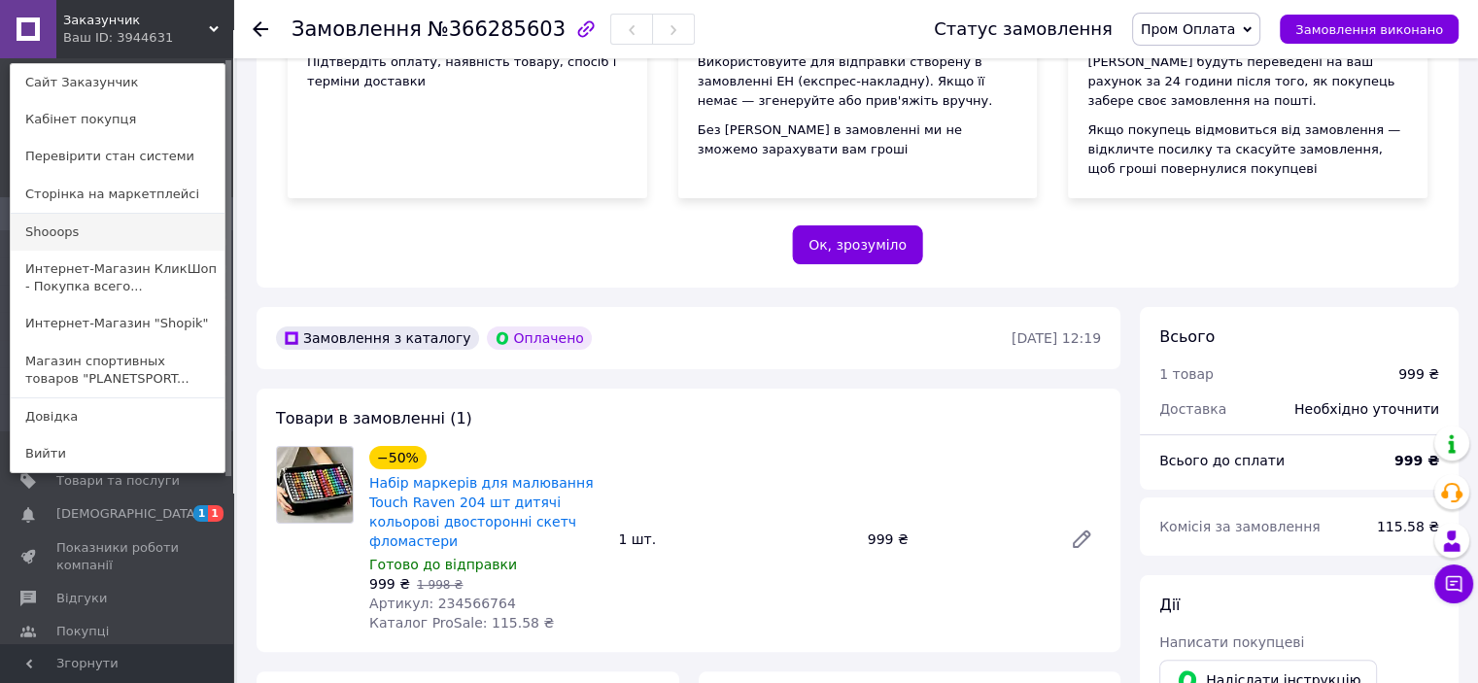
click at [85, 219] on link "Shooops" at bounding box center [118, 232] width 214 height 37
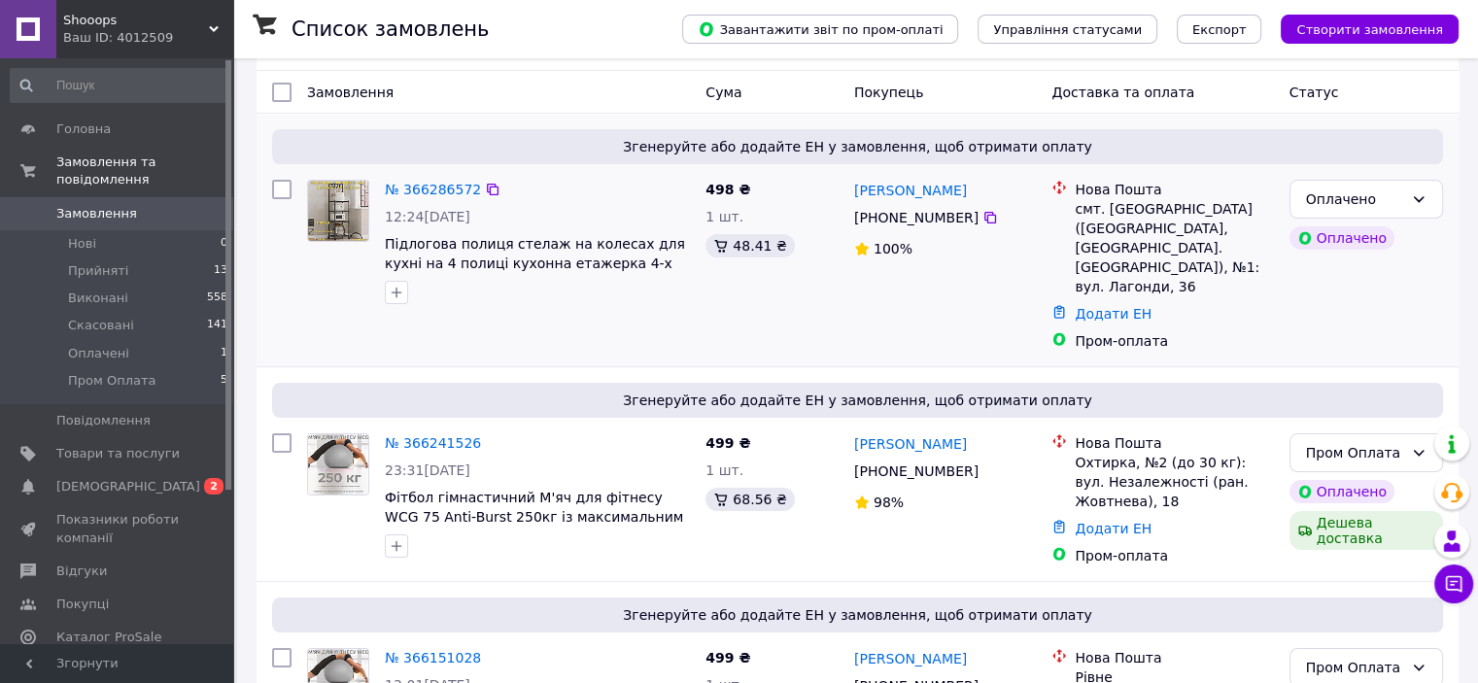
scroll to position [291, 0]
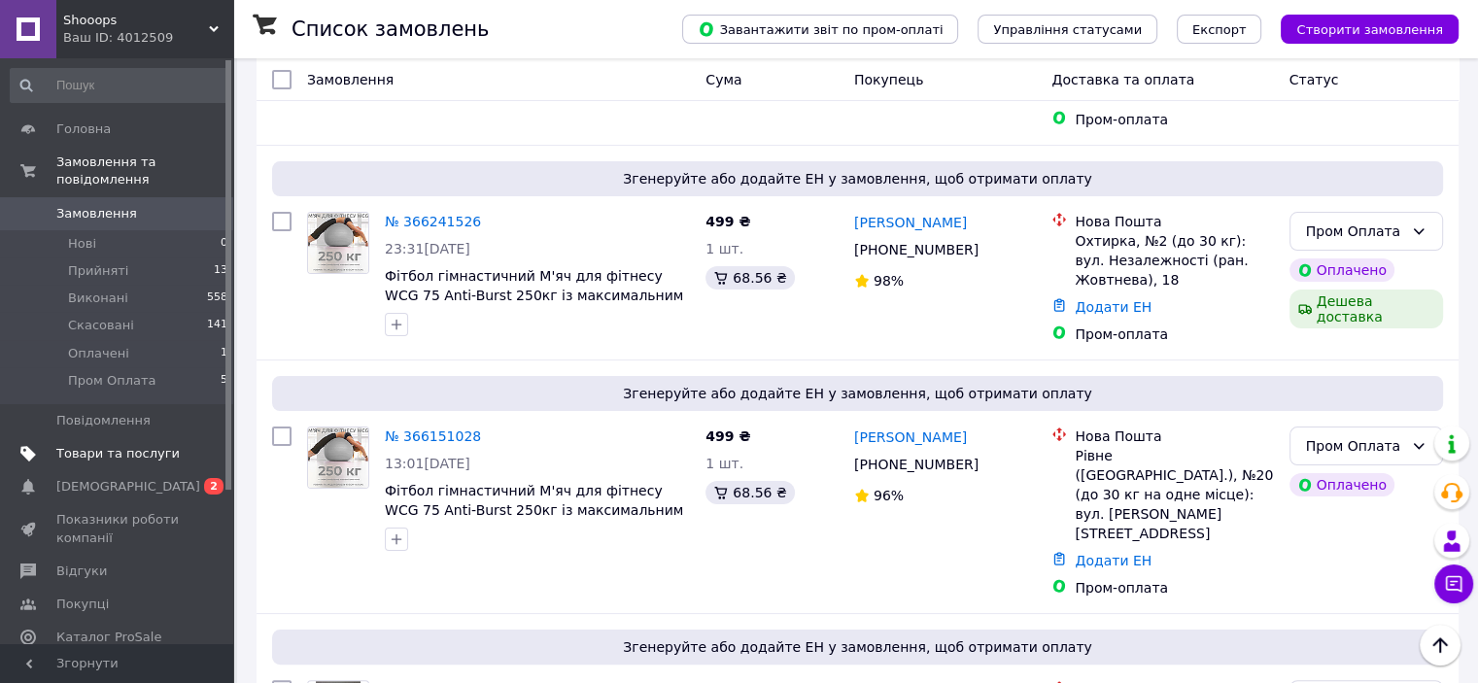
click at [144, 450] on link "Товари та послуги" at bounding box center [119, 453] width 239 height 33
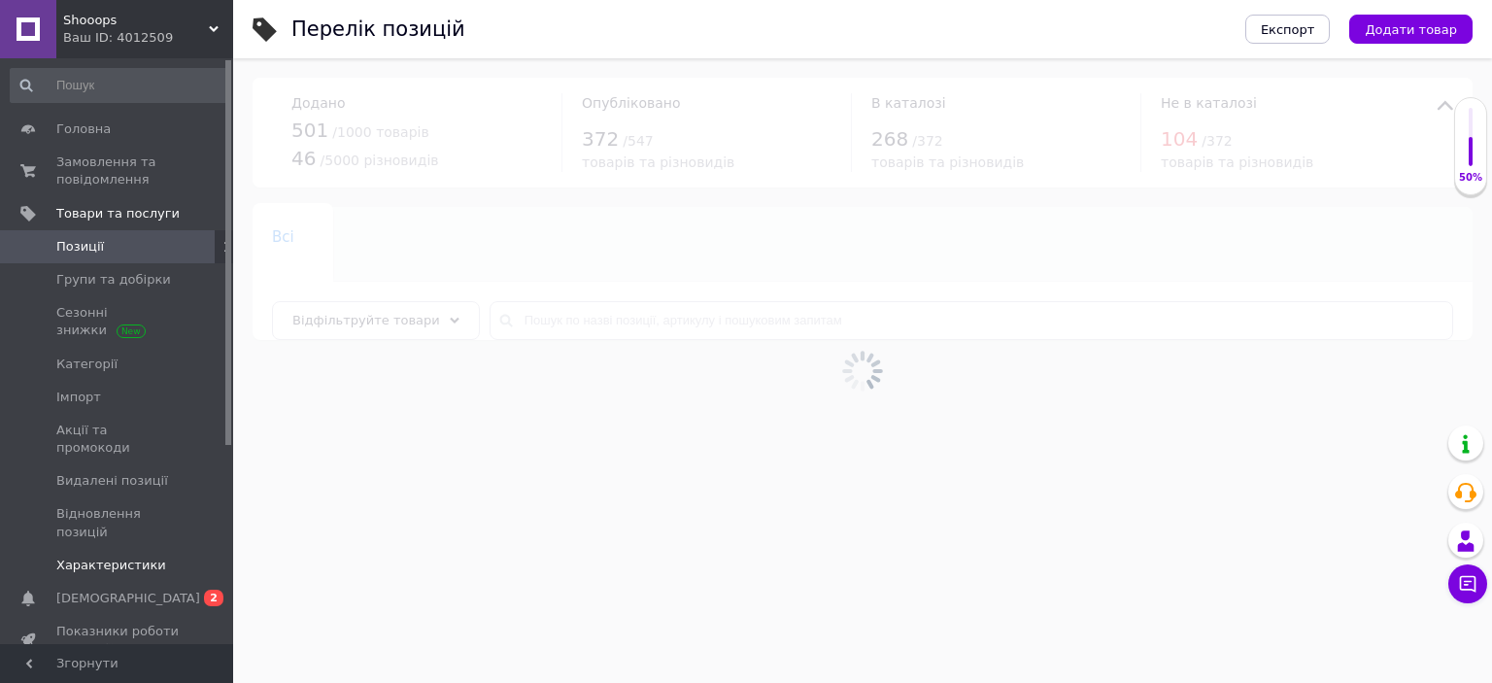
click at [136, 549] on link "Характеристики" at bounding box center [119, 565] width 239 height 33
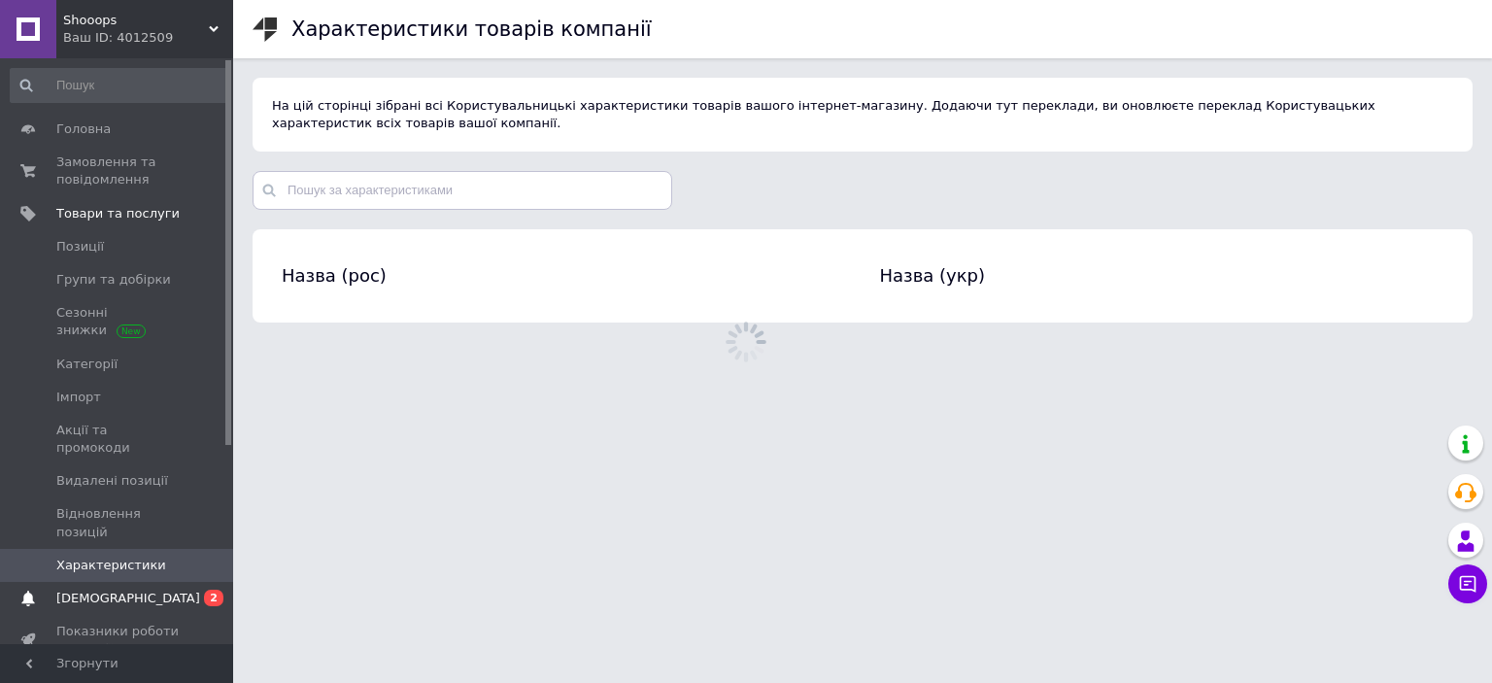
click at [134, 590] on span "[DEMOGRAPHIC_DATA]" at bounding box center [117, 598] width 123 height 17
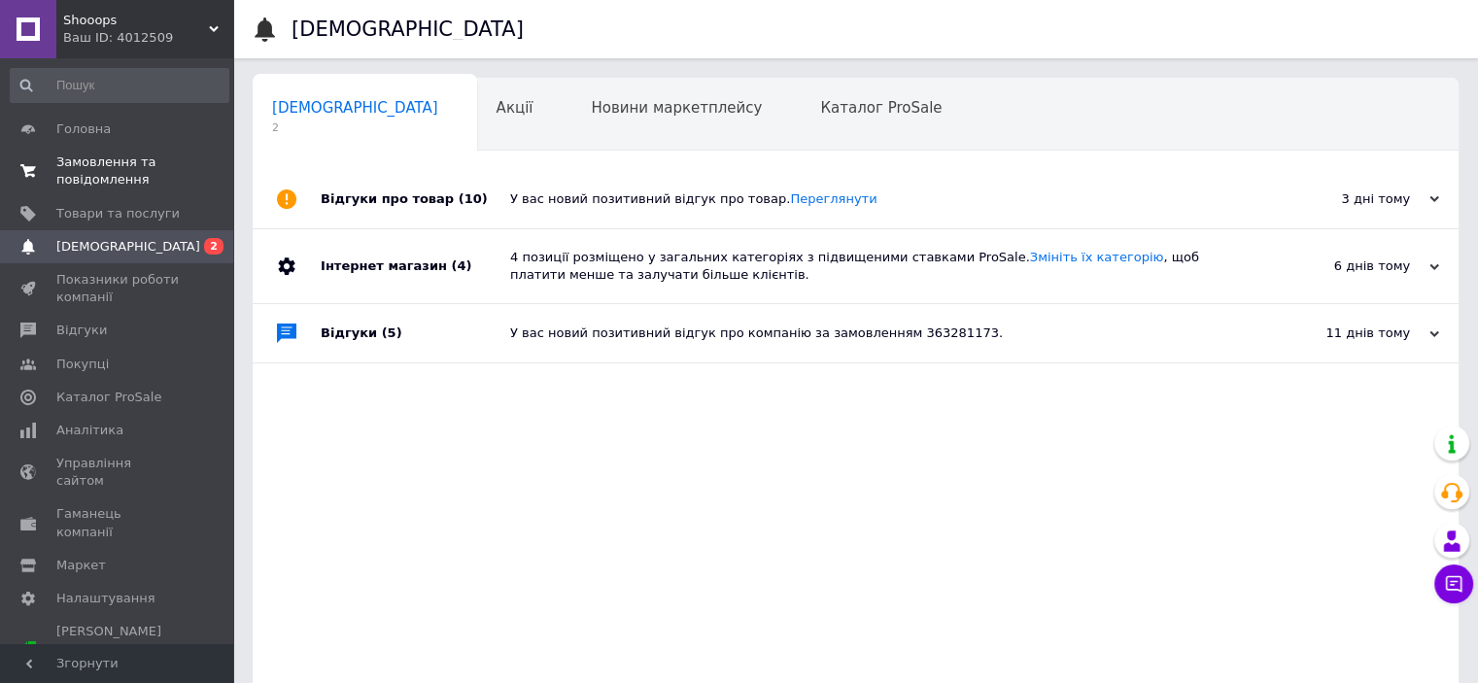
click at [81, 179] on span "Замовлення та повідомлення" at bounding box center [117, 171] width 123 height 35
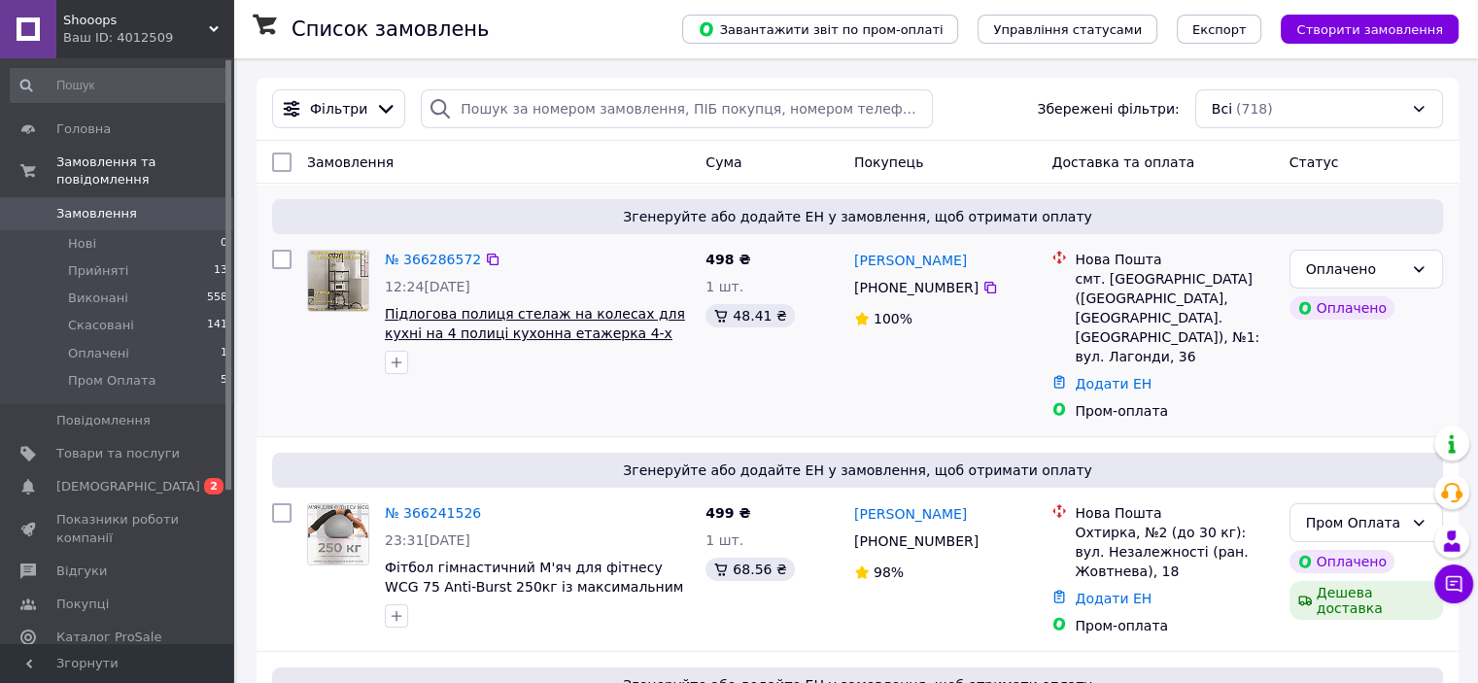
scroll to position [194, 0]
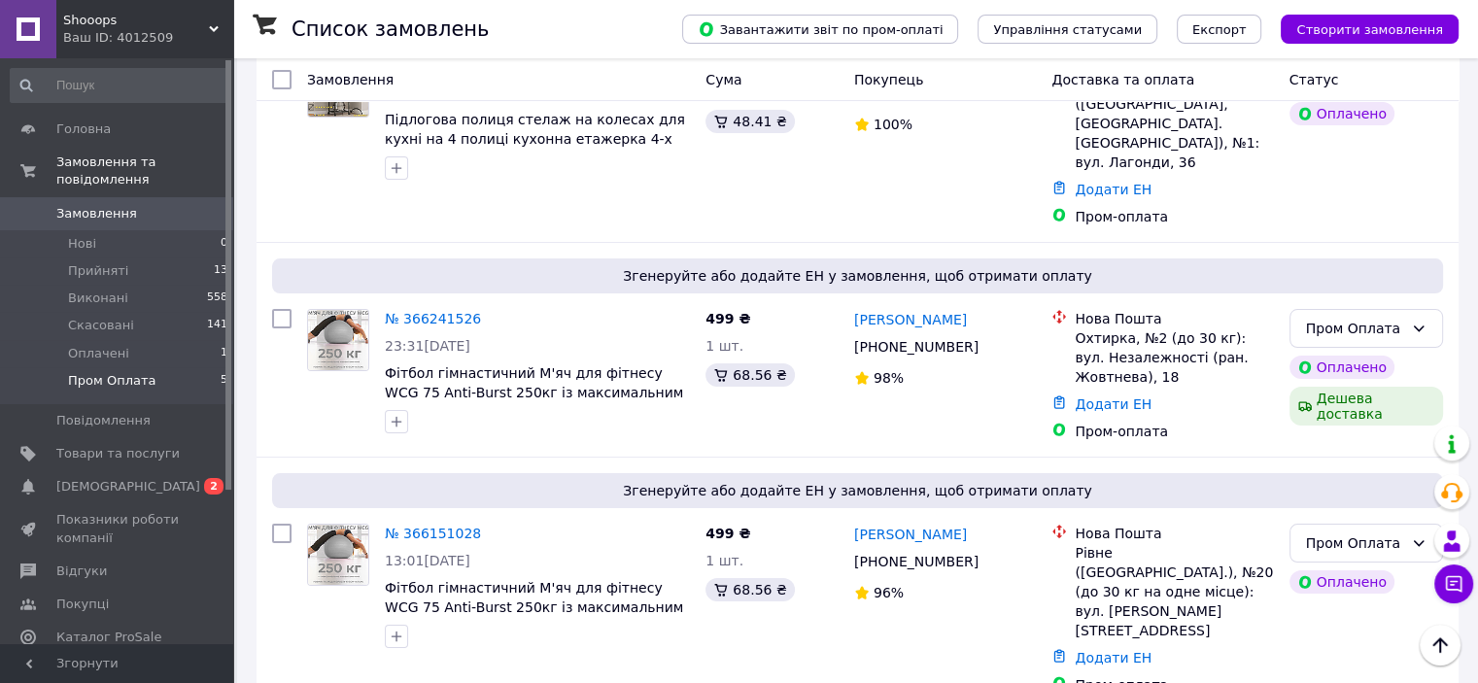
click at [171, 367] on li "Пром Оплата 5" at bounding box center [119, 385] width 239 height 37
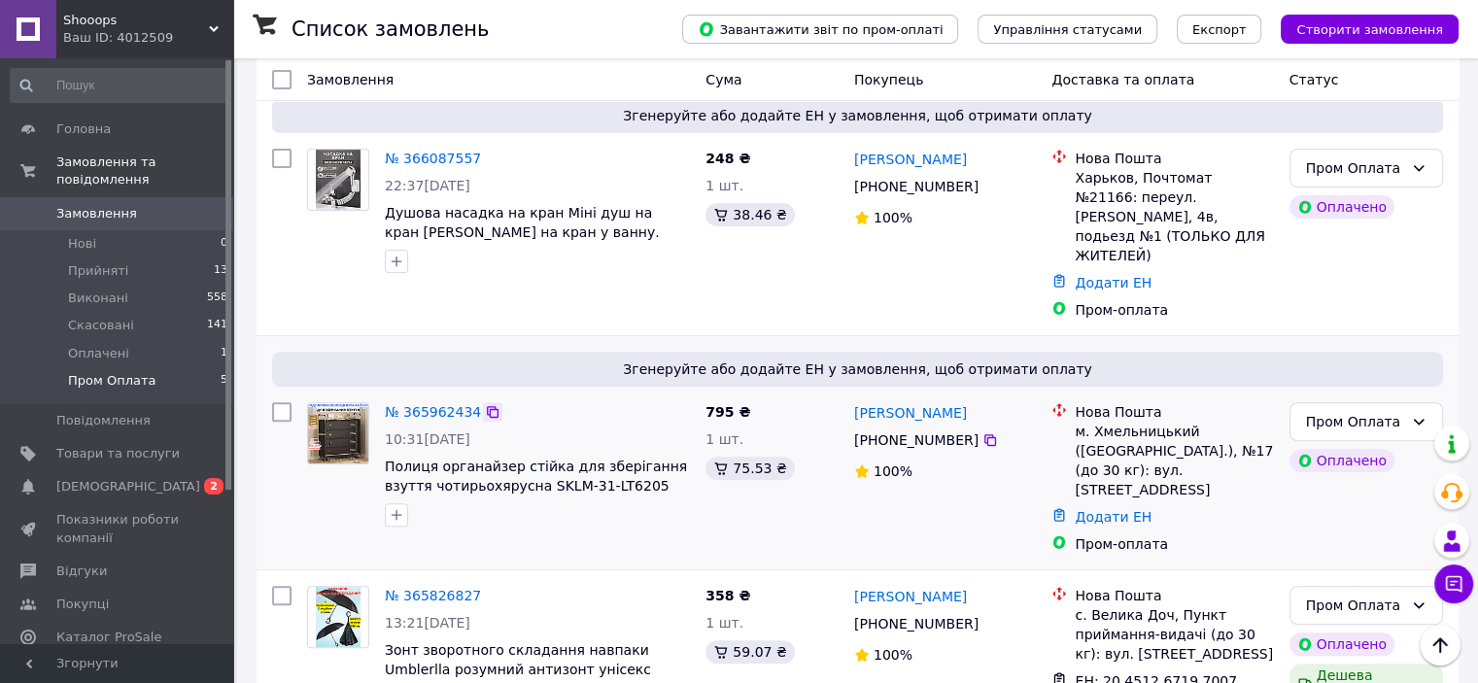
scroll to position [438, 0]
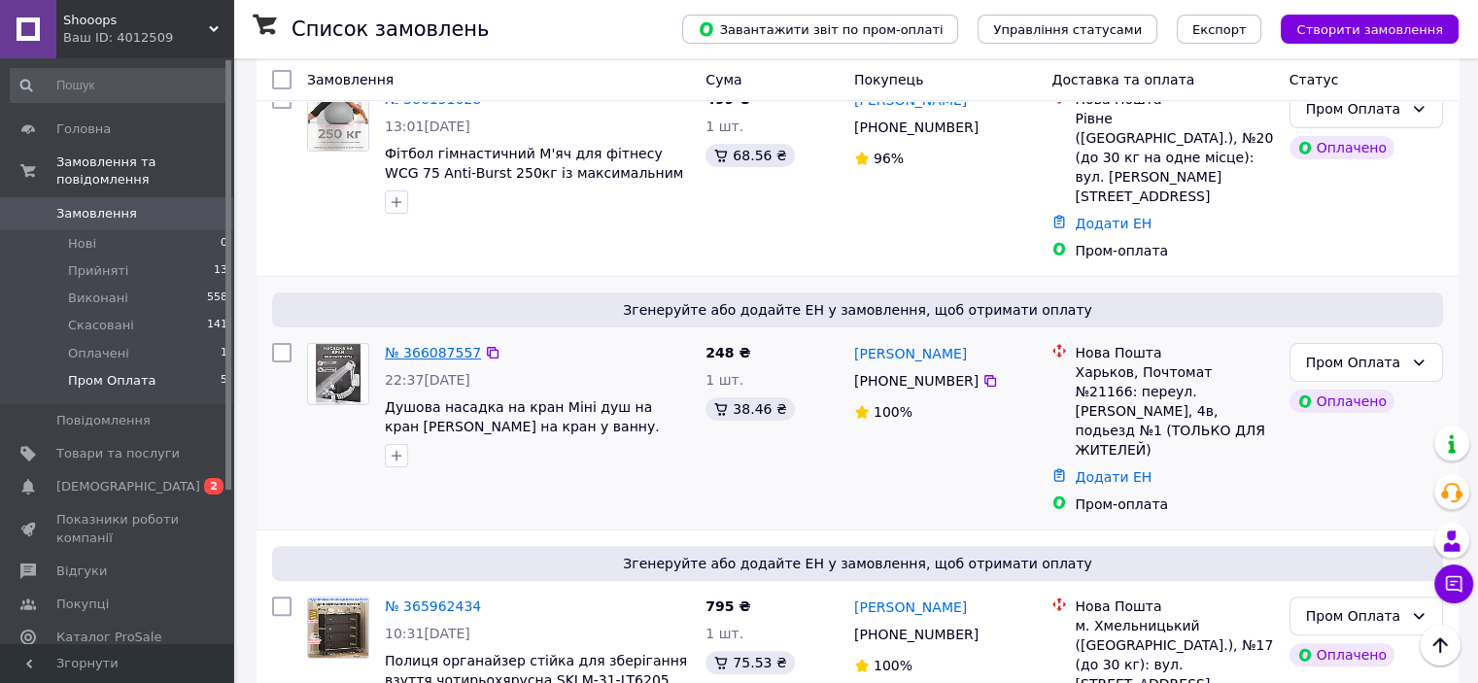
click at [413, 345] on link "№ 366087557" at bounding box center [433, 353] width 96 height 16
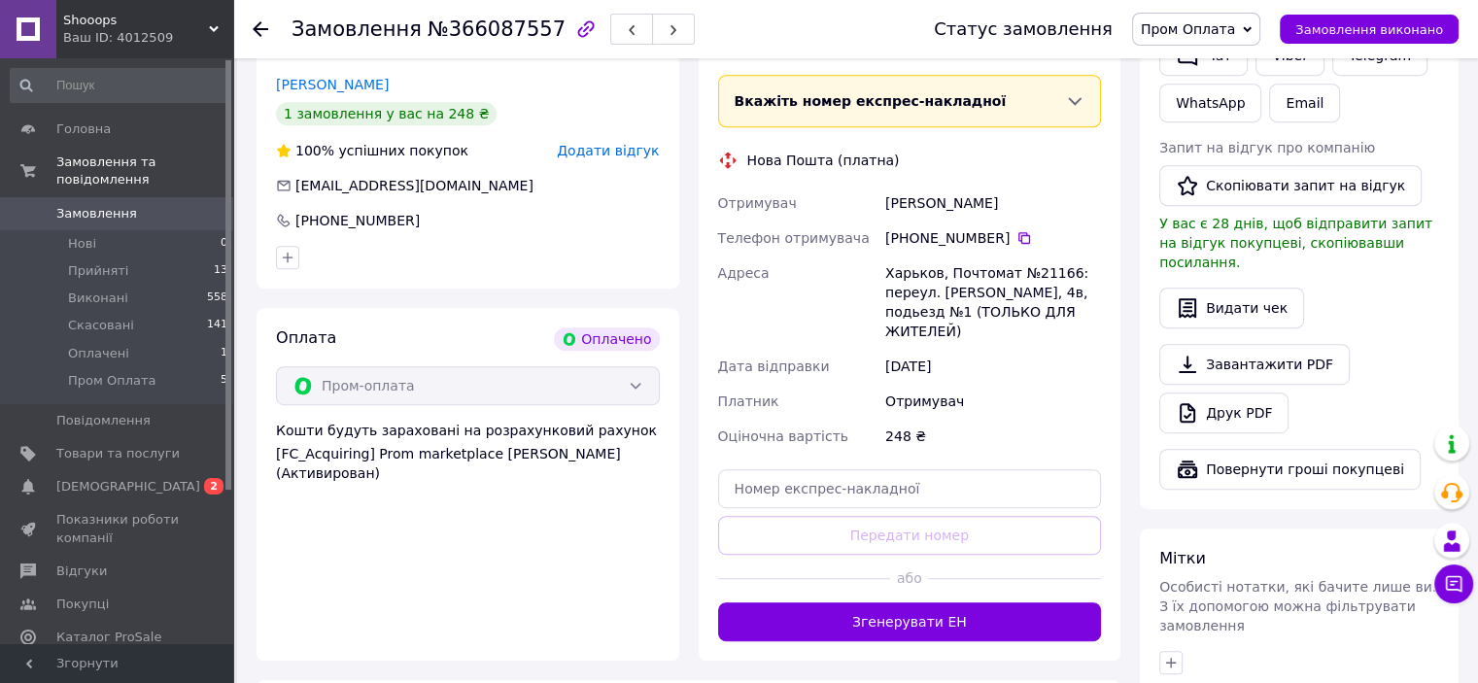
scroll to position [972, 0]
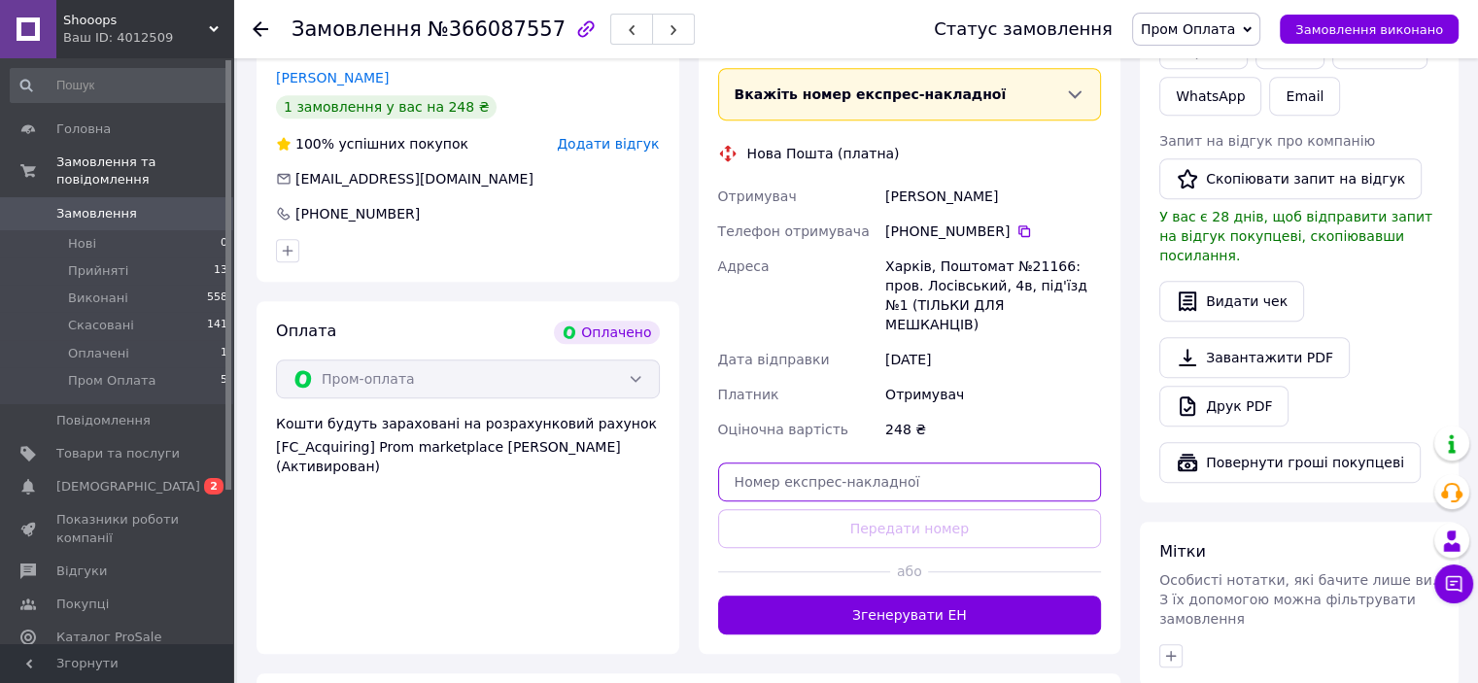
paste input "20451268590245"
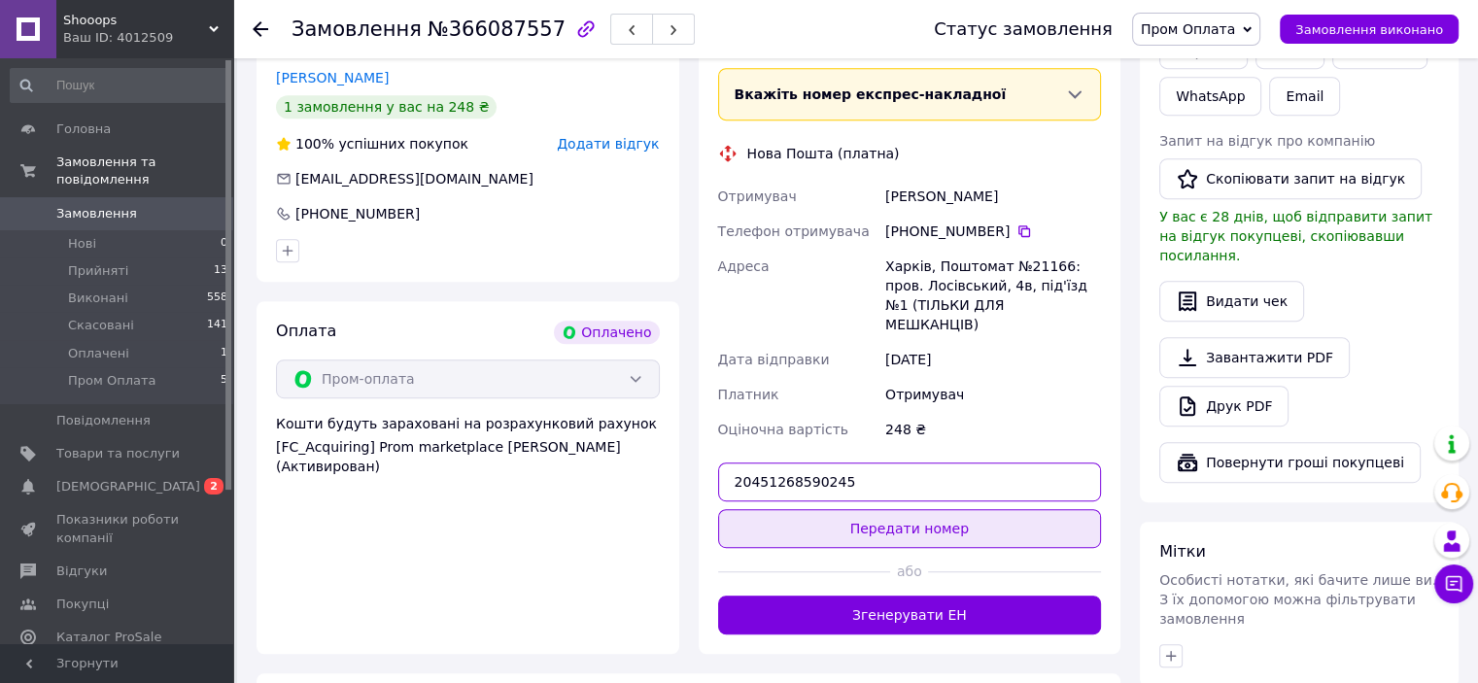
type input "20451268590245"
click at [896, 509] on button "Передати номер" at bounding box center [910, 528] width 384 height 39
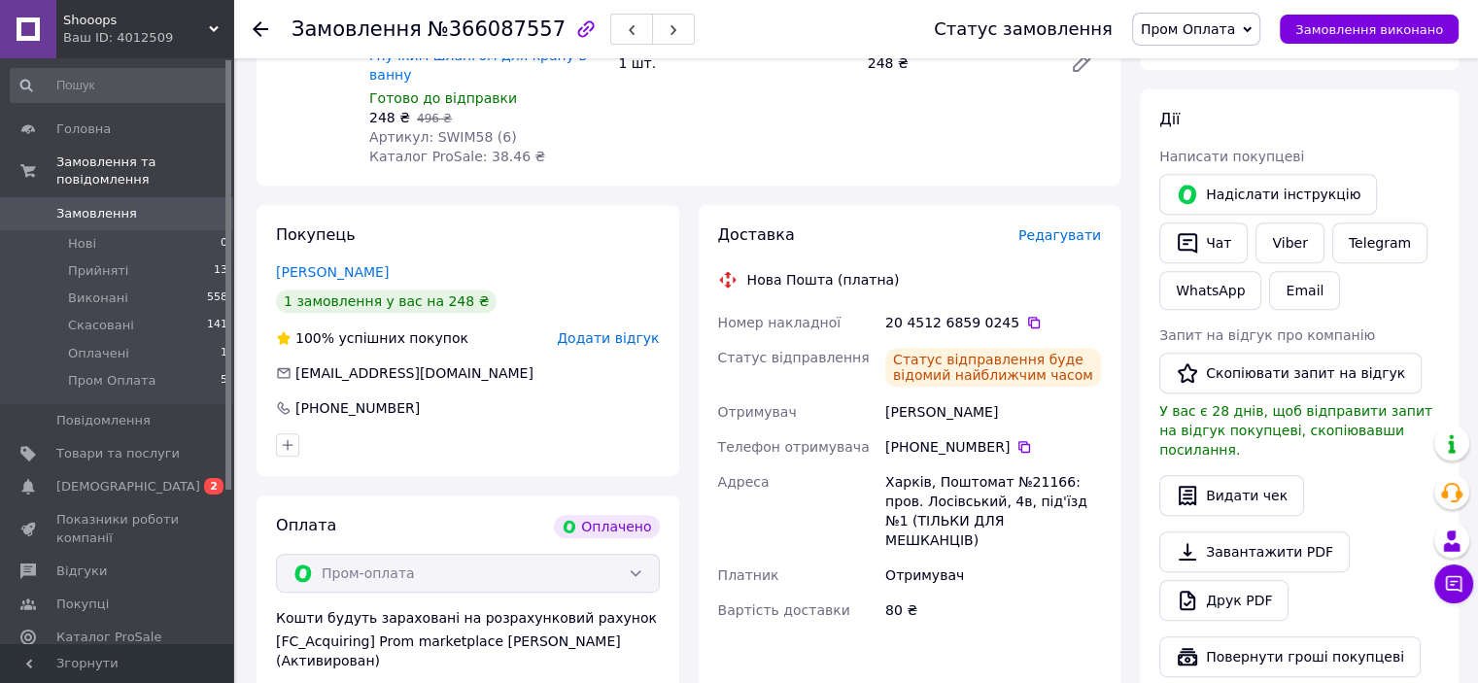
scroll to position [486, 0]
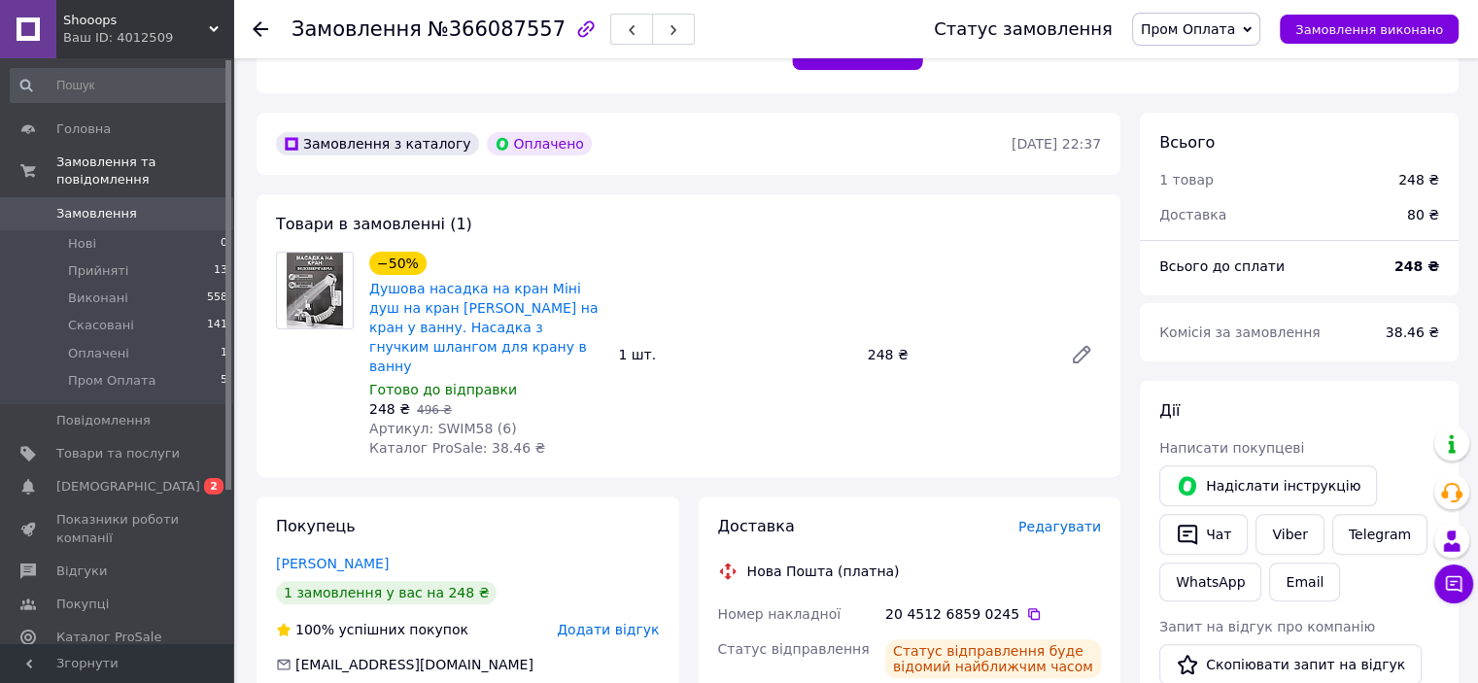
click at [455, 421] on span "Артикул: SWIM58 (6)" at bounding box center [443, 429] width 148 height 16
copy span "SWIM58"
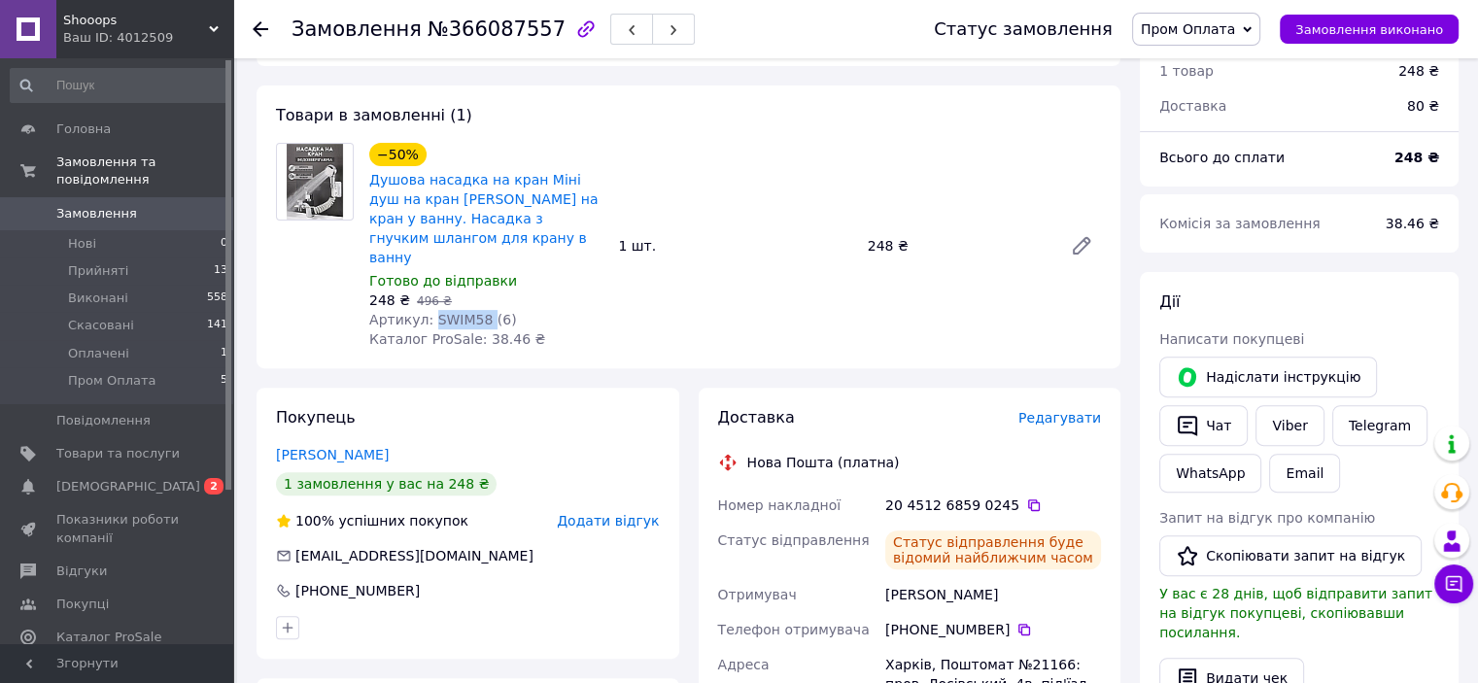
scroll to position [680, 0]
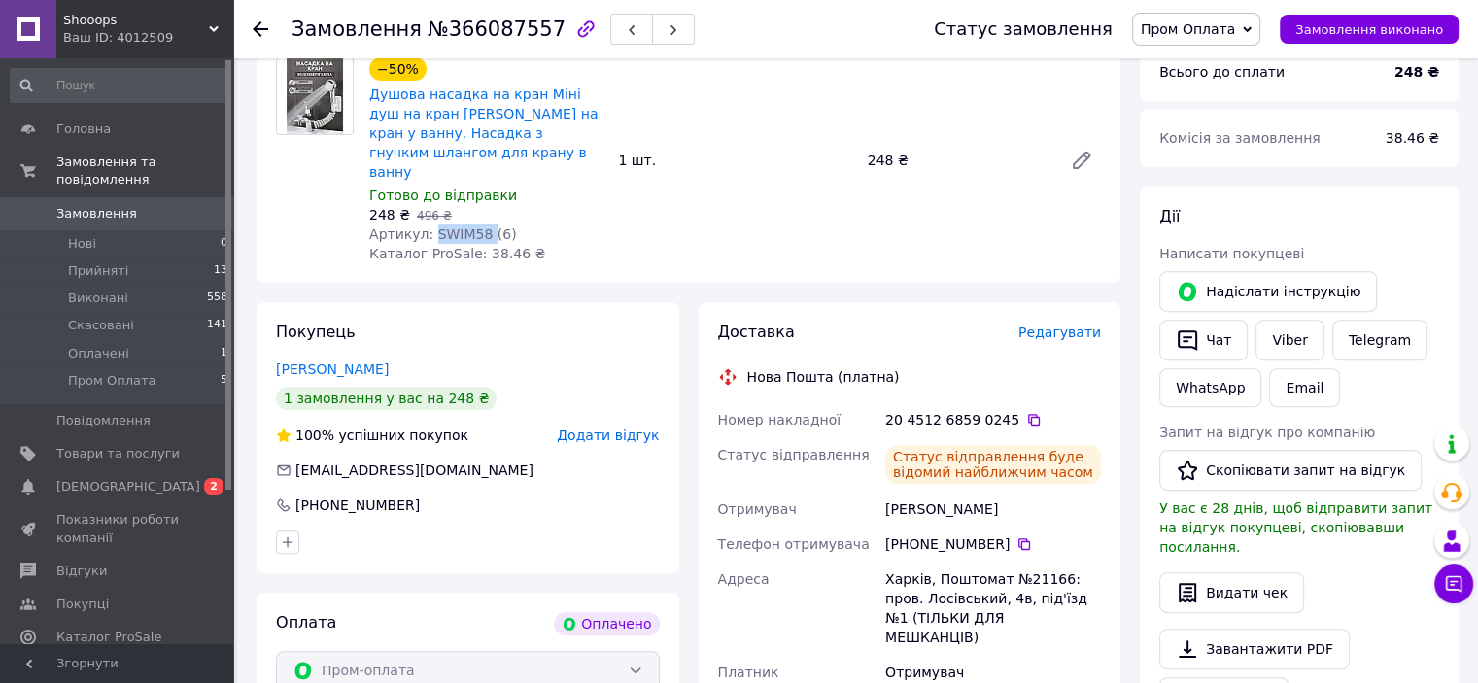
click at [109, 205] on span "Замовлення" at bounding box center [96, 213] width 81 height 17
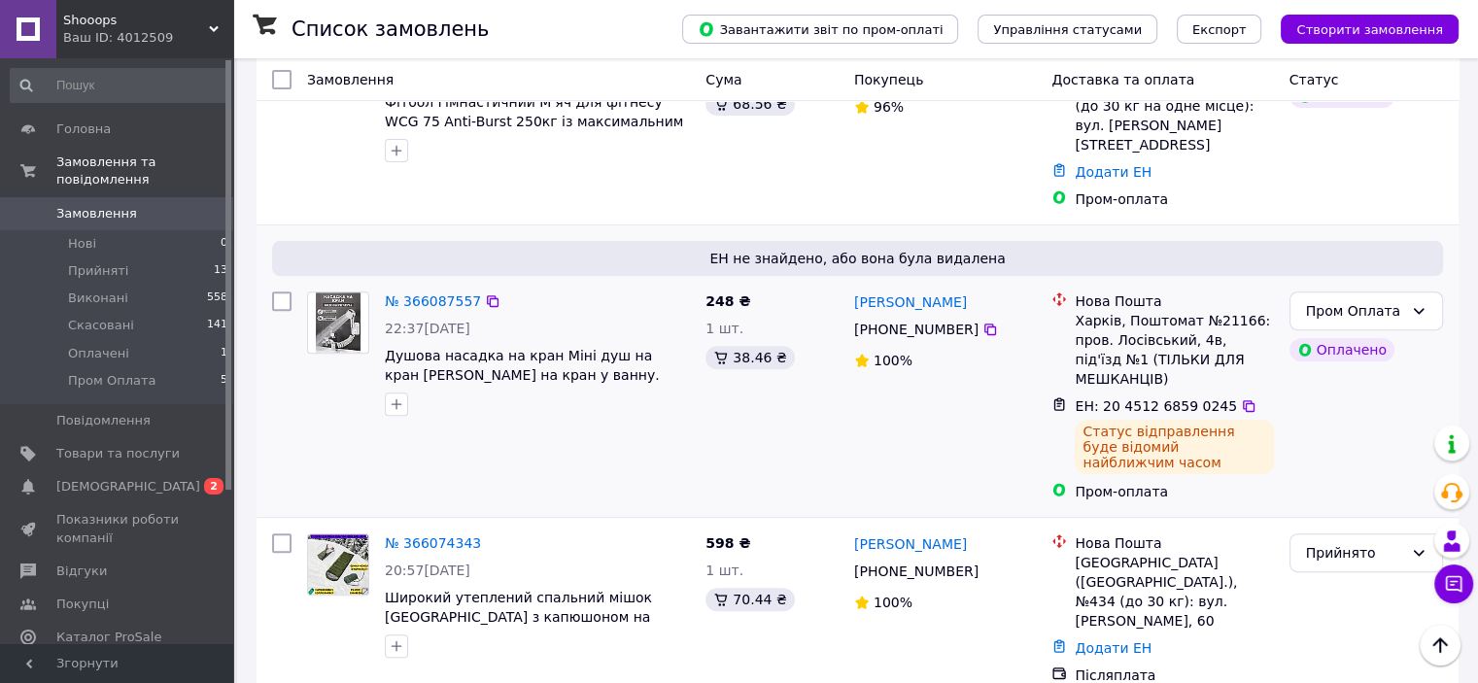
scroll to position [874, 0]
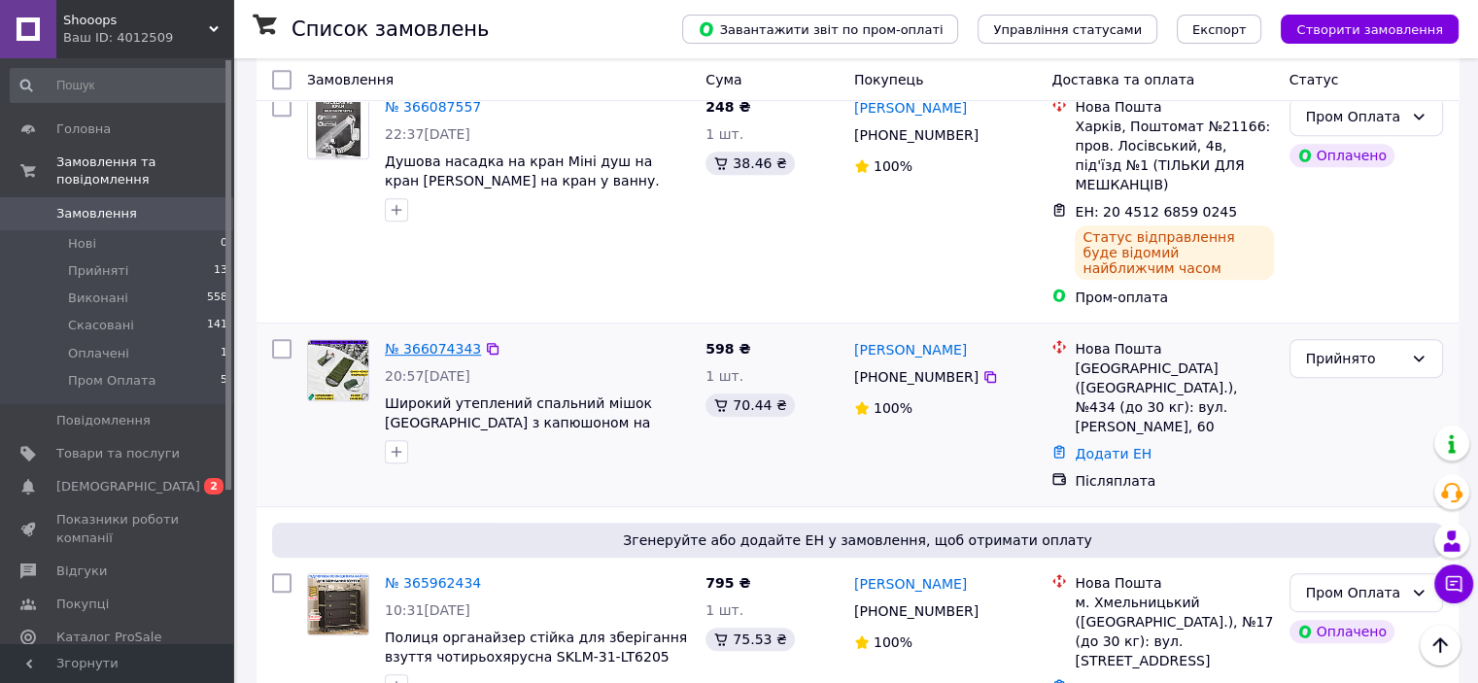
click at [455, 341] on link "№ 366074343" at bounding box center [433, 349] width 96 height 16
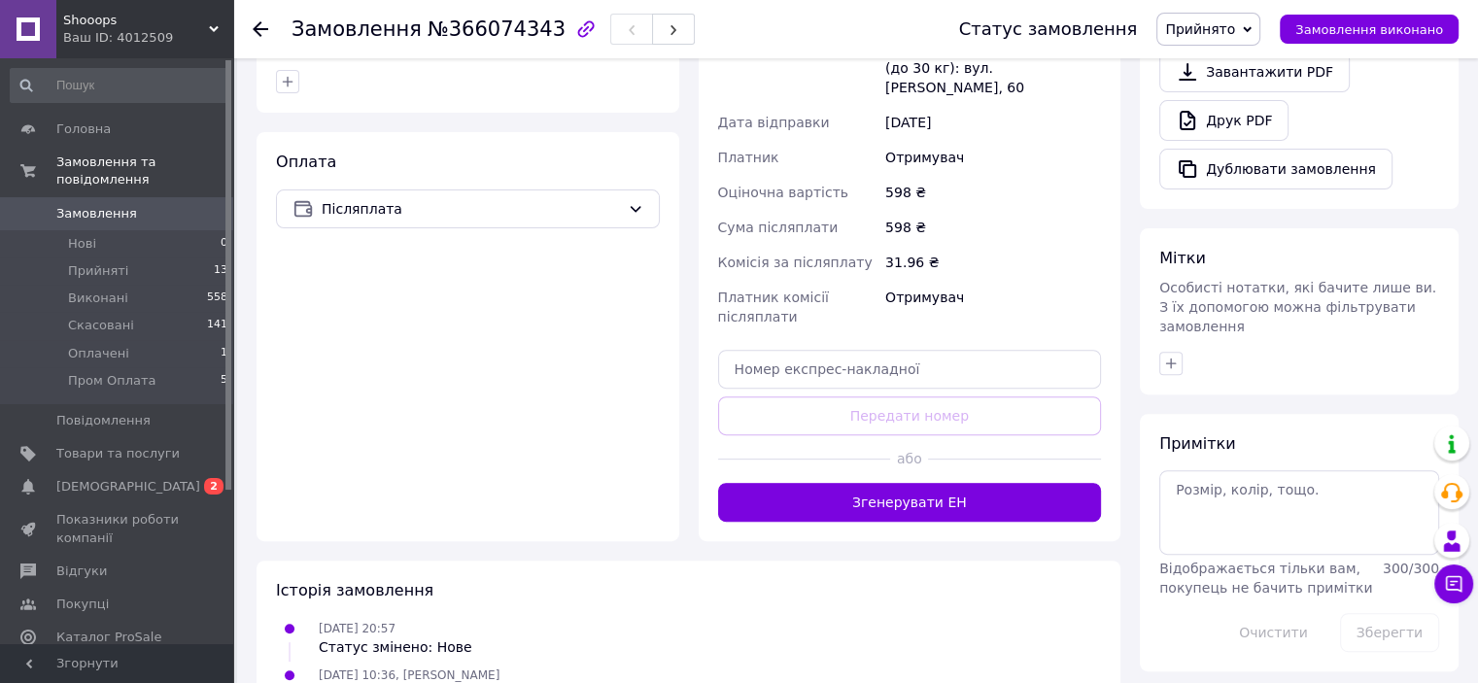
scroll to position [688, 0]
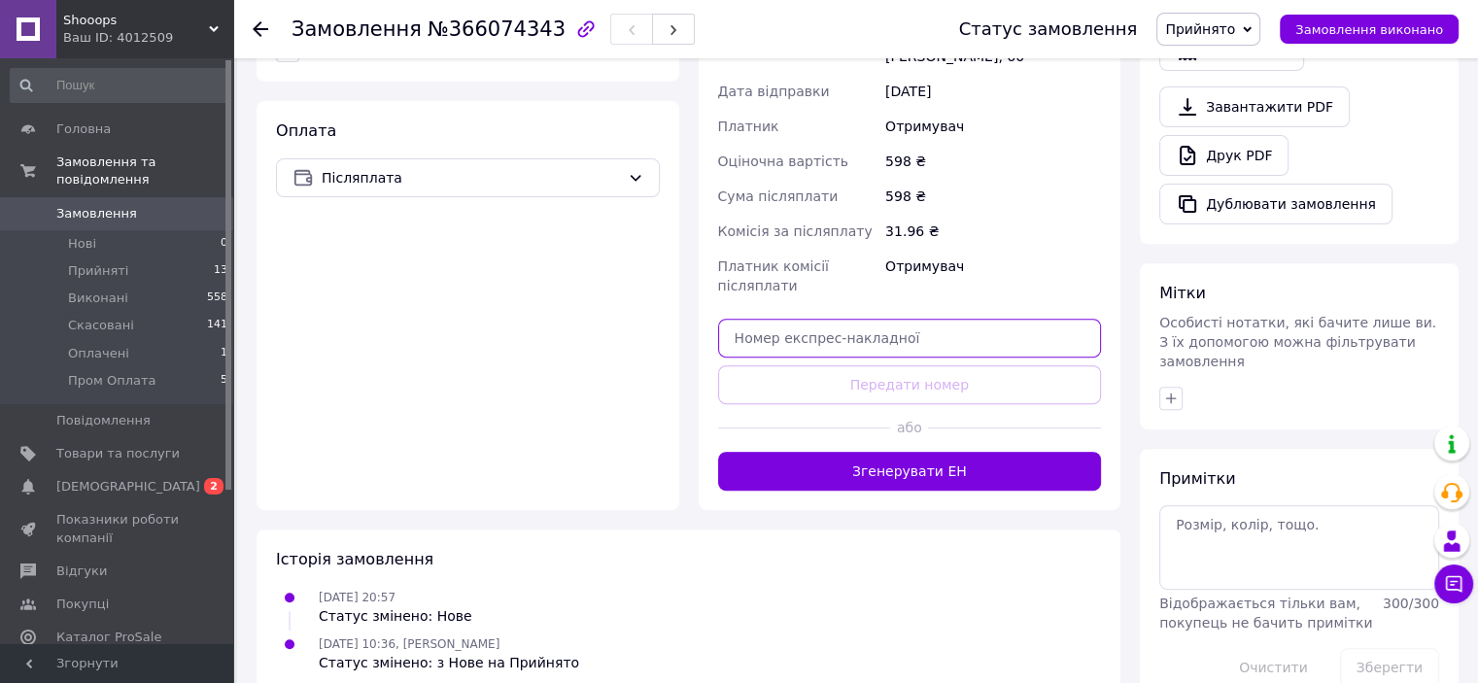
paste input "20451268496984"
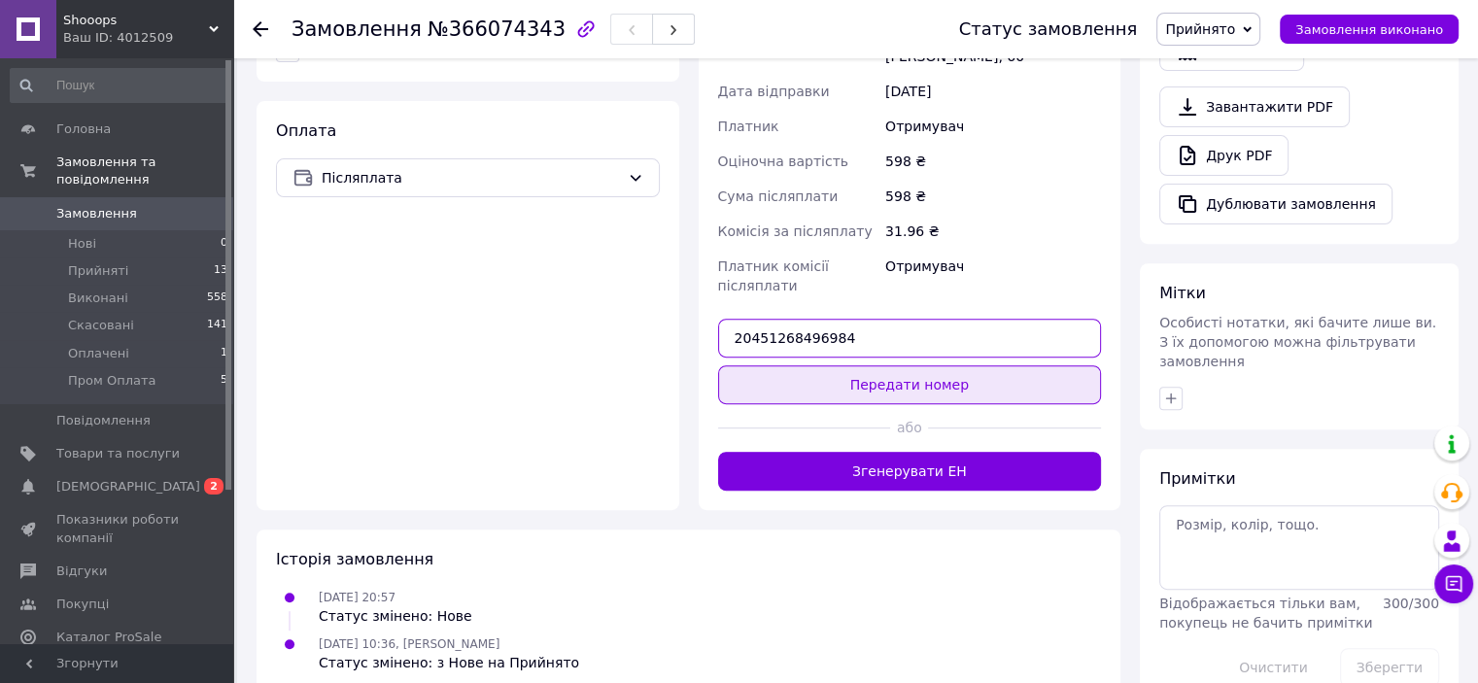
type input "20451268496984"
click at [874, 365] on button "Передати номер" at bounding box center [910, 384] width 384 height 39
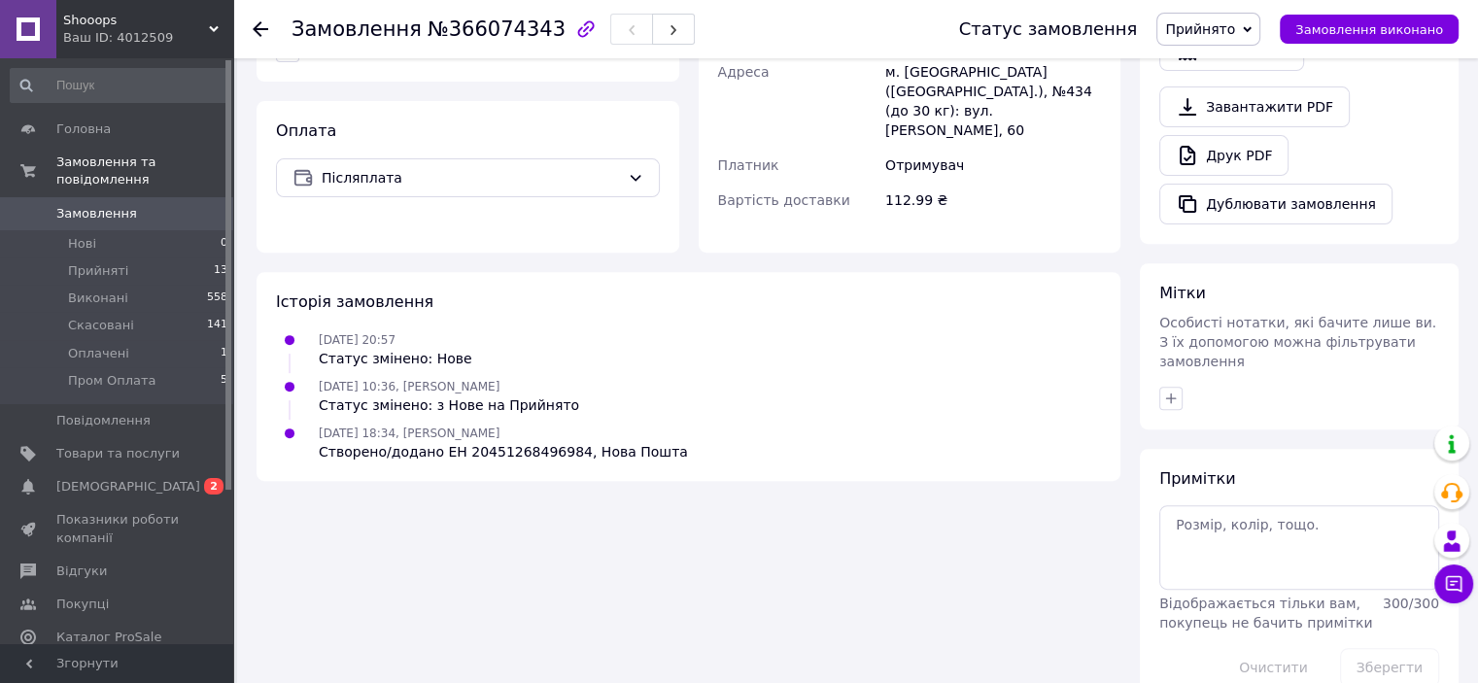
click at [179, 205] on span "Замовлення" at bounding box center [117, 213] width 123 height 17
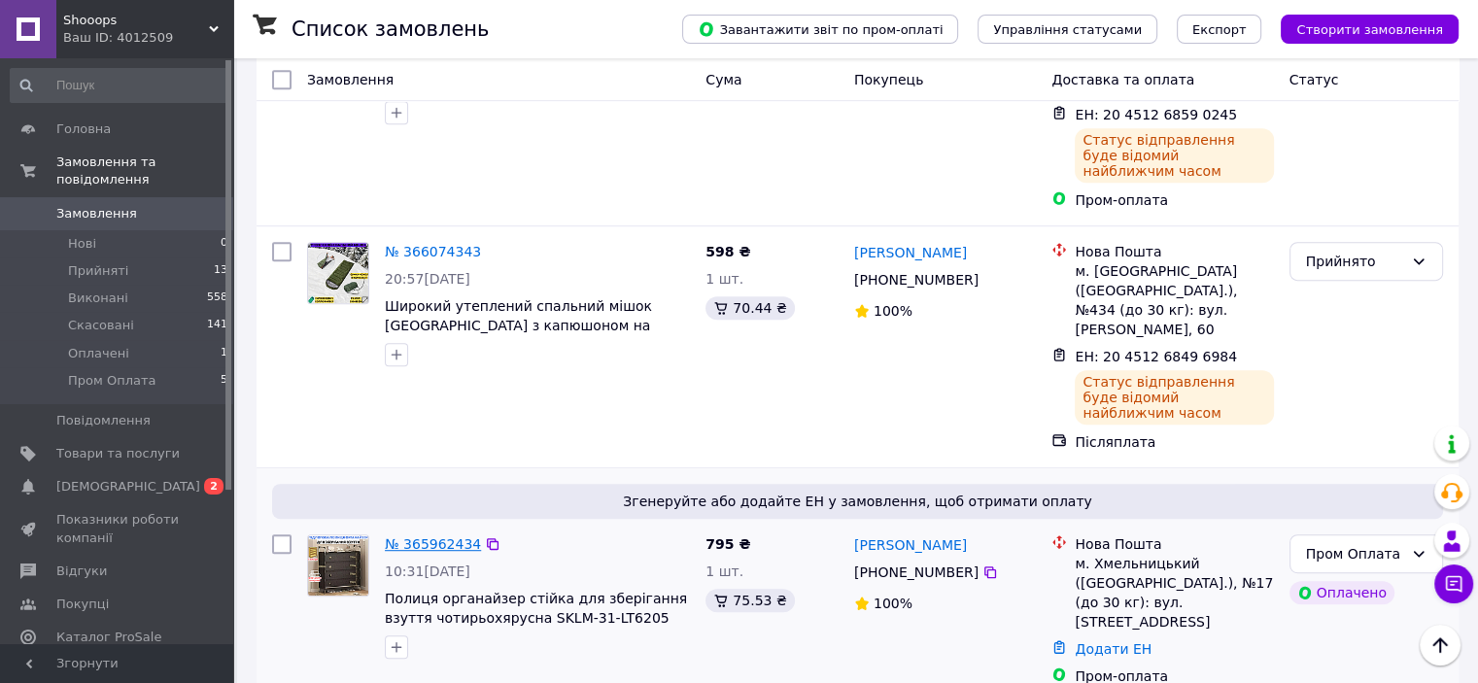
click at [449, 536] on link "№ 365962434" at bounding box center [433, 544] width 96 height 16
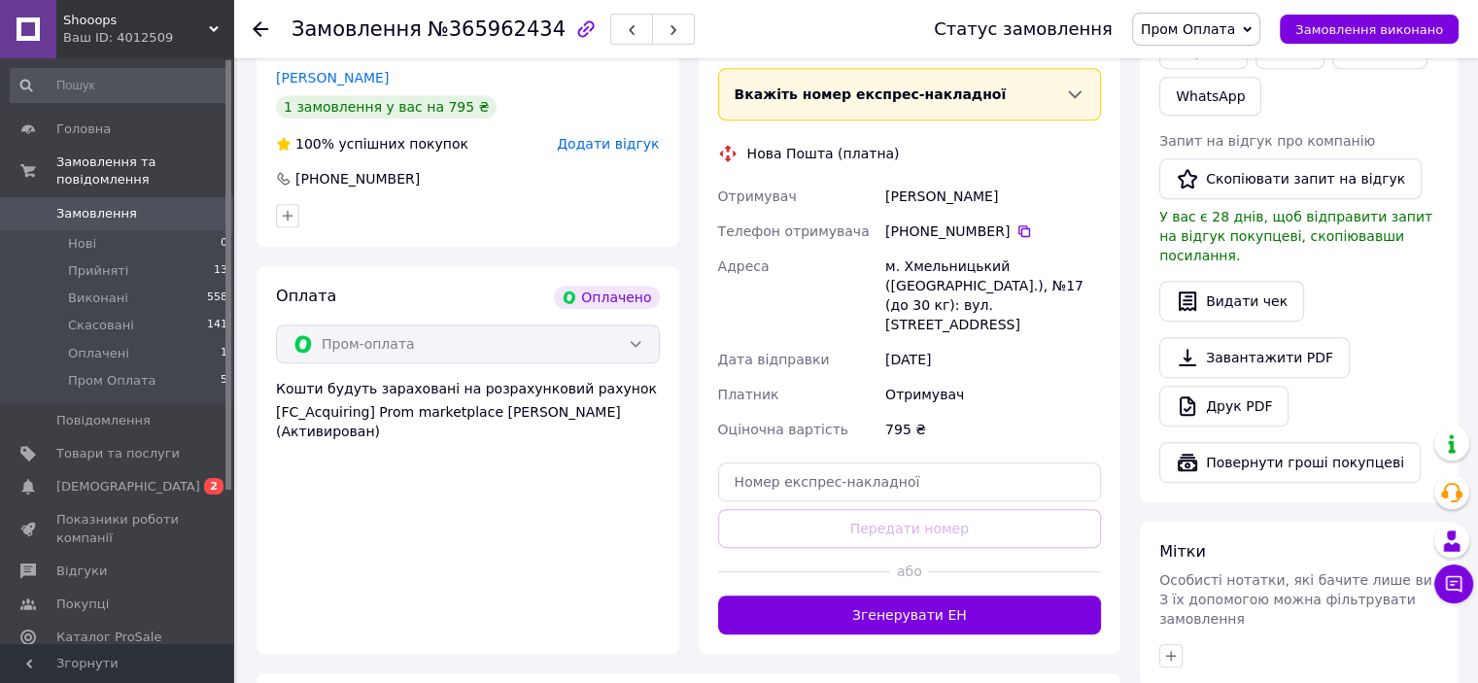
scroll to position [874, 0]
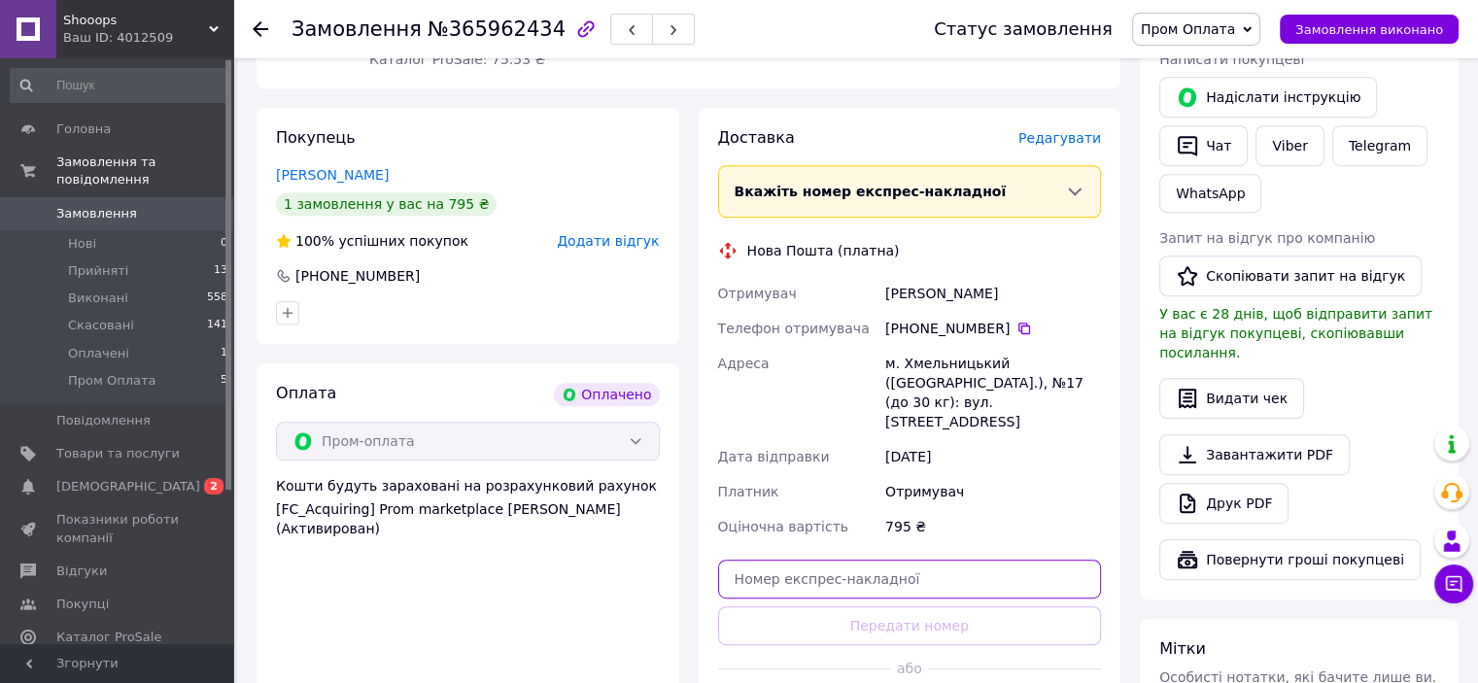
paste input "20451268590345"
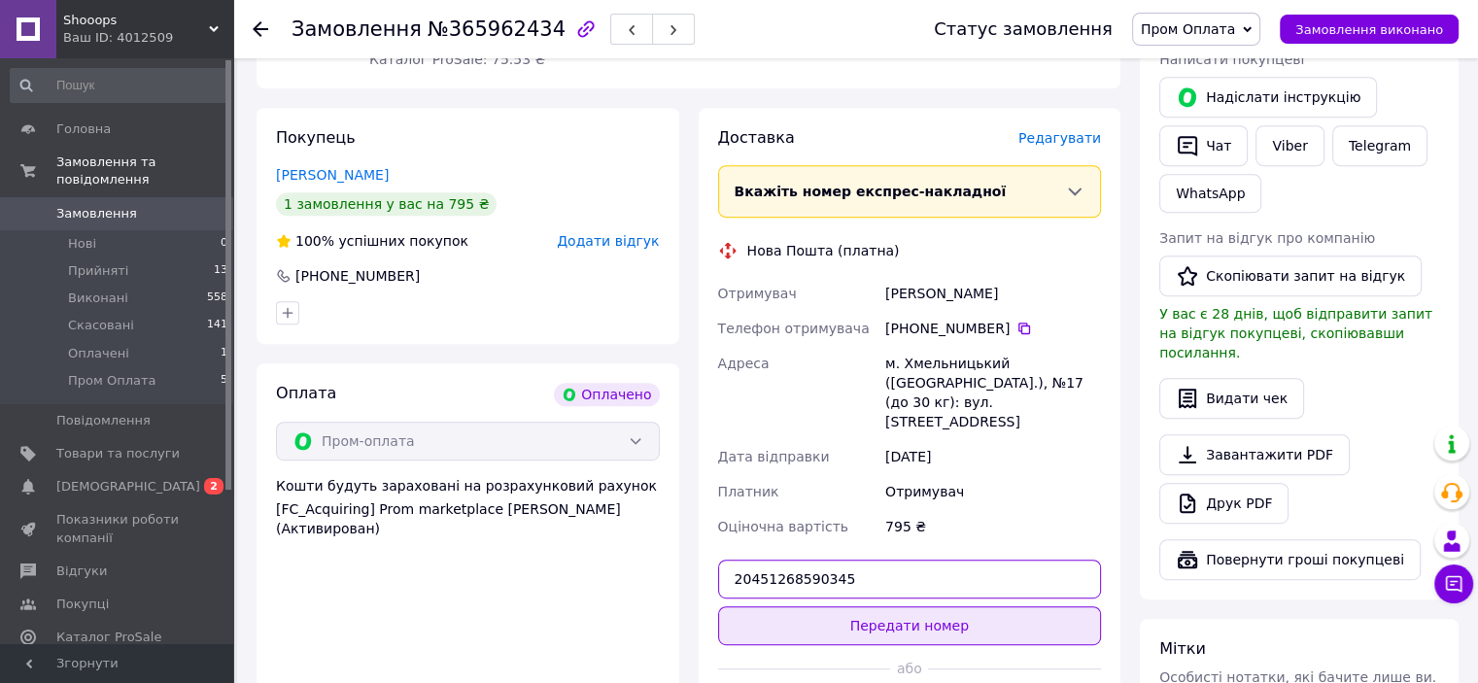
type input "20451268590345"
click at [882, 606] on button "Передати номер" at bounding box center [910, 625] width 384 height 39
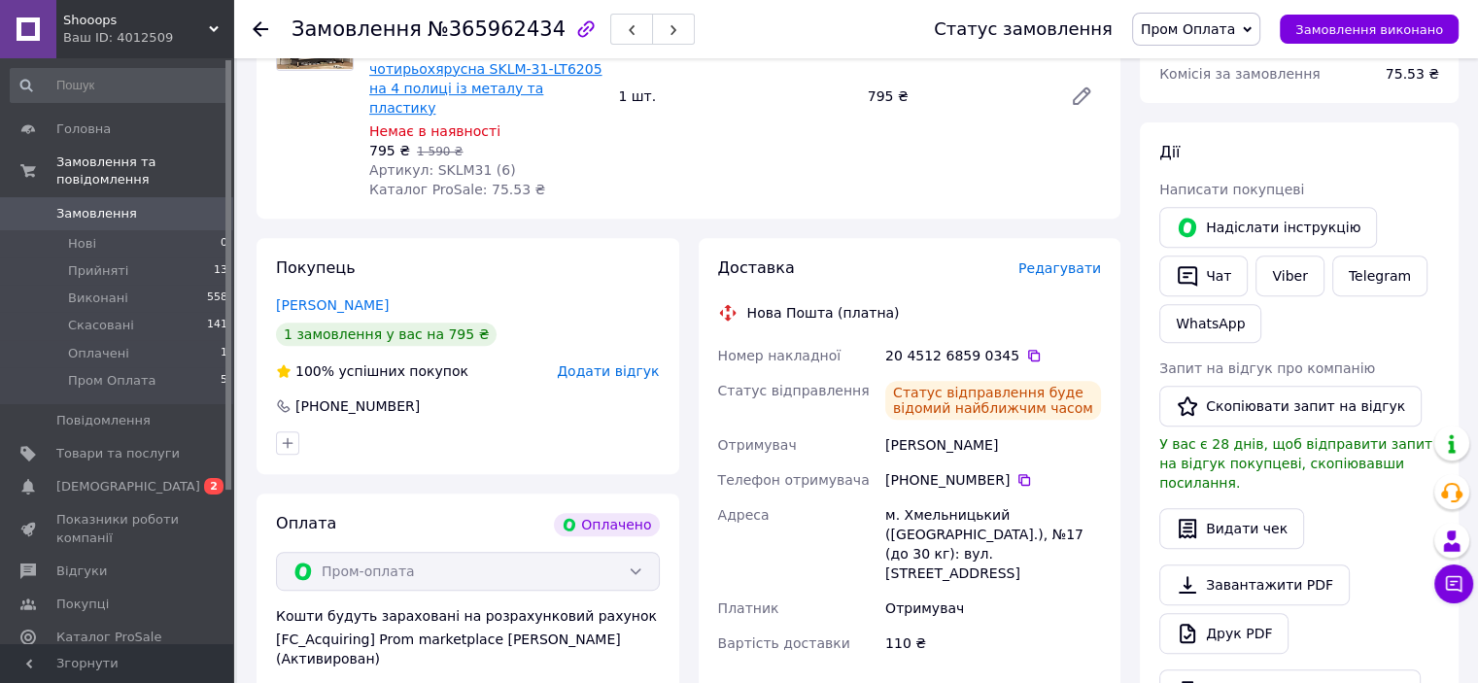
scroll to position [486, 0]
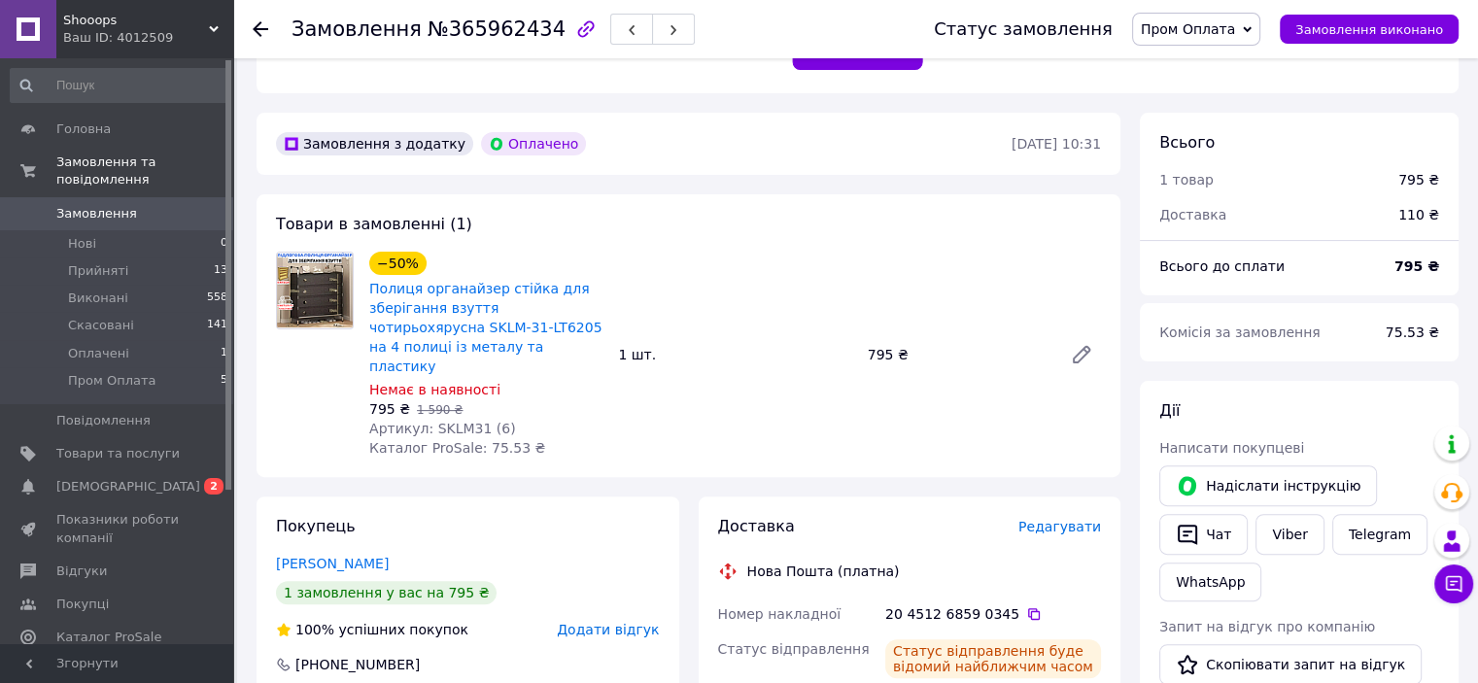
click at [447, 421] on span "Артикул: SKLM31 (6)" at bounding box center [442, 429] width 147 height 16
click at [451, 421] on span "Артикул: SKLM31 (6)" at bounding box center [442, 429] width 147 height 16
copy span "SKLM31"
click at [139, 197] on link "Замовлення 0" at bounding box center [119, 213] width 239 height 33
